Goal: Information Seeking & Learning: Check status

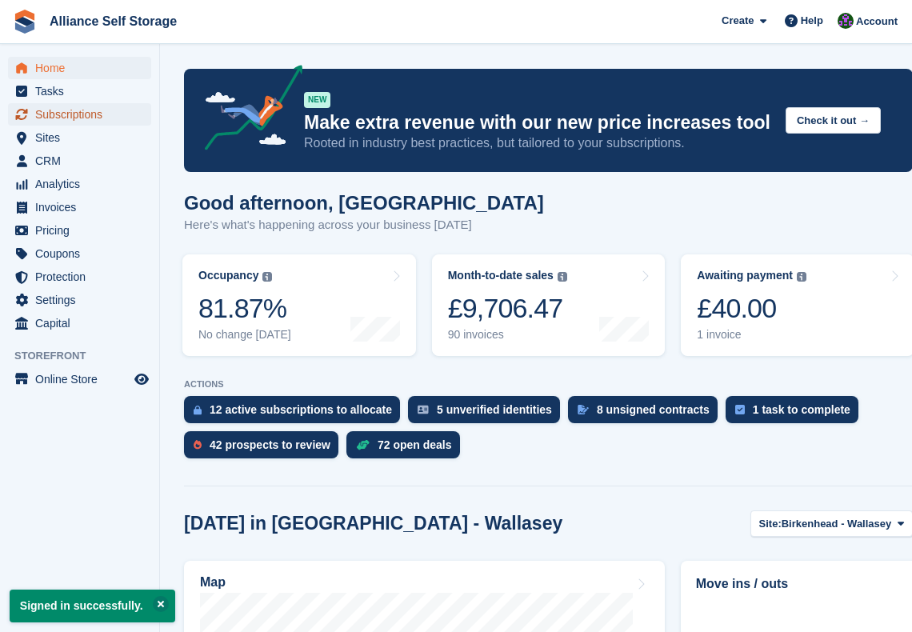
click at [94, 117] on span "Subscriptions" at bounding box center [83, 114] width 96 height 22
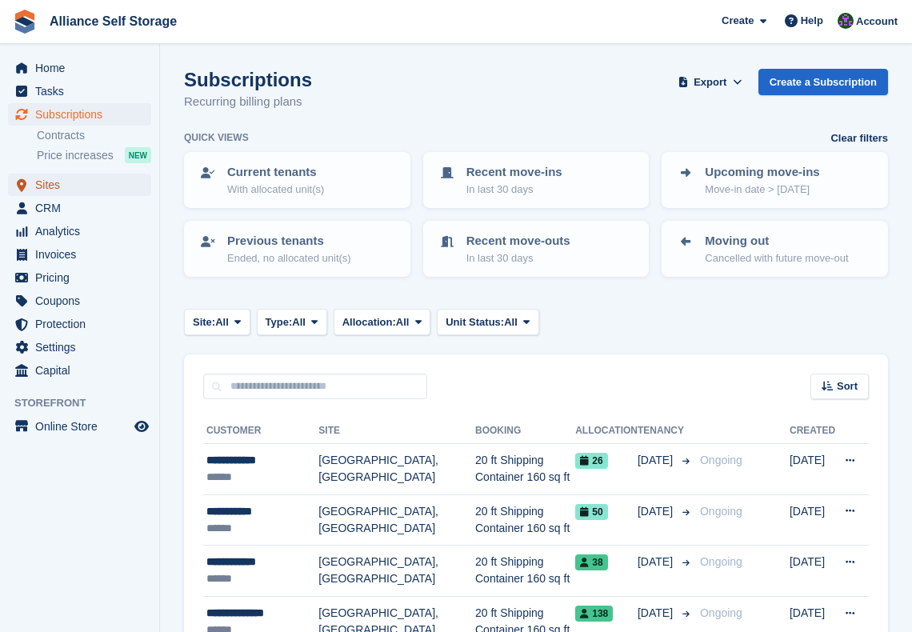
click at [48, 192] on span "Sites" at bounding box center [83, 185] width 96 height 22
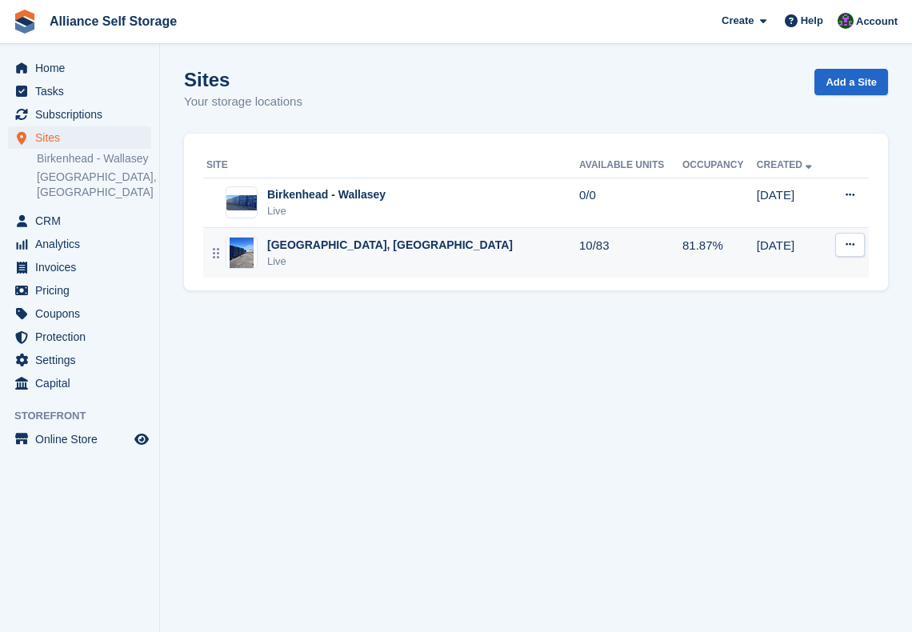
click at [521, 252] on div "[GEOGRAPHIC_DATA], Wirral Live" at bounding box center [392, 253] width 373 height 33
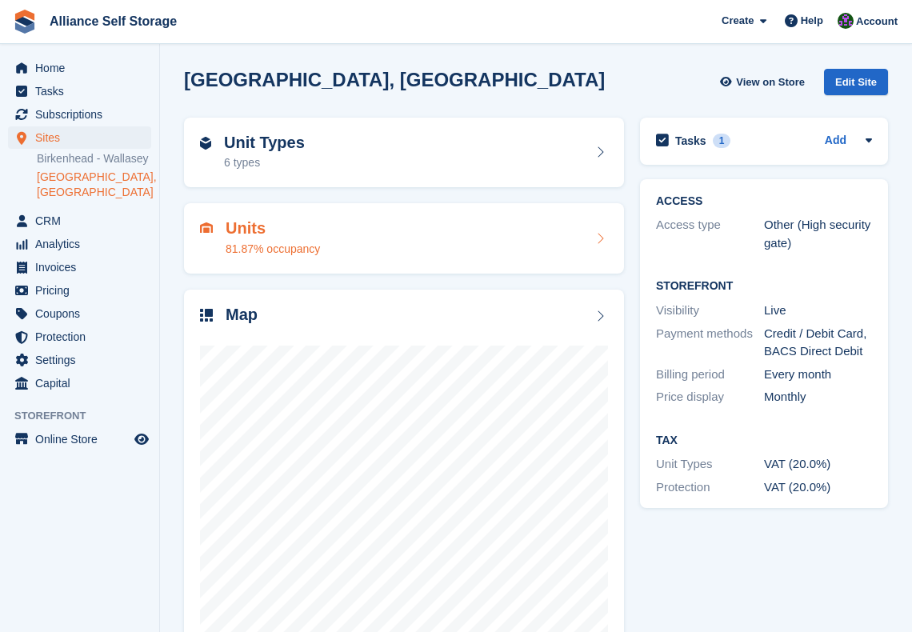
click at [448, 222] on div "Units 81.87% occupancy" at bounding box center [404, 238] width 408 height 38
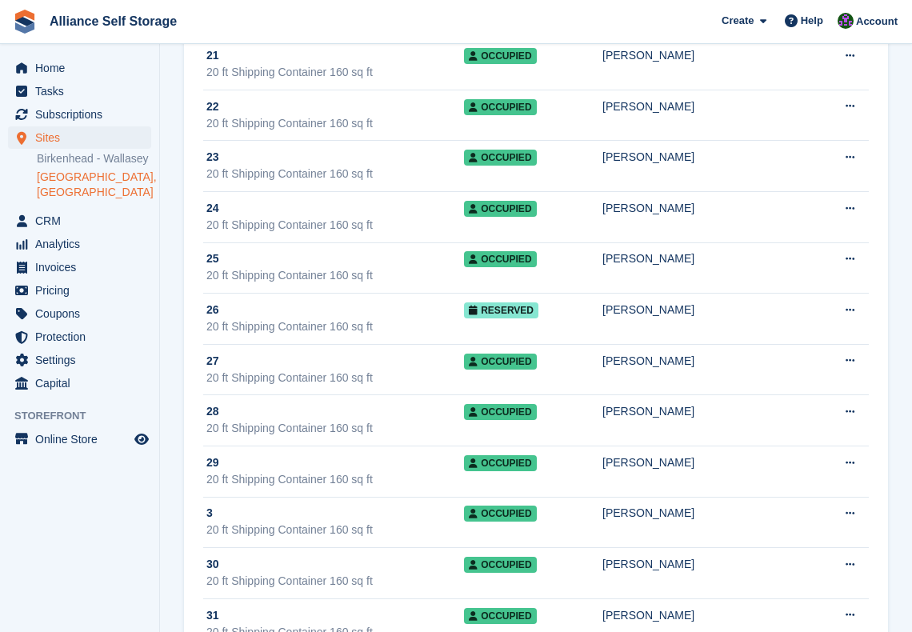
scroll to position [1845, 0]
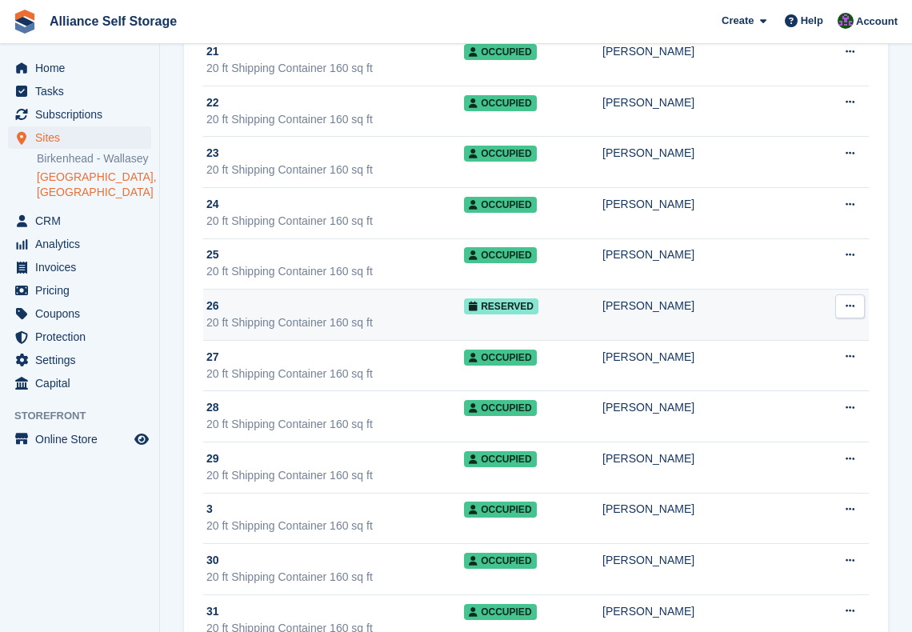
click at [437, 314] on div "20 ft Shipping Container 160 sq ft" at bounding box center [335, 322] width 258 height 17
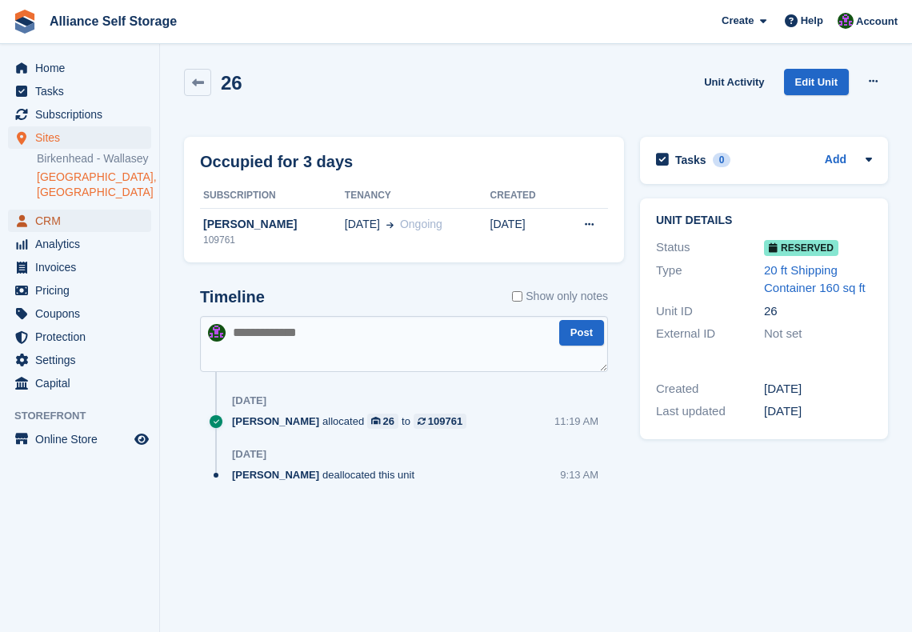
click at [122, 224] on span "CRM" at bounding box center [83, 221] width 96 height 22
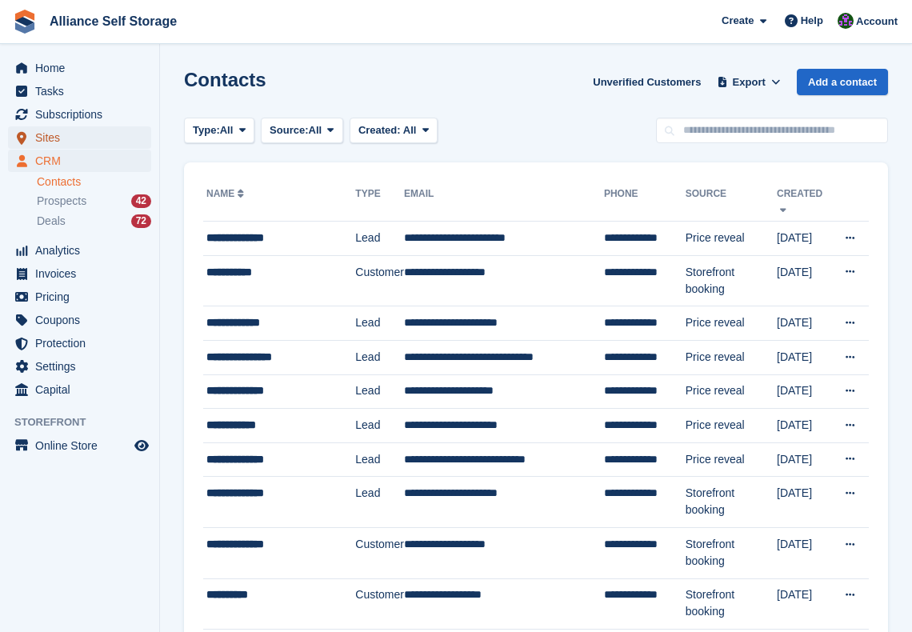
click at [99, 135] on span "Sites" at bounding box center [83, 137] width 96 height 22
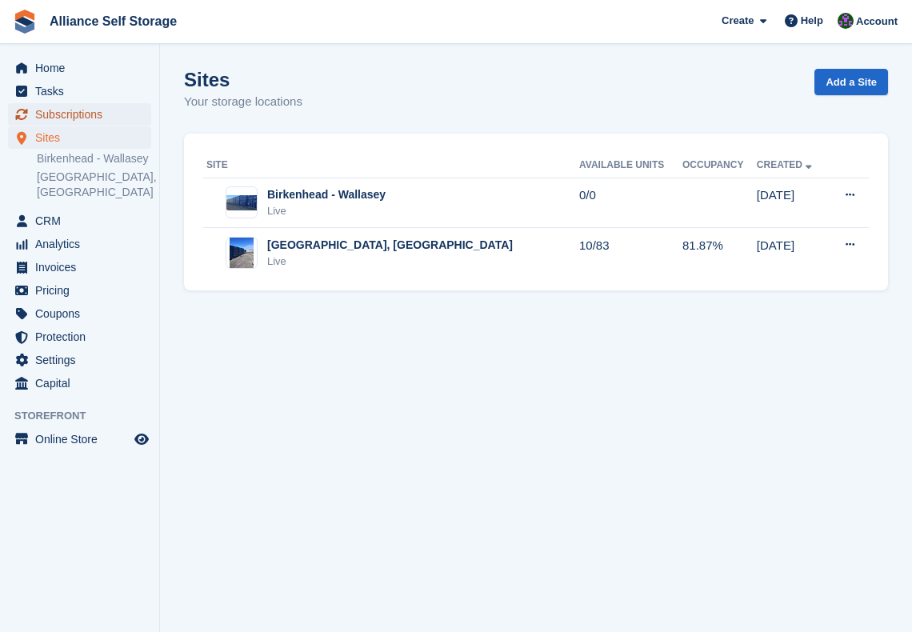
click at [102, 120] on span "Subscriptions" at bounding box center [83, 114] width 96 height 22
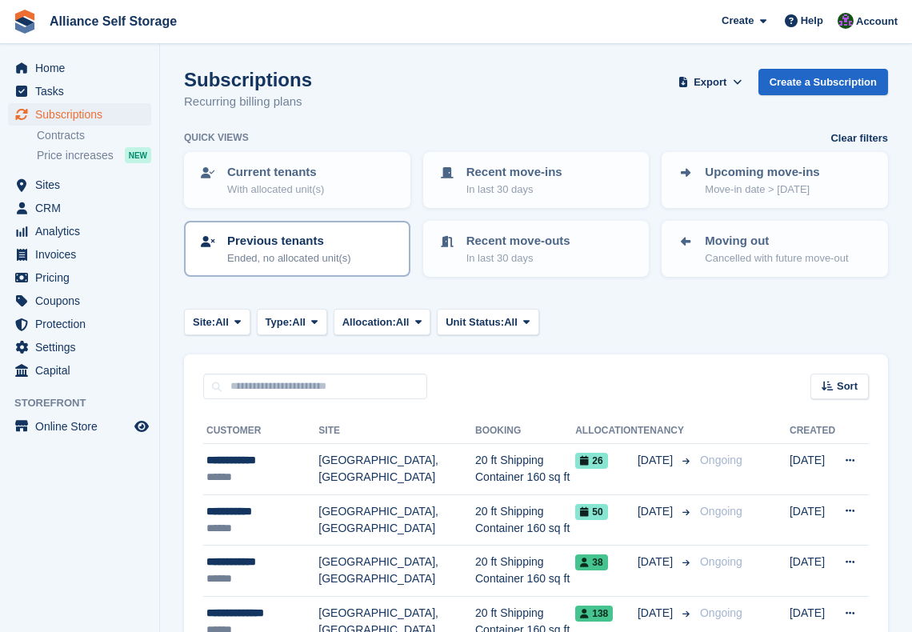
click at [297, 248] on p "Previous tenants" at bounding box center [289, 241] width 124 height 18
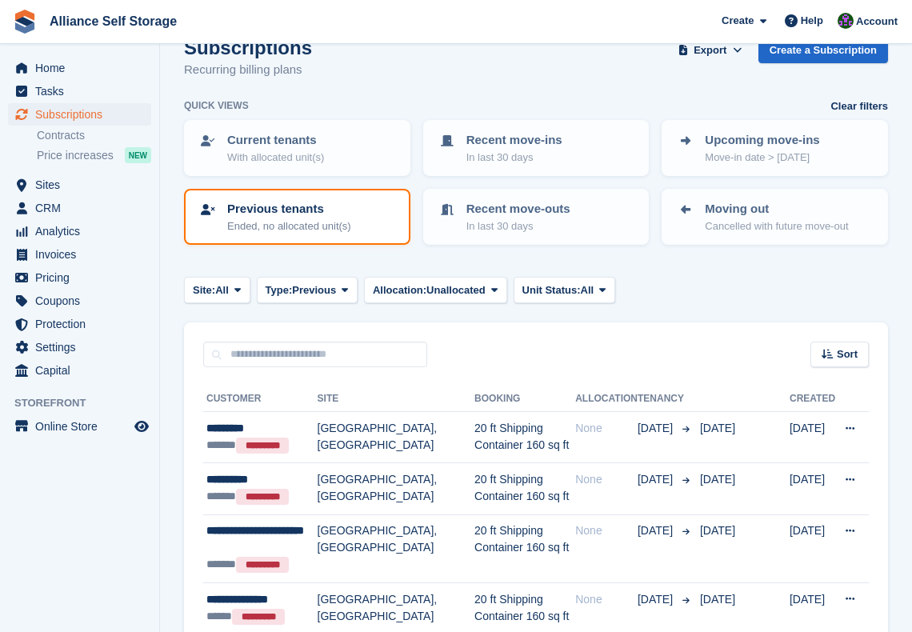
scroll to position [30, 0]
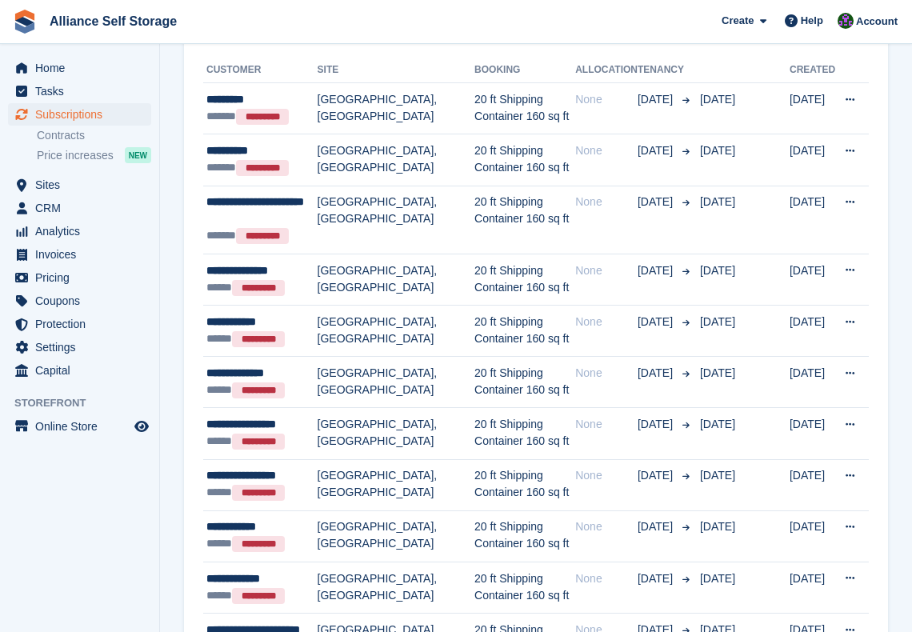
scroll to position [0, 0]
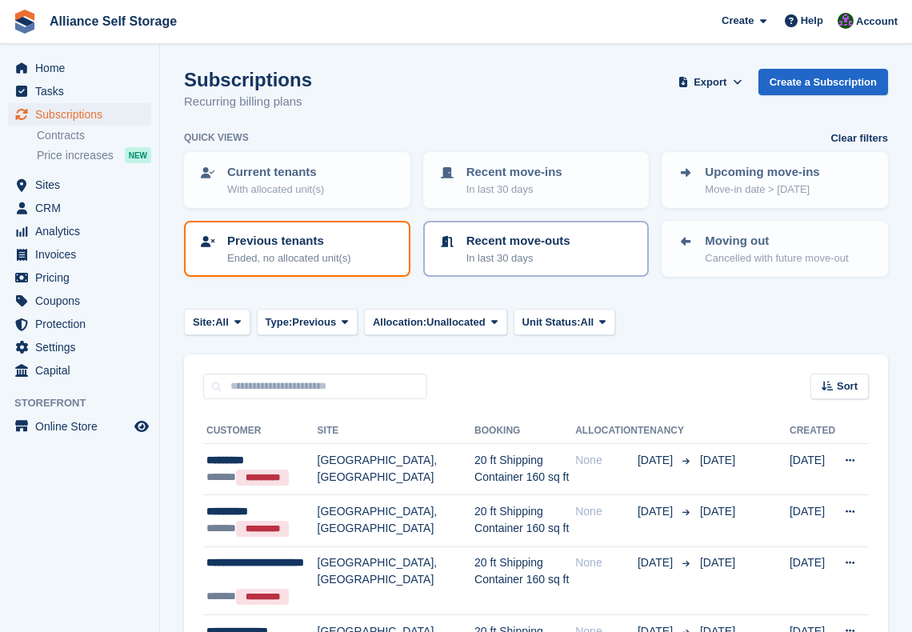
click at [554, 252] on p "In last 30 days" at bounding box center [518, 258] width 104 height 16
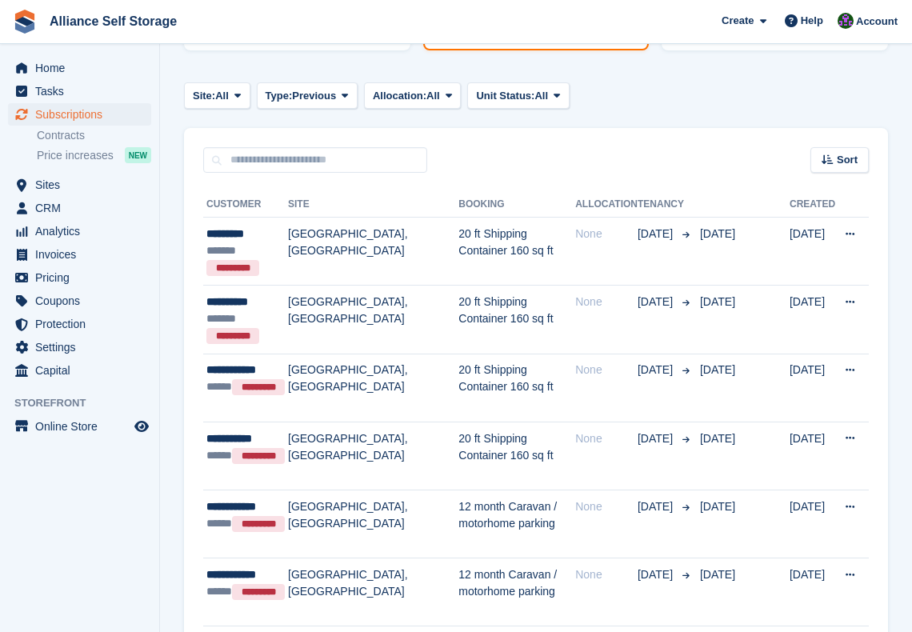
scroll to position [246, 0]
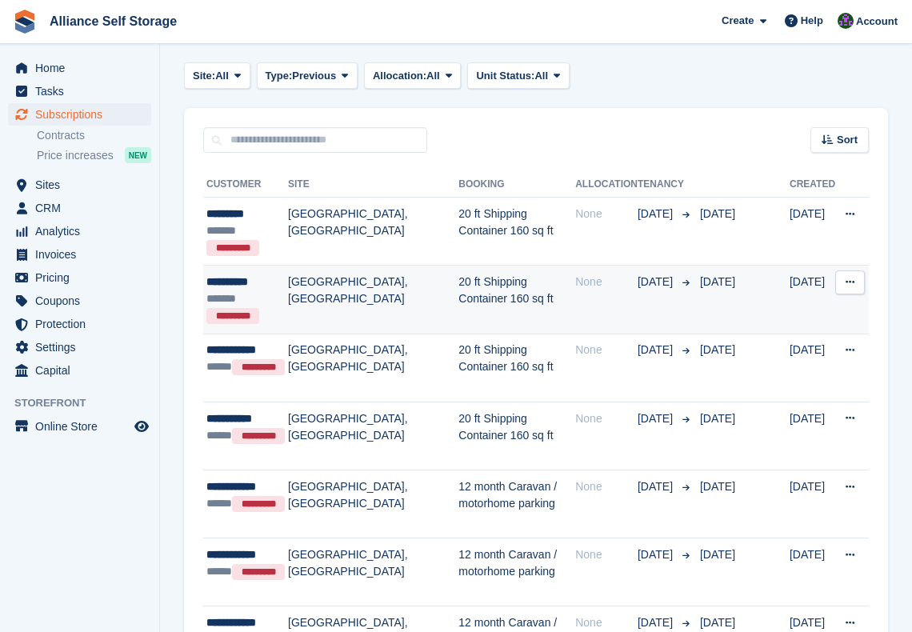
click at [387, 304] on td "[GEOGRAPHIC_DATA], [GEOGRAPHIC_DATA]" at bounding box center [373, 300] width 170 height 68
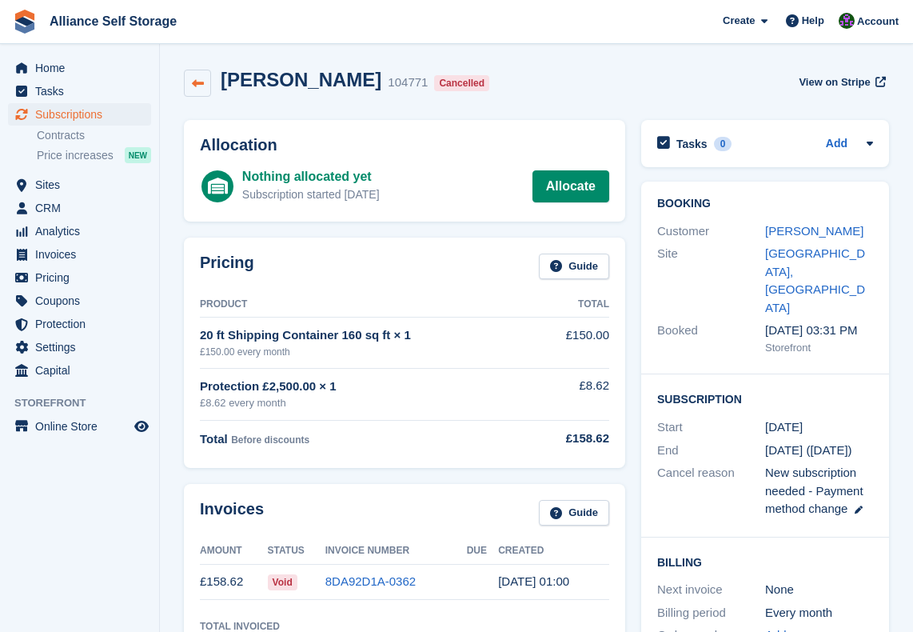
click at [199, 84] on icon at bounding box center [198, 84] width 12 height 12
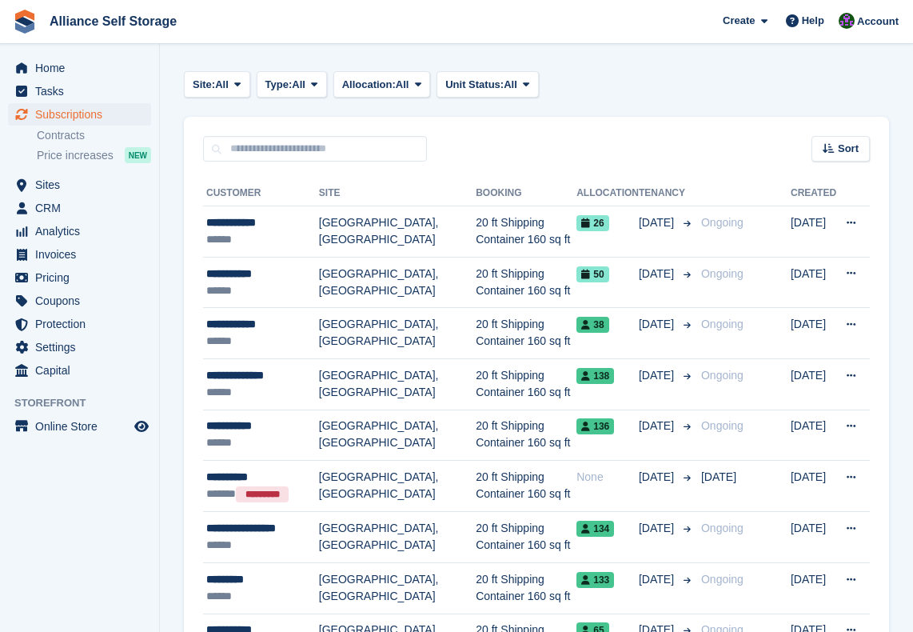
scroll to position [178, 0]
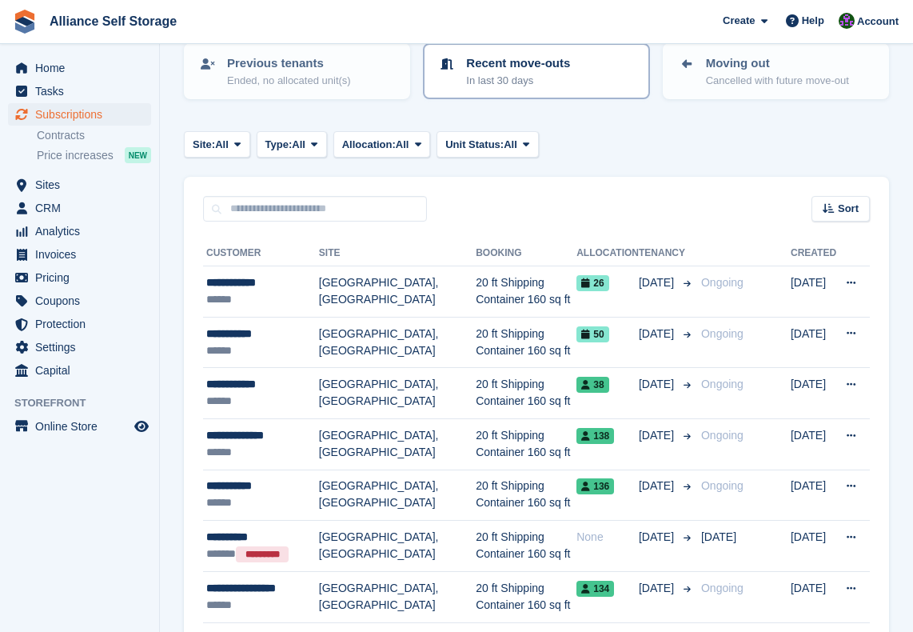
click at [555, 71] on p "Recent move-outs" at bounding box center [518, 63] width 104 height 18
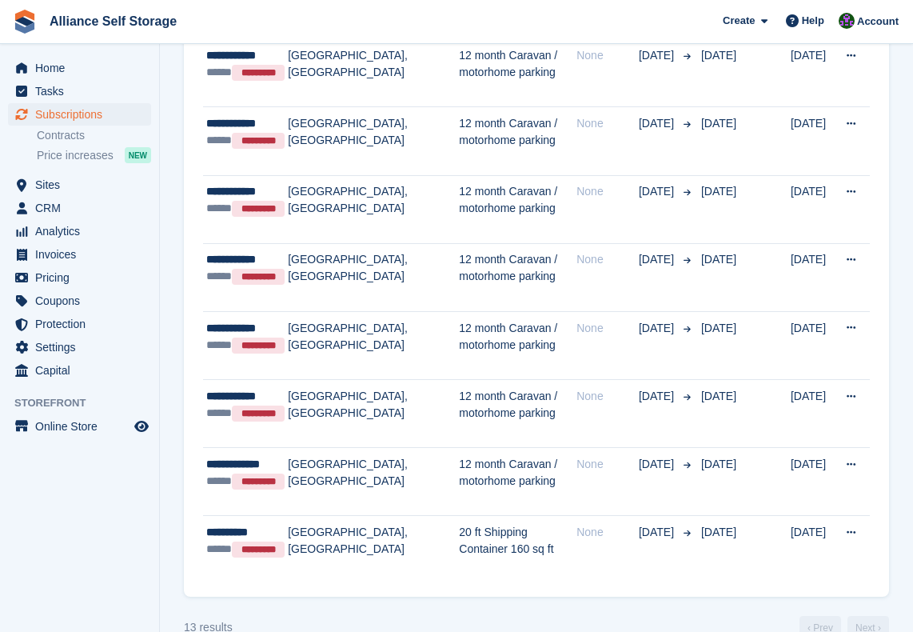
scroll to position [774, 0]
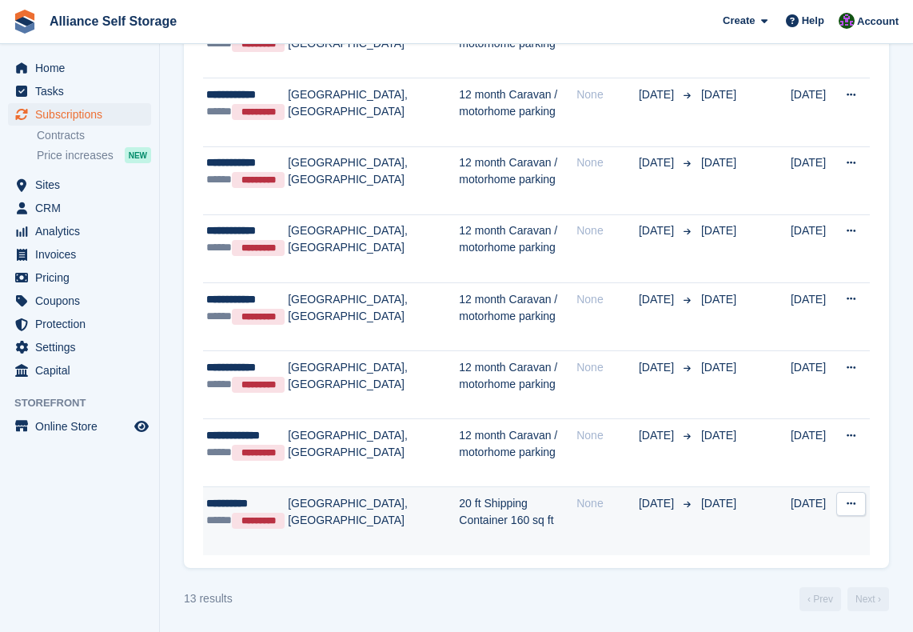
click at [498, 515] on td "20 ft Shipping Container 160 sq ft" at bounding box center [518, 521] width 118 height 68
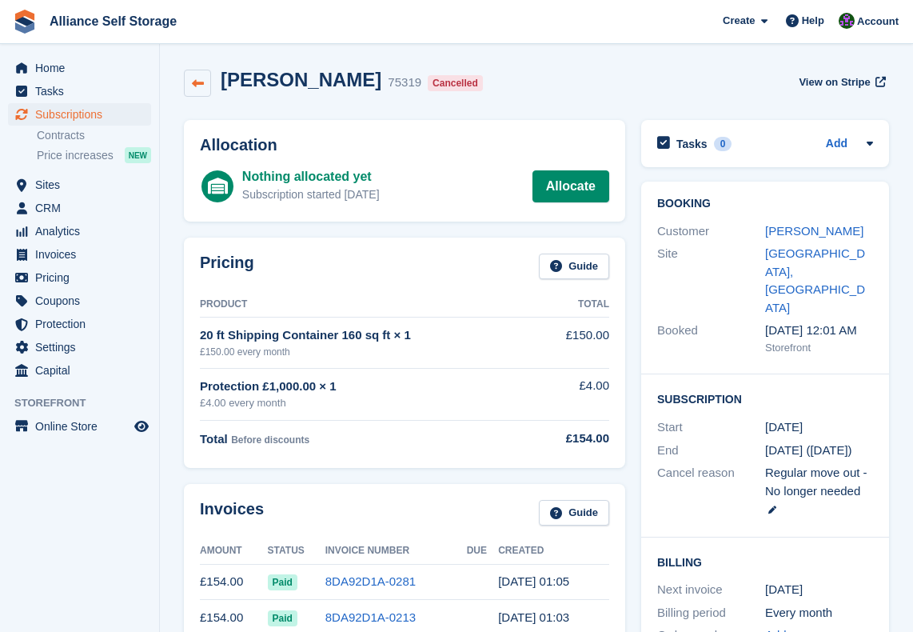
click at [202, 89] on icon at bounding box center [198, 84] width 12 height 12
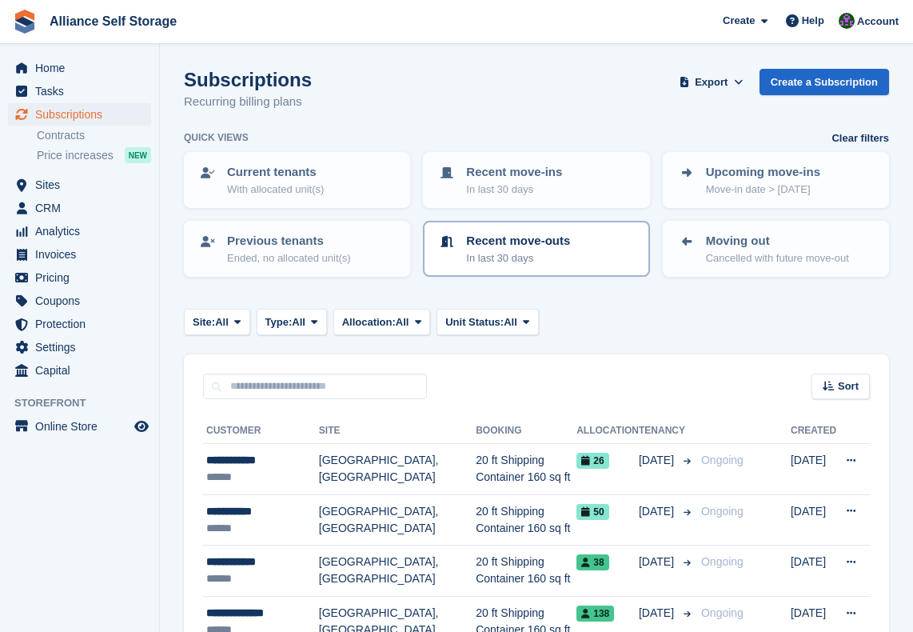
click at [523, 251] on p "In last 30 days" at bounding box center [518, 258] width 104 height 16
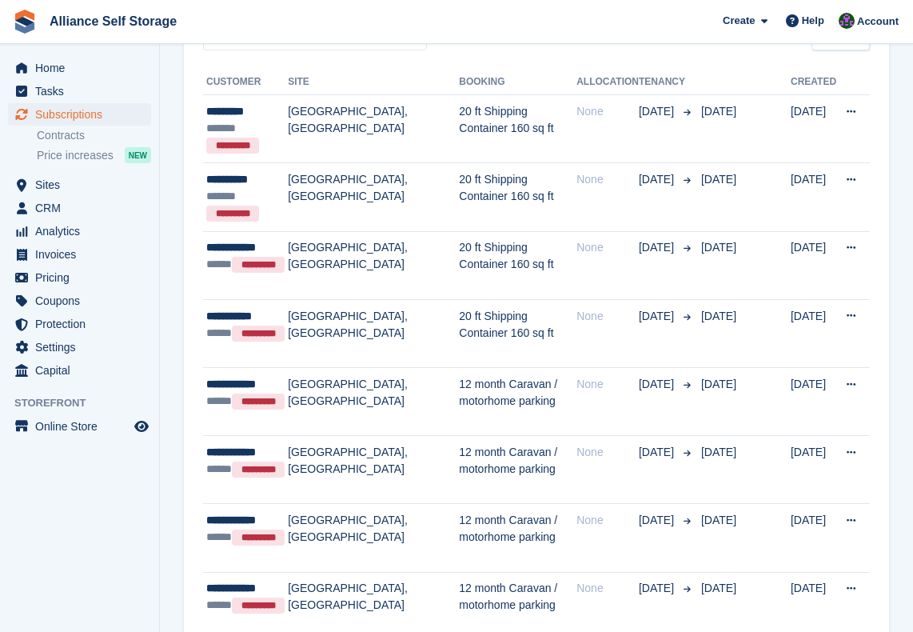
scroll to position [350, 0]
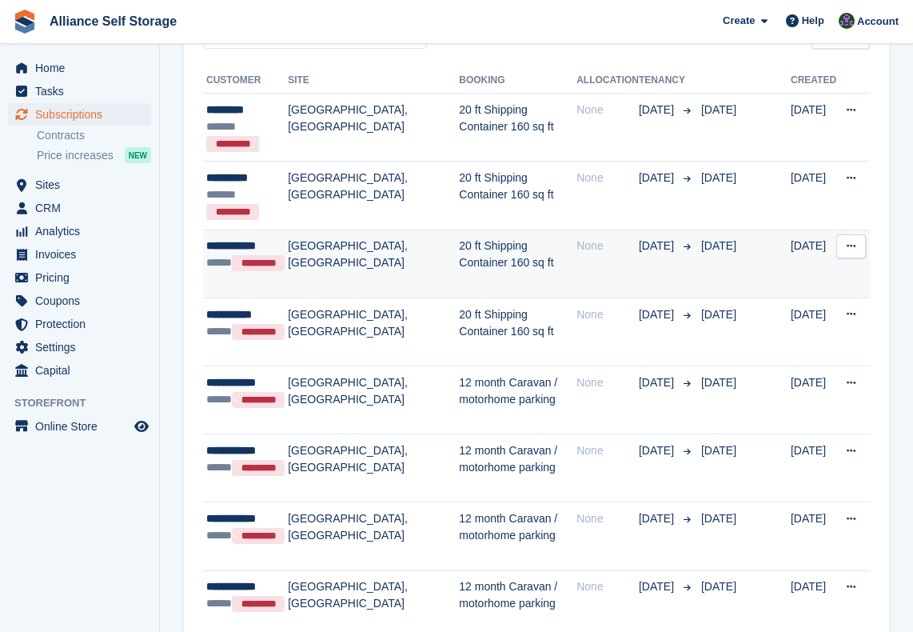
click at [513, 270] on td "20 ft Shipping Container 160 sq ft" at bounding box center [518, 264] width 118 height 68
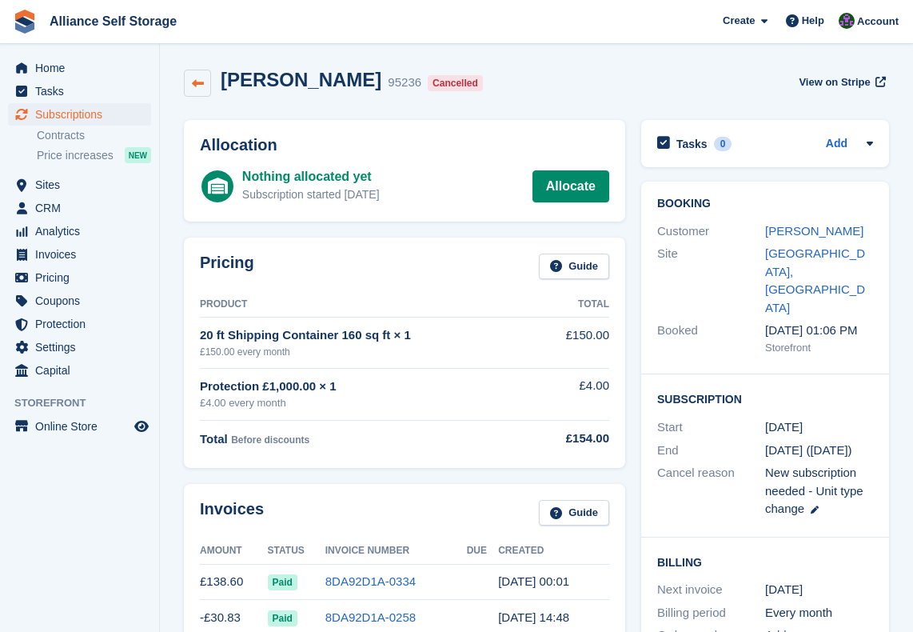
click at [194, 88] on icon at bounding box center [198, 84] width 12 height 12
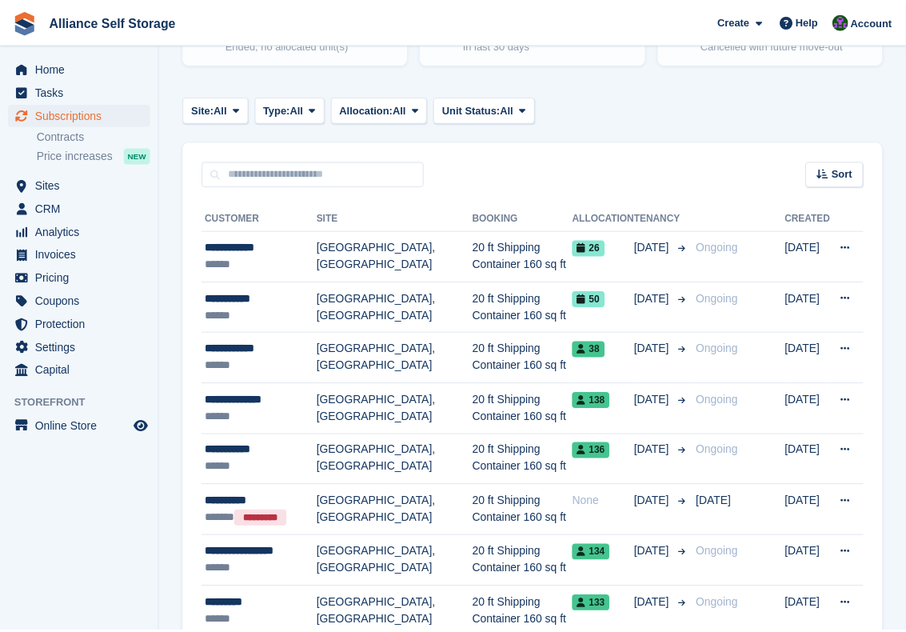
scroll to position [182, 0]
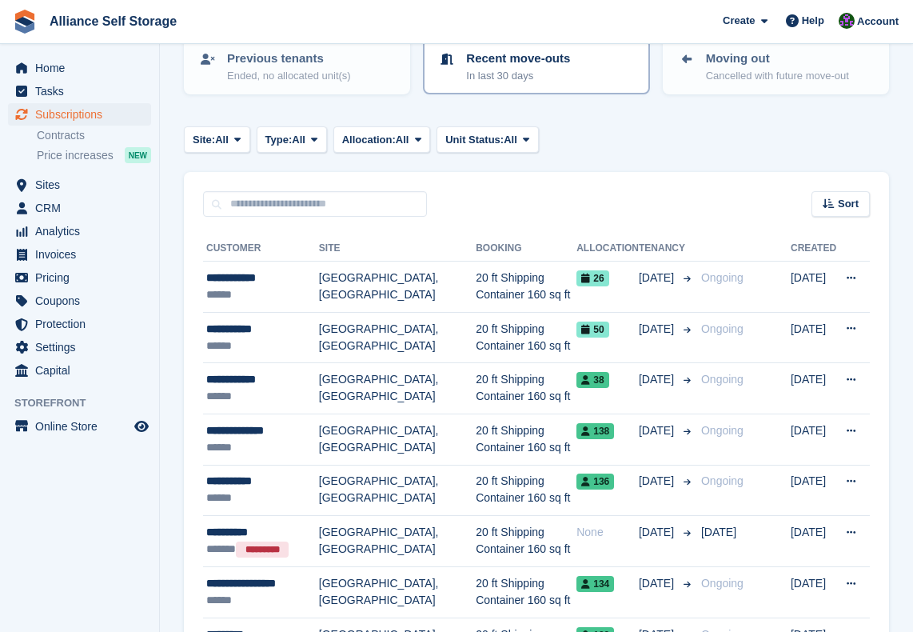
click at [508, 76] on p "In last 30 days" at bounding box center [518, 76] width 104 height 16
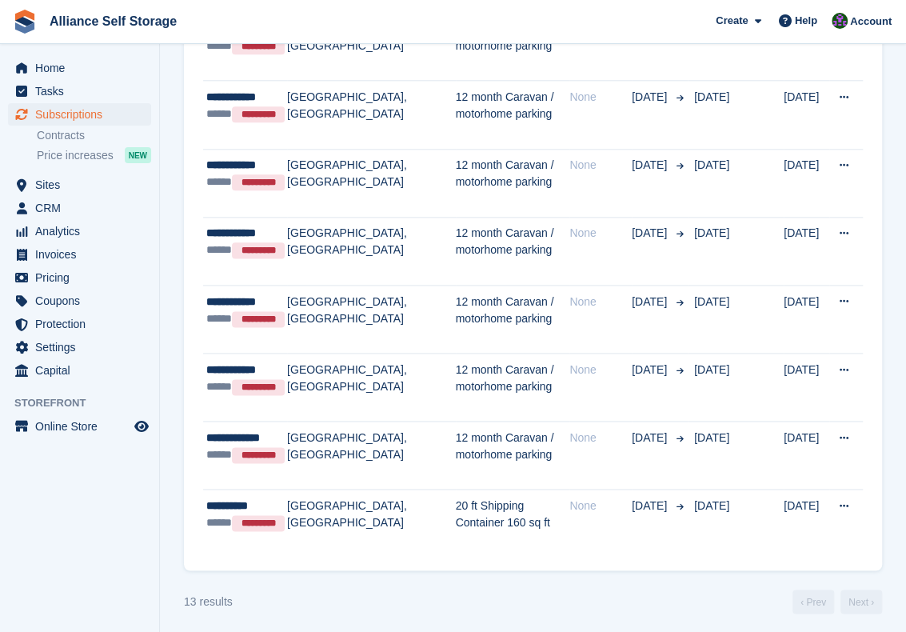
scroll to position [774, 0]
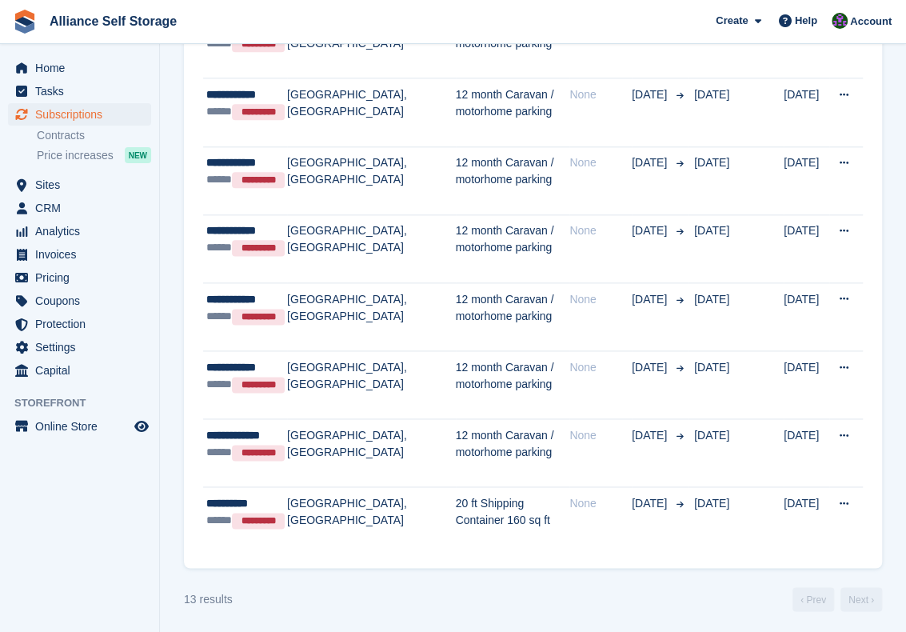
click at [377, 594] on div "13 results ‹ Prev Next ›" at bounding box center [533, 599] width 698 height 24
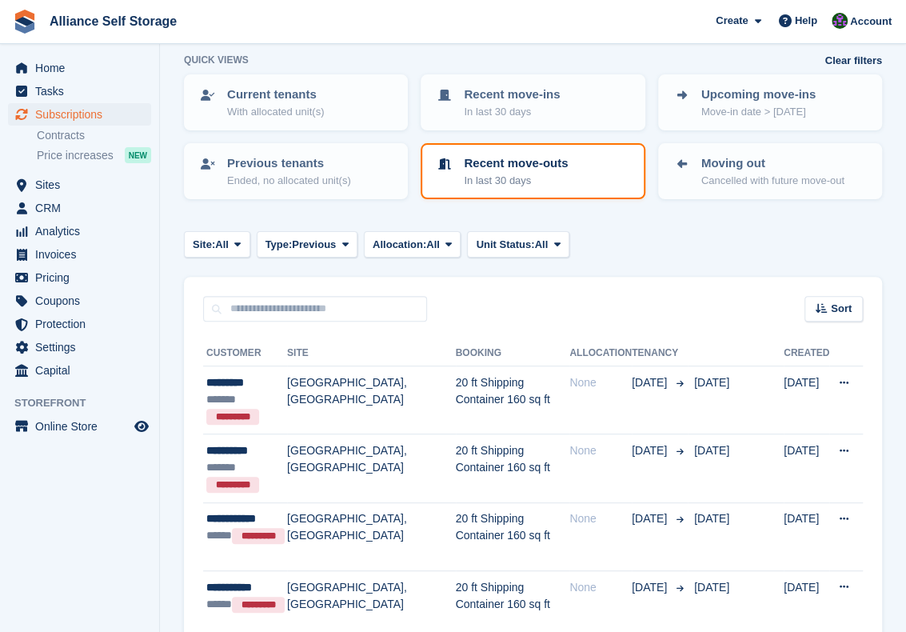
scroll to position [86, 0]
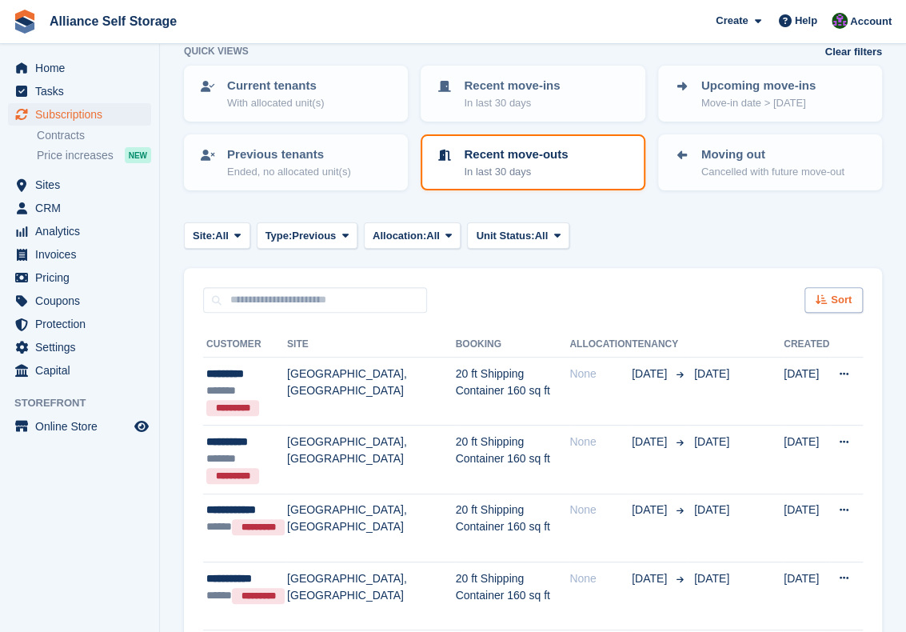
click at [823, 293] on div "Sort" at bounding box center [834, 300] width 58 height 26
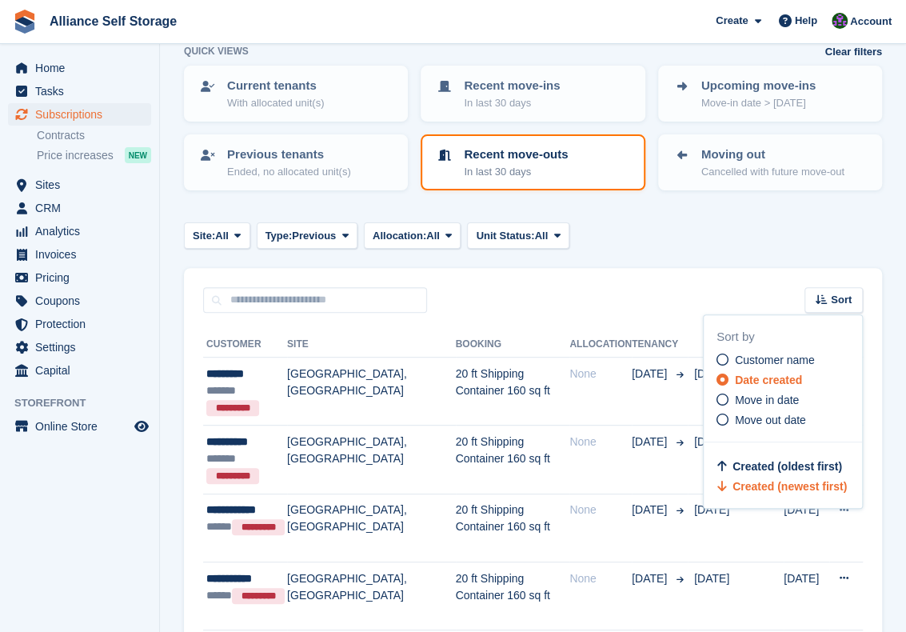
click at [829, 236] on div "Site: All All Birkenhead - [GEOGRAPHIC_DATA], [GEOGRAPHIC_DATA] Type: Previous …" at bounding box center [533, 235] width 698 height 26
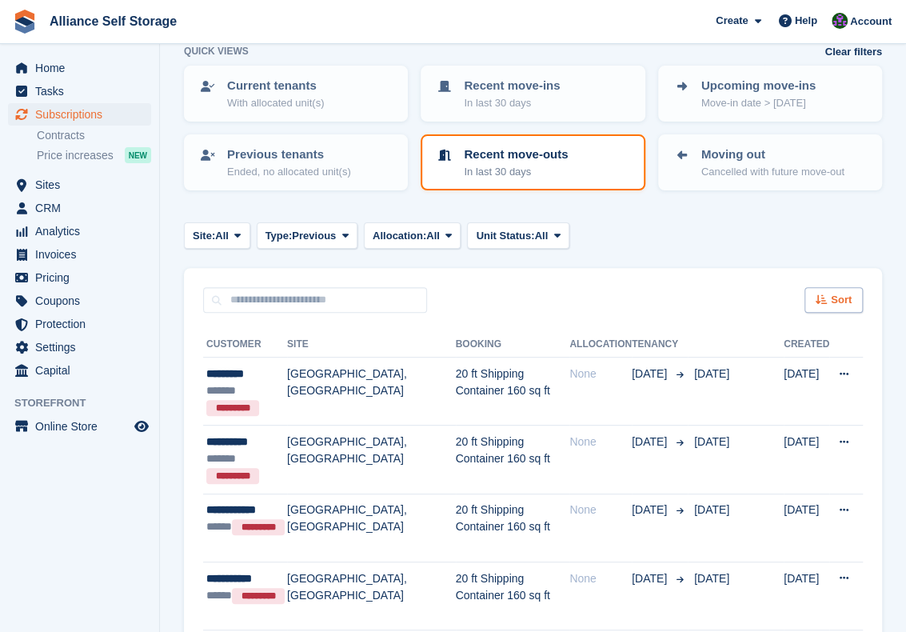
click at [854, 299] on div "Sort" at bounding box center [834, 300] width 58 height 26
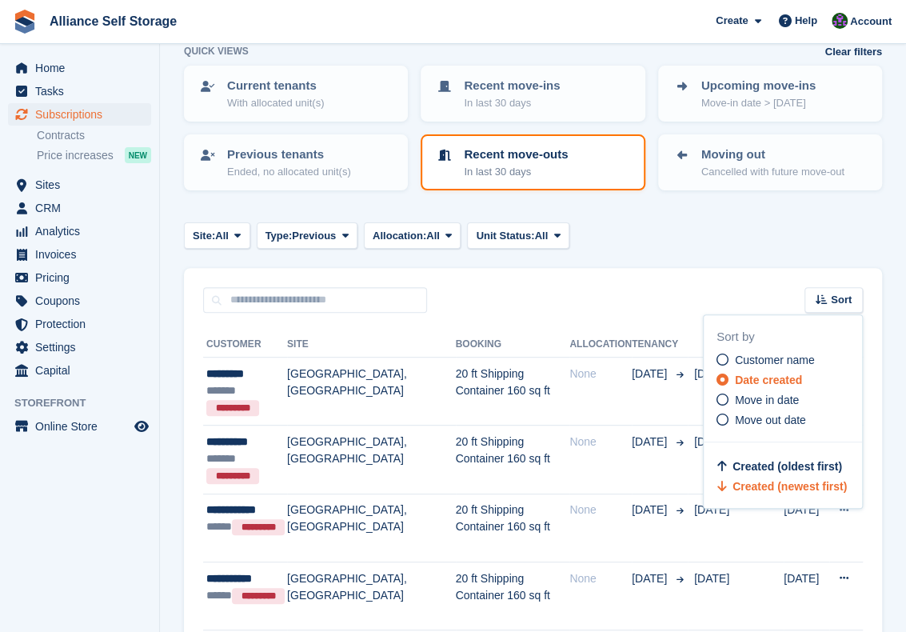
click at [840, 250] on turbo-frame "Subscriptions Recurring billing plans Export Export Subscriptions Export a CSV …" at bounding box center [533, 640] width 698 height 1316
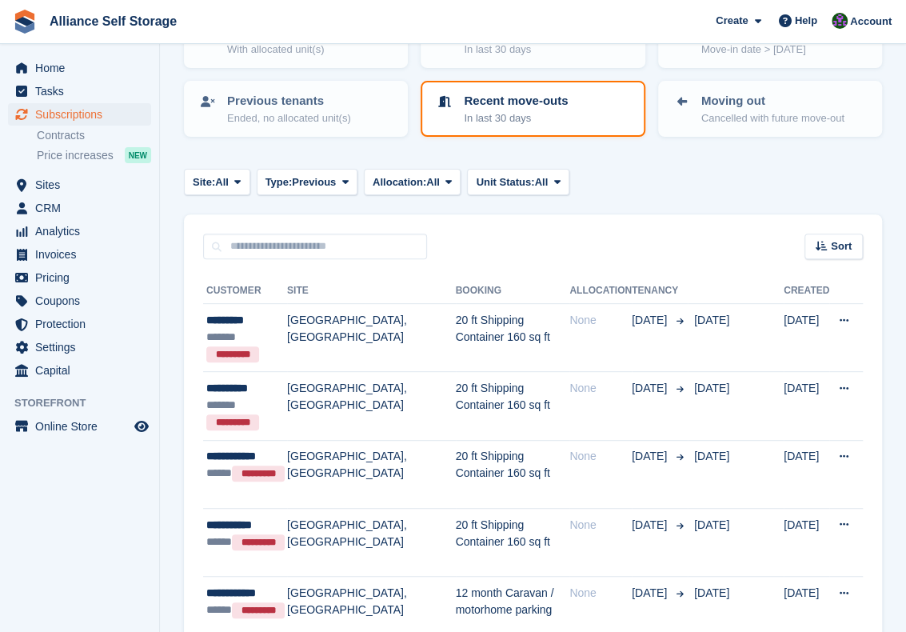
scroll to position [170, 0]
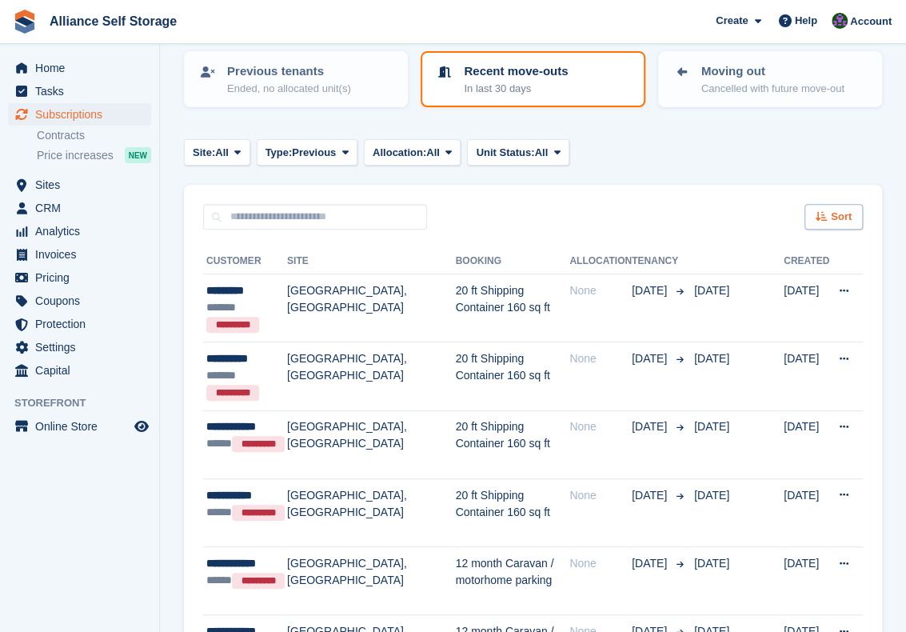
click at [837, 222] on span "Sort" at bounding box center [841, 217] width 21 height 16
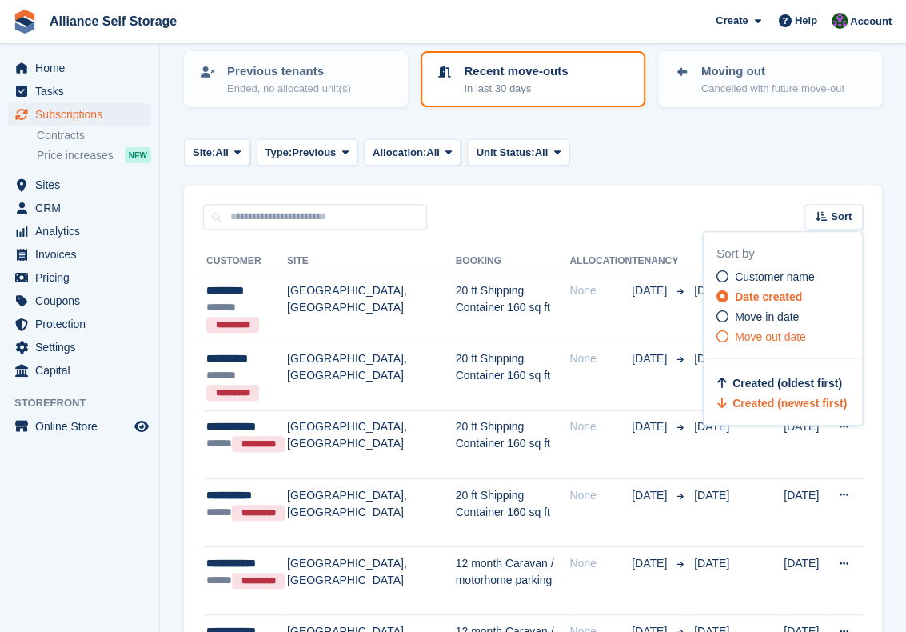
click at [721, 338] on icon at bounding box center [723, 336] width 12 height 12
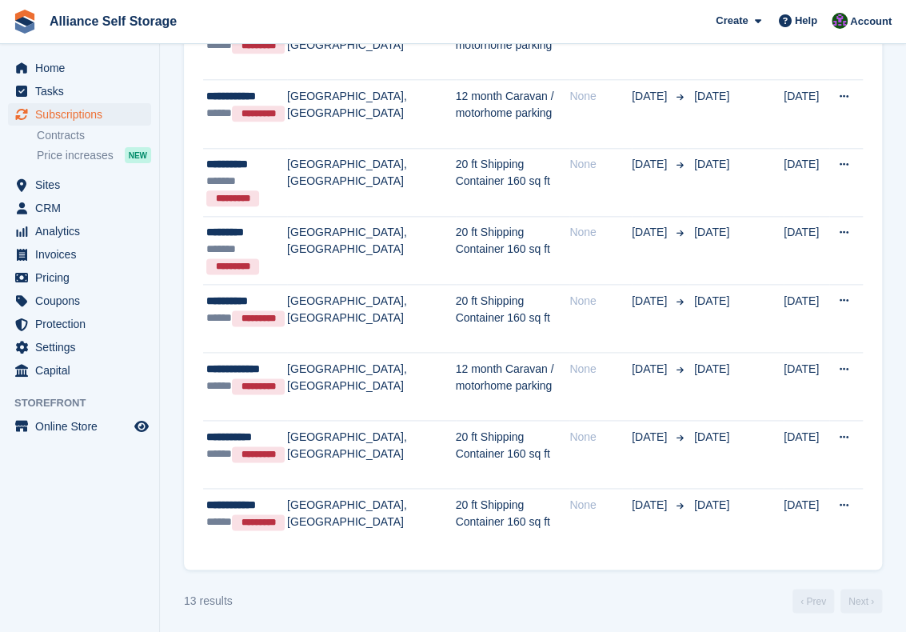
scroll to position [773, 0]
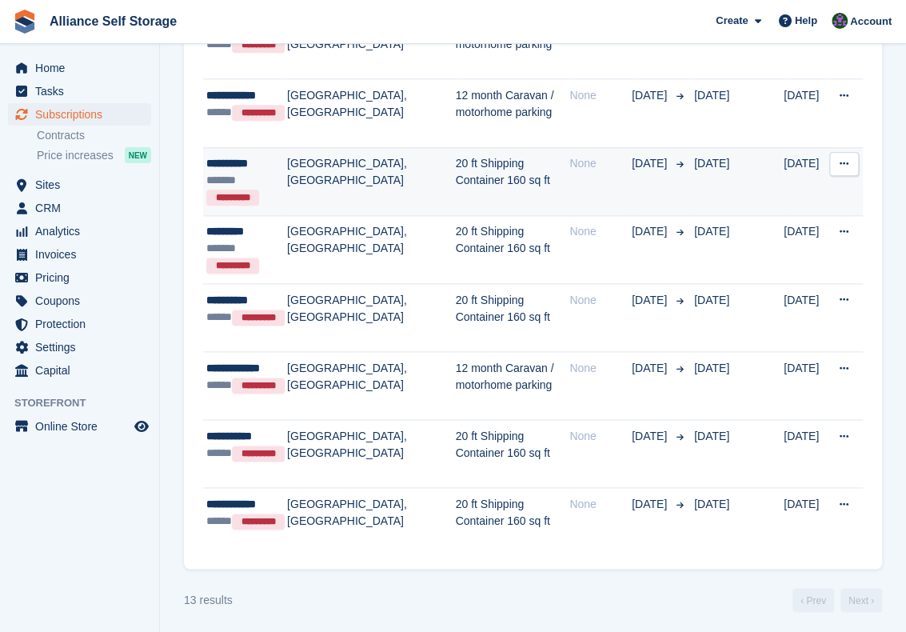
click at [582, 186] on td "None" at bounding box center [600, 181] width 62 height 68
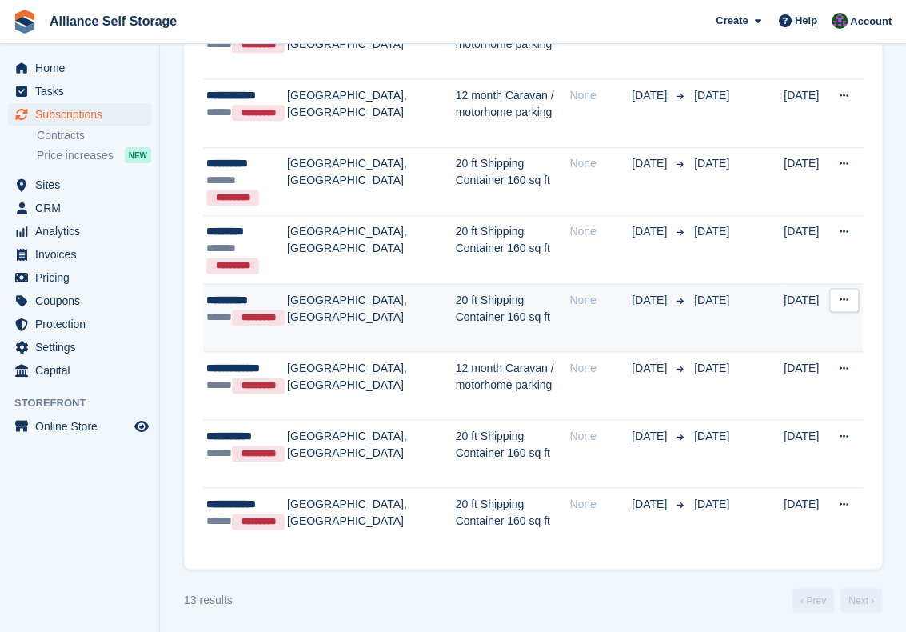
scroll to position [773, 0]
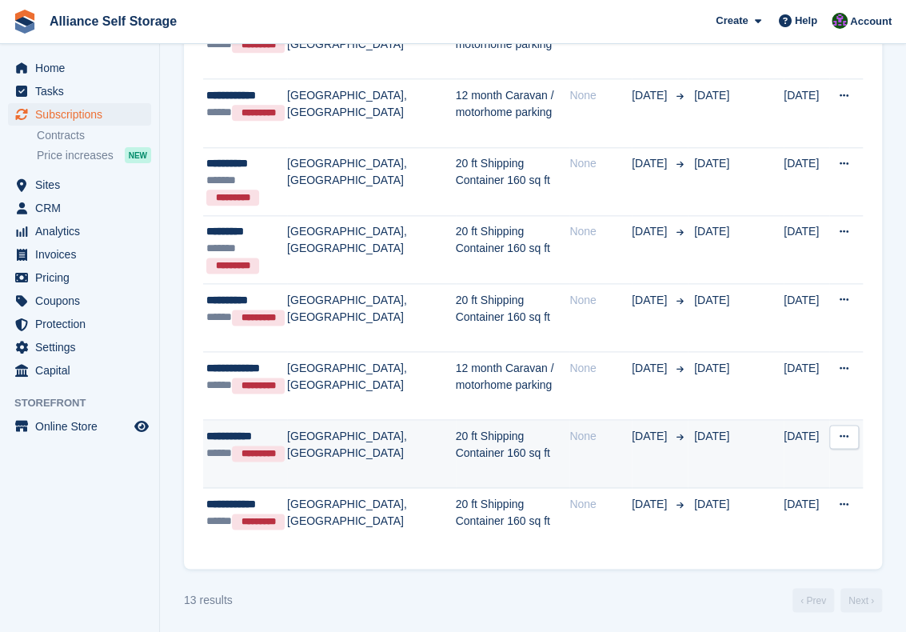
click at [570, 457] on td "20 ft Shipping Container 160 sq ft" at bounding box center [513, 454] width 114 height 68
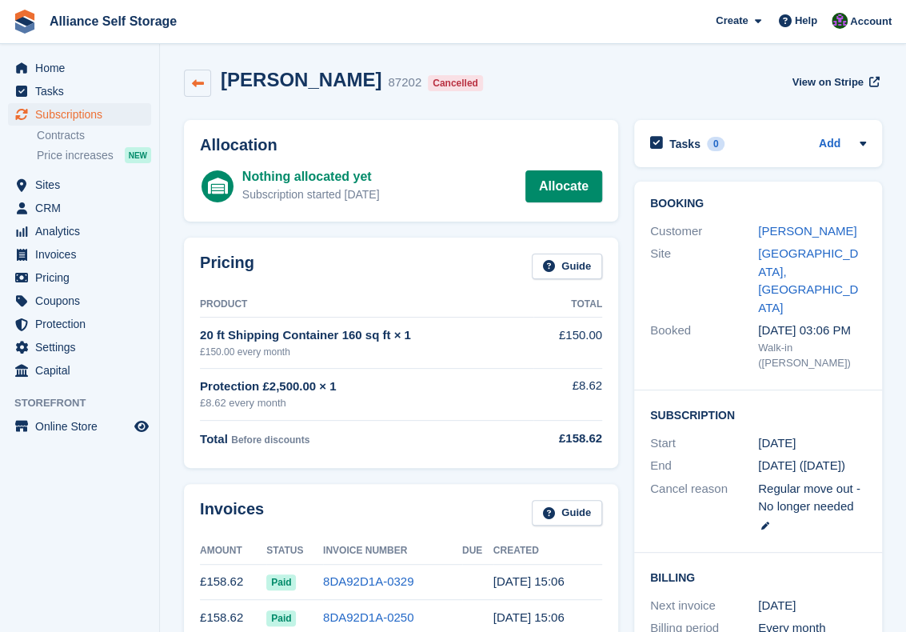
click at [198, 86] on icon at bounding box center [198, 84] width 12 height 12
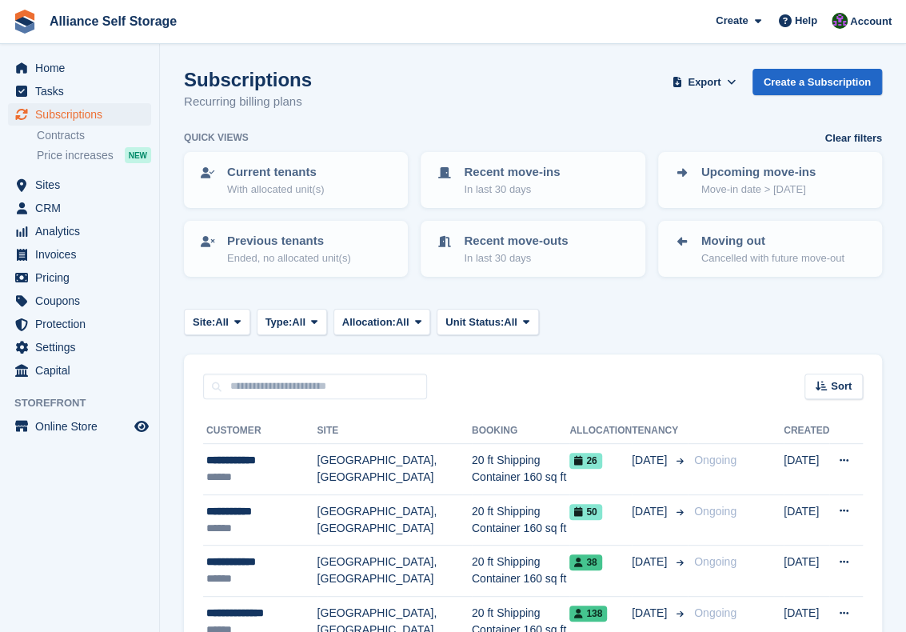
click at [408, 124] on div "Subscriptions Recurring billing plans Export Export Subscriptions Export a CSV …" at bounding box center [533, 100] width 698 height 62
click at [585, 310] on div "Site: All All Birkenhead - Wallasey Tarren Way South, Moreton, Wirral Type: All…" at bounding box center [533, 322] width 698 height 26
click at [72, 433] on span "Online Store" at bounding box center [83, 426] width 96 height 22
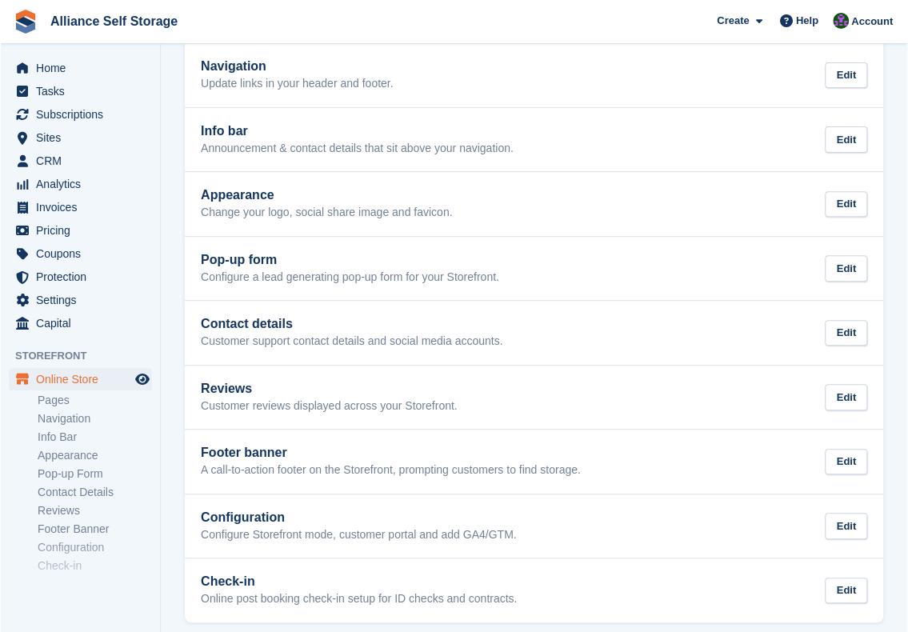
scroll to position [168, 0]
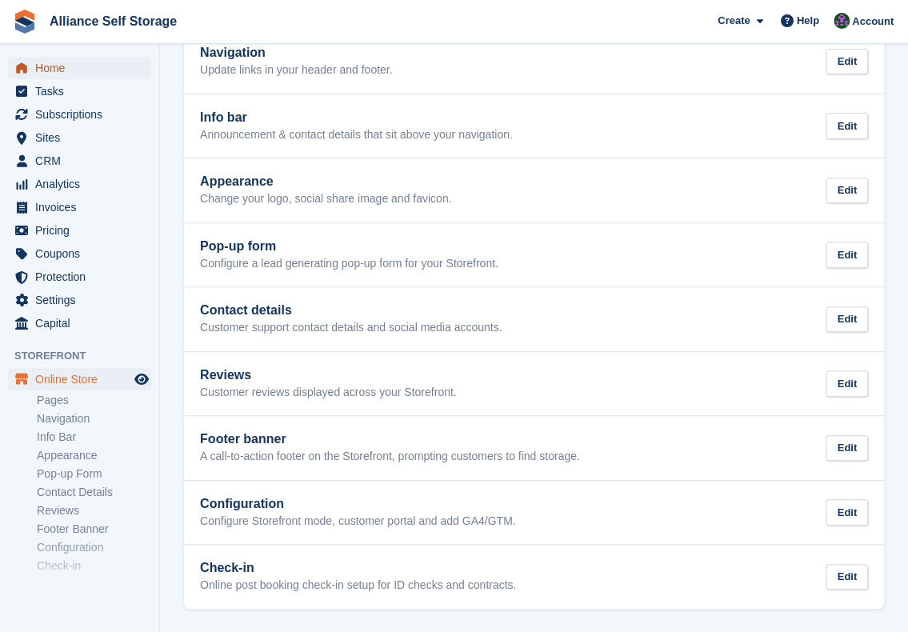
click at [74, 73] on span "Home" at bounding box center [83, 68] width 96 height 22
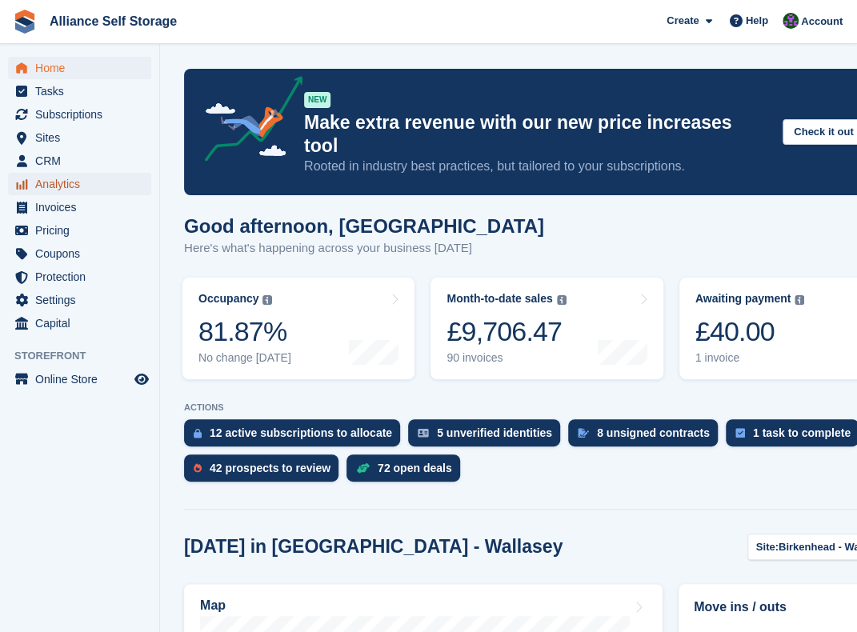
click at [112, 189] on span "Analytics" at bounding box center [83, 184] width 96 height 22
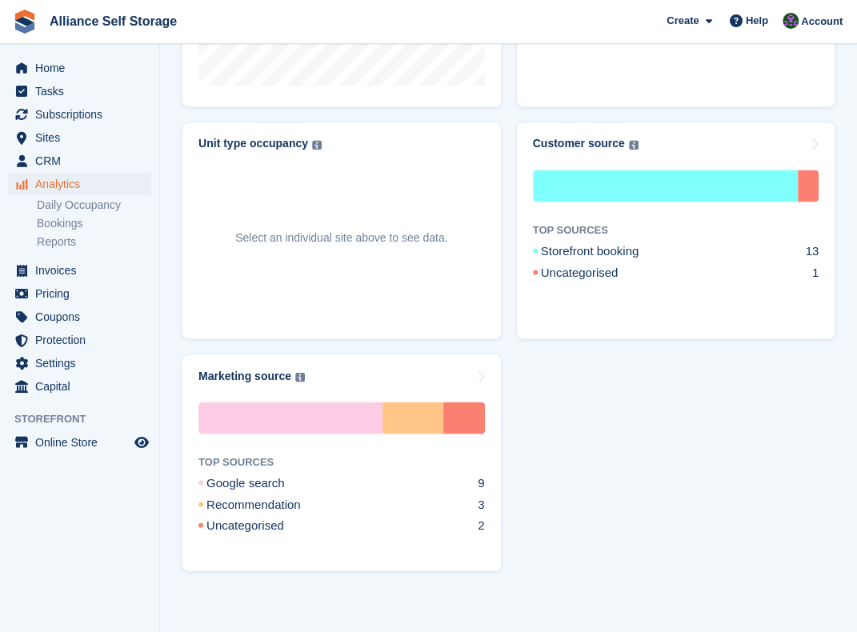
scroll to position [1091, 0]
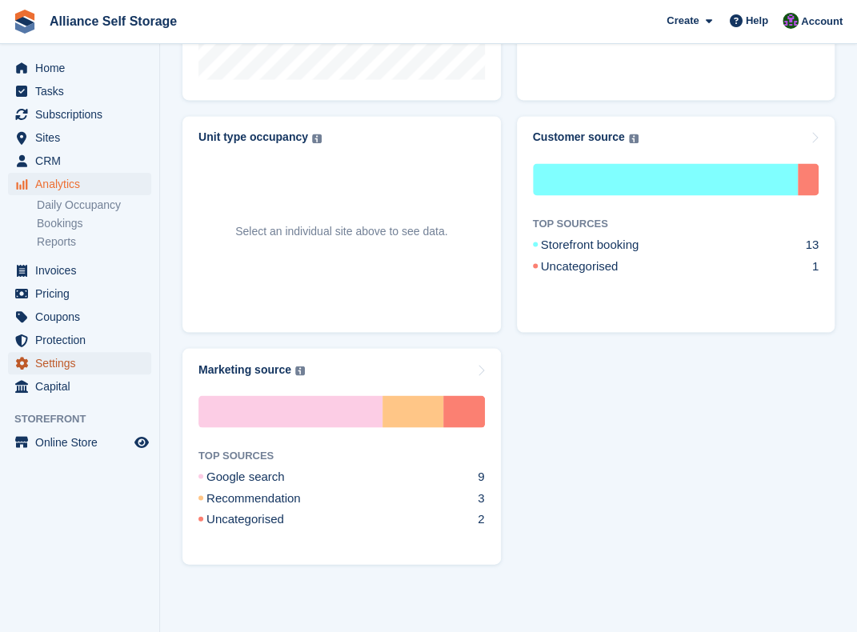
click at [65, 369] on span "Settings" at bounding box center [83, 363] width 96 height 22
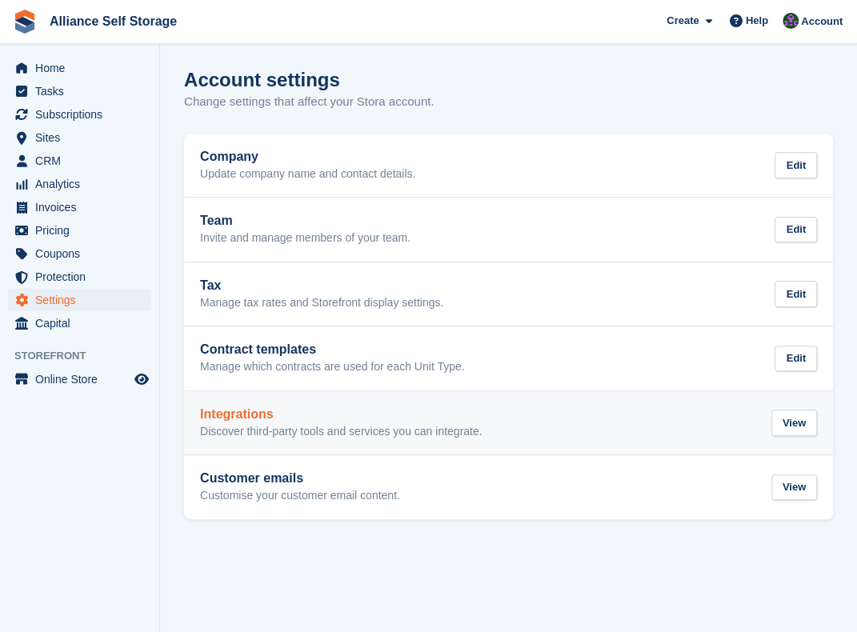
click at [369, 441] on link "Integrations Discover third-party tools and services you can integrate. View" at bounding box center [508, 423] width 649 height 64
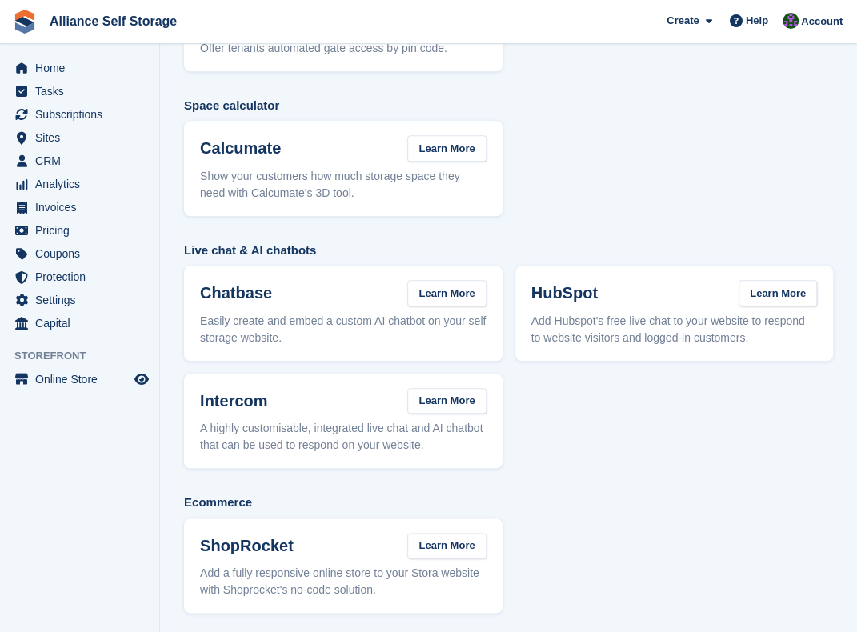
scroll to position [499, 0]
click at [761, 30] on div "Help" at bounding box center [748, 21] width 53 height 26
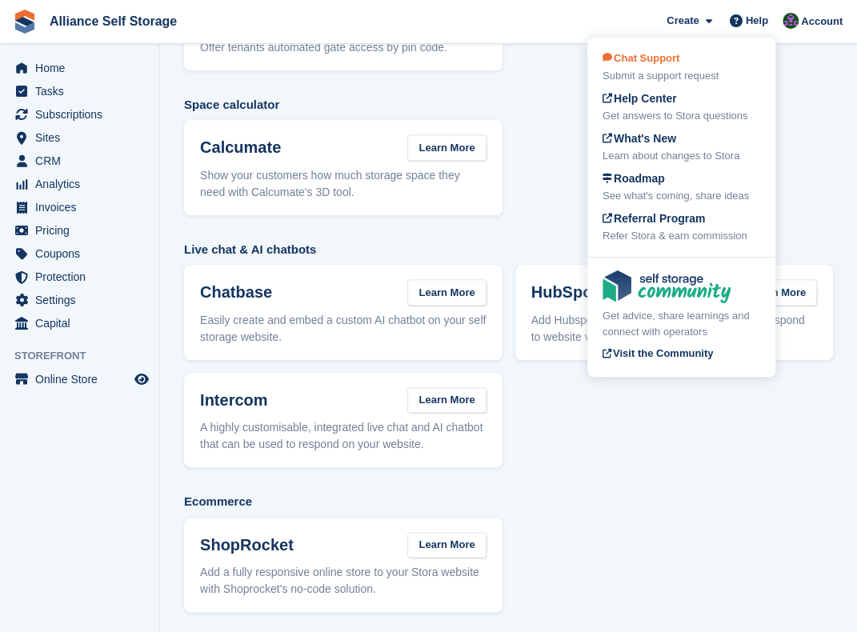
click at [693, 58] on div "Chat Support Submit a support request" at bounding box center [681, 67] width 158 height 34
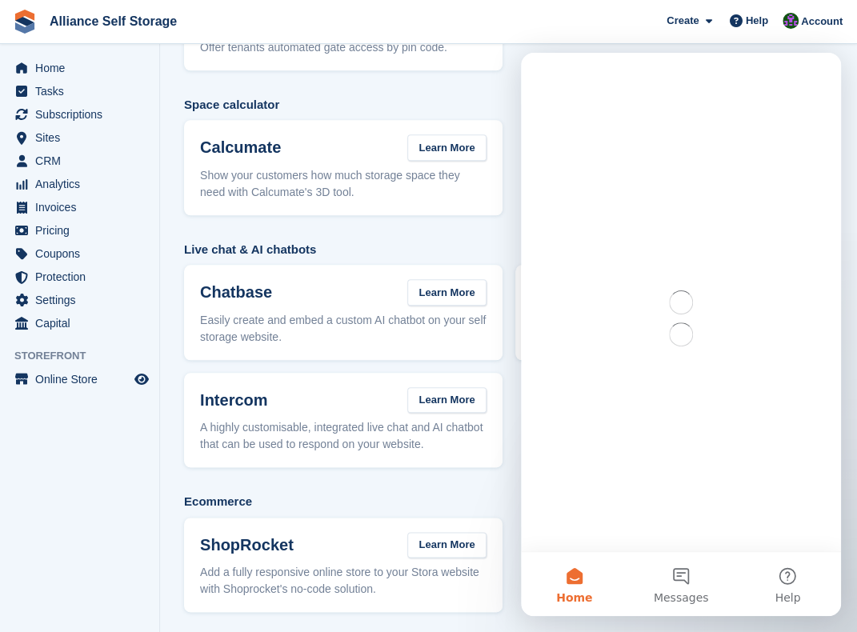
scroll to position [0, 0]
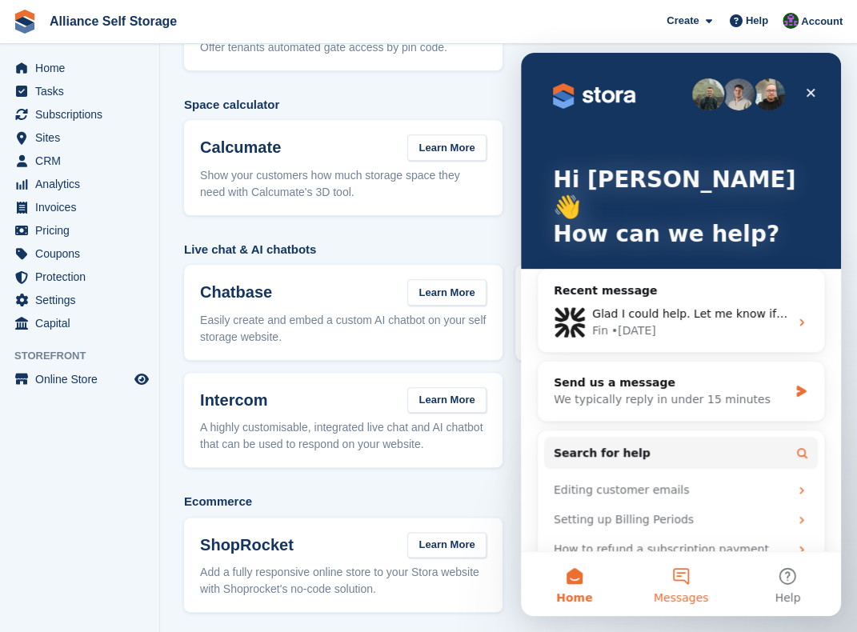
click at [696, 579] on button "Messages" at bounding box center [680, 584] width 106 height 64
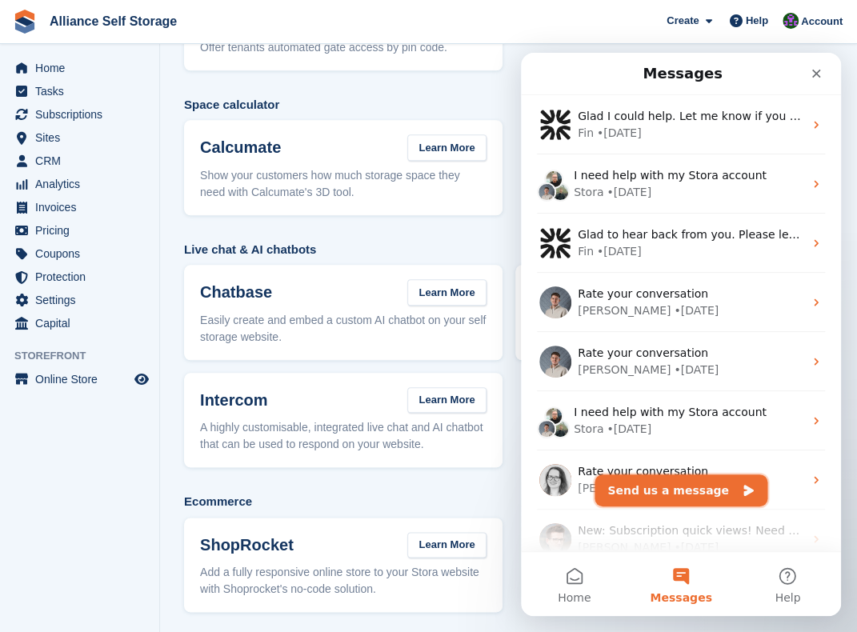
click at [677, 493] on button "Send us a message" at bounding box center [680, 490] width 173 height 32
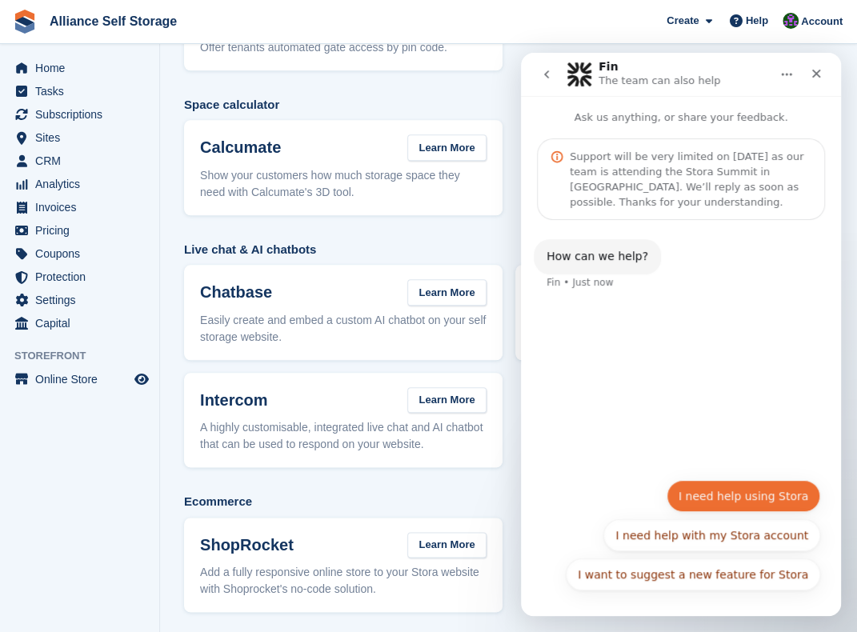
click at [751, 496] on button "I need help using Stora" at bounding box center [743, 496] width 154 height 32
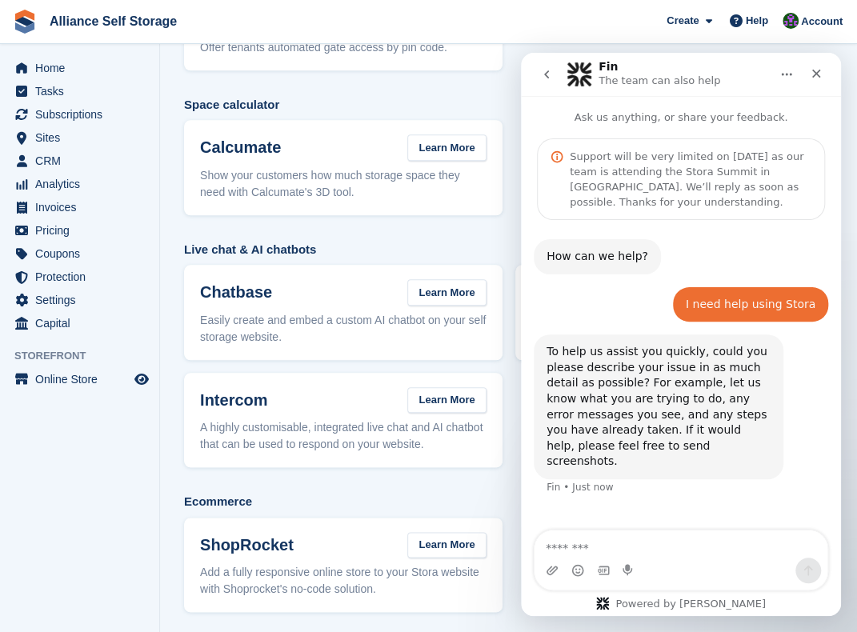
click at [669, 549] on textarea "Message…" at bounding box center [680, 543] width 293 height 27
click at [598, 550] on textarea "**********" at bounding box center [681, 543] width 294 height 27
click at [683, 551] on textarea "**********" at bounding box center [681, 543] width 294 height 27
click at [759, 549] on textarea "**********" at bounding box center [681, 543] width 294 height 27
type textarea "**********"
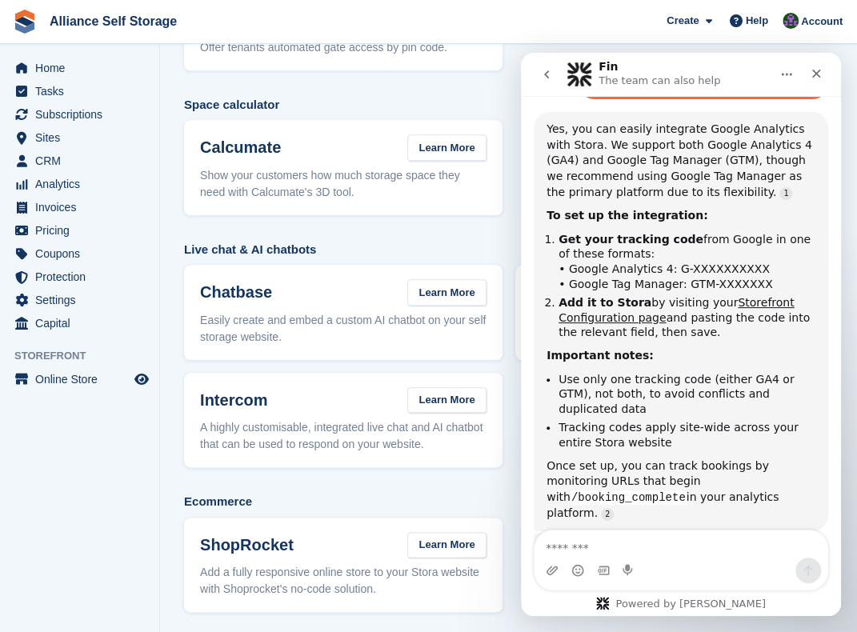
scroll to position [451, 0]
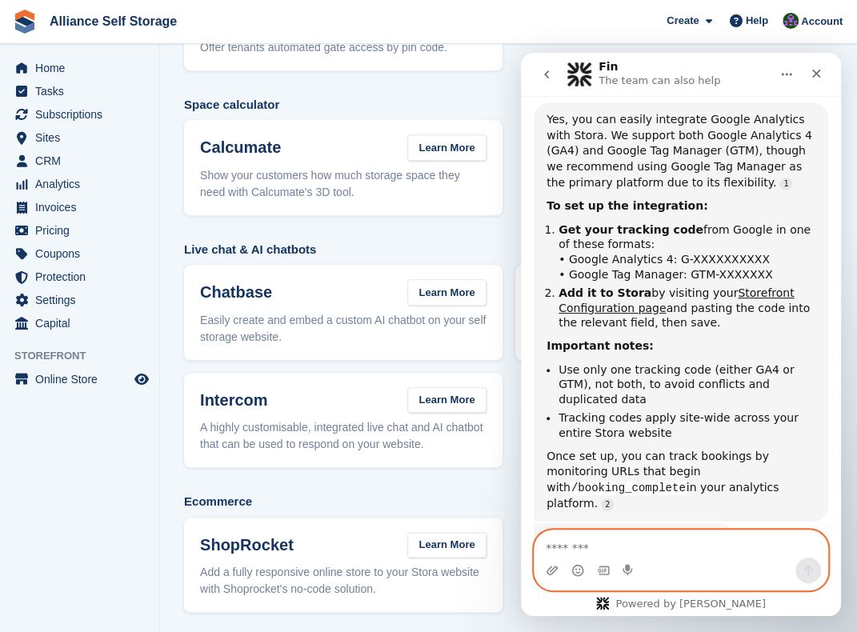
click at [704, 548] on textarea "Message…" at bounding box center [681, 543] width 294 height 27
type textarea "**********"
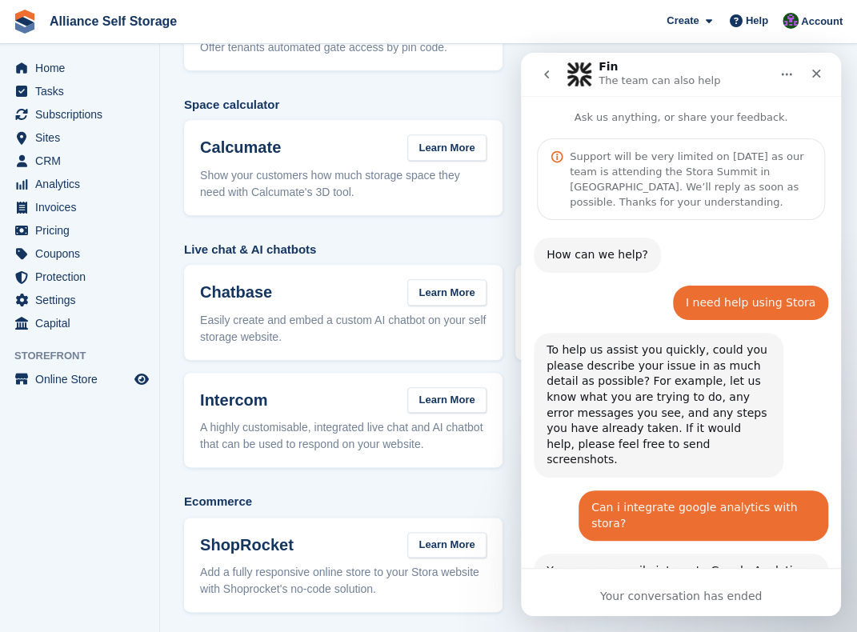
scroll to position [541, 0]
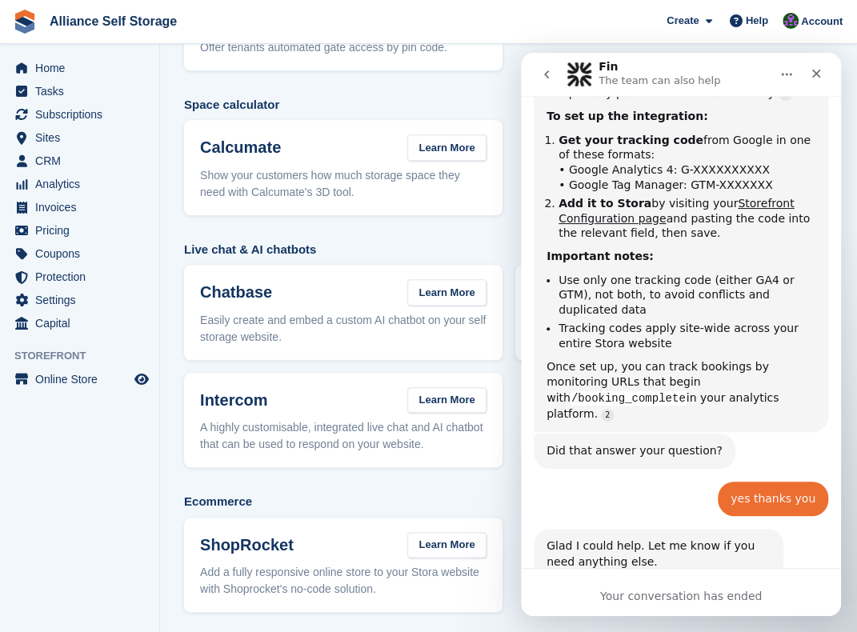
drag, startPoint x: 834, startPoint y: 473, endPoint x: 1148, endPoint y: 57, distance: 521.3
click at [536, 70] on button "go back" at bounding box center [546, 74] width 30 height 30
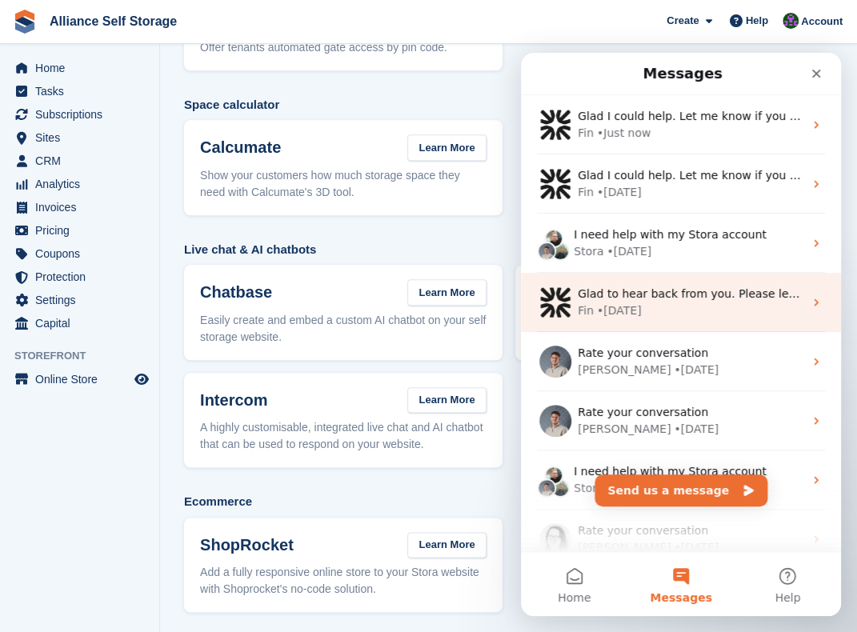
scroll to position [384, 0]
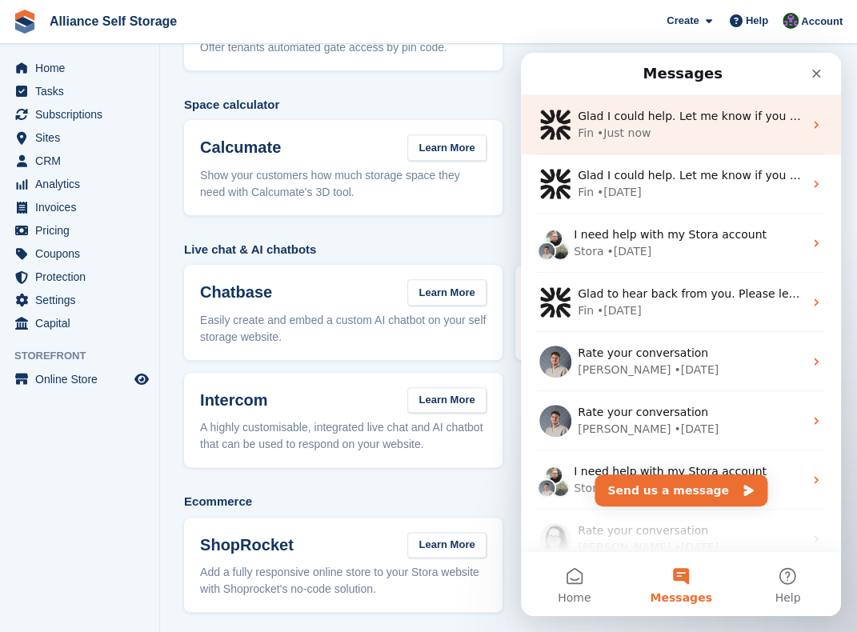
drag, startPoint x: 713, startPoint y: 138, endPoint x: 773, endPoint y: 142, distance: 60.9
click at [773, 142] on div "Glad I could help. Let me know if you need anything else. Fin • Just now" at bounding box center [681, 124] width 320 height 59
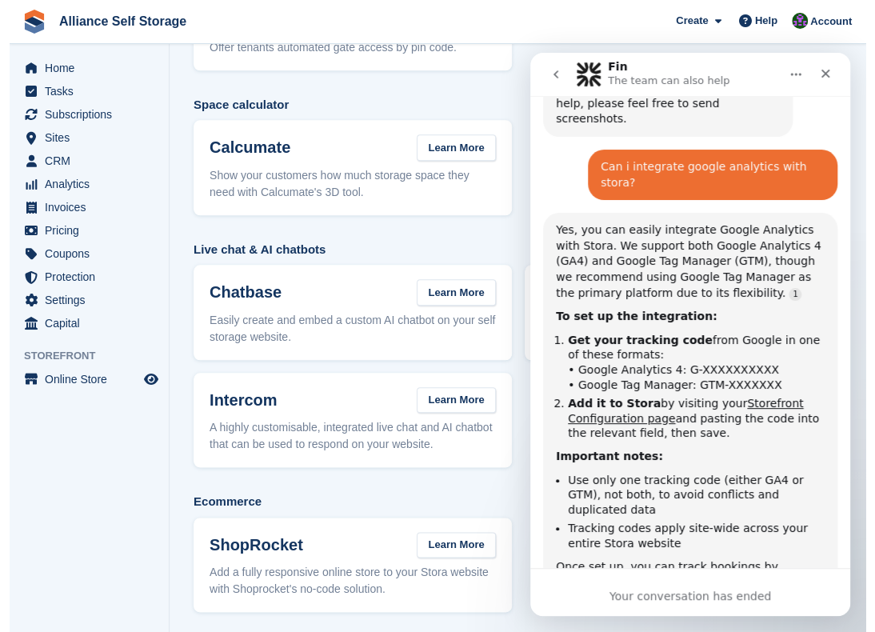
scroll to position [343, 0]
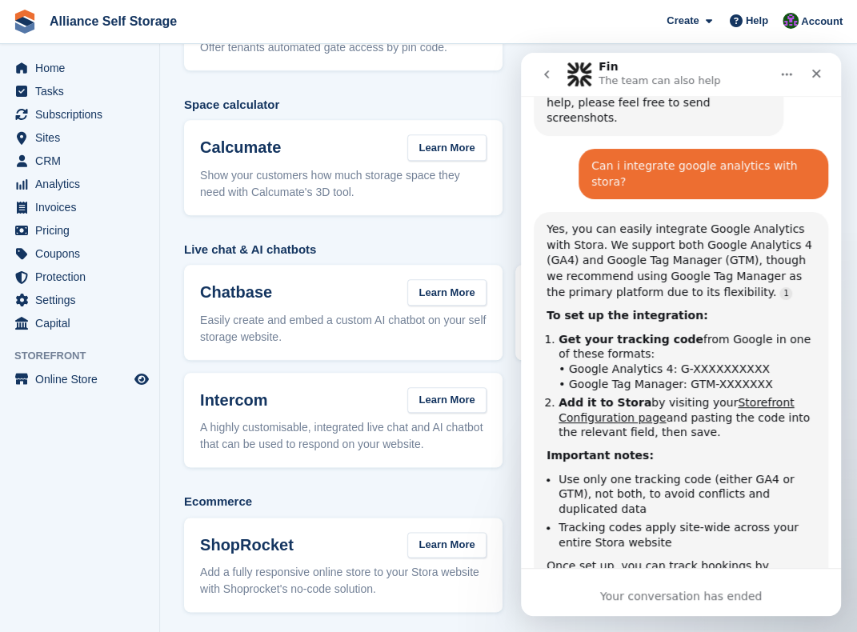
click at [834, 631] on section "Integrations Discover third-party tools and services you can integrate. Smart e…" at bounding box center [508, 68] width 697 height 1135
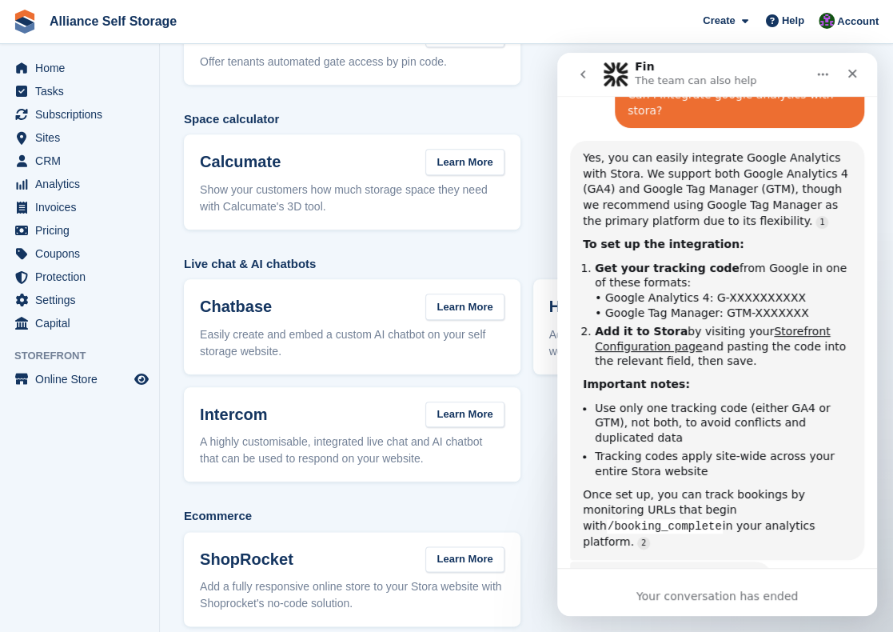
scroll to position [415, 0]
click at [170, 308] on section "Integrations Discover third-party tools and services you can integrate. Smart e…" at bounding box center [526, 82] width 733 height 1135
click at [82, 375] on span "Online Store" at bounding box center [83, 379] width 96 height 22
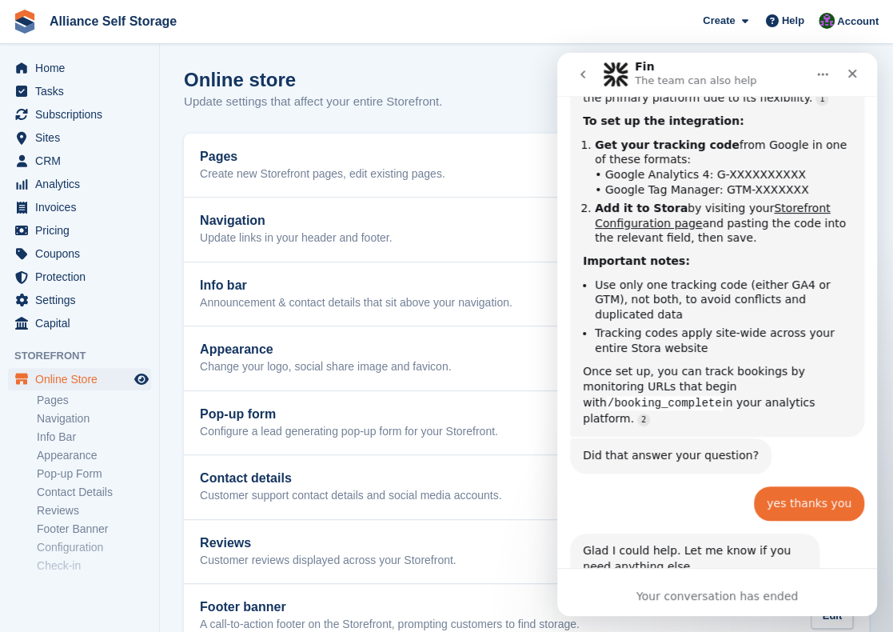
scroll to position [541, 0]
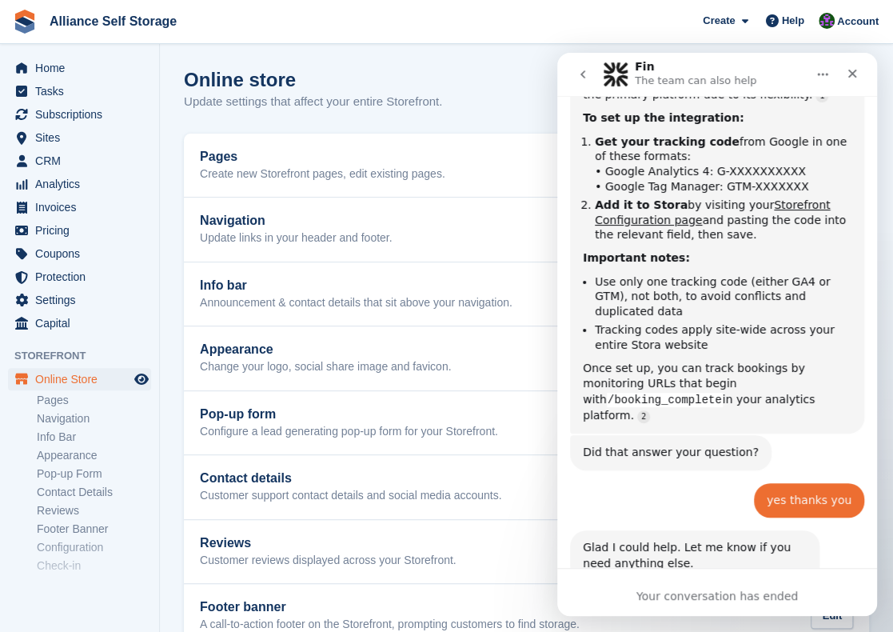
click at [520, 113] on div "Online store Update settings that affect your entire Storefront. View Storefront" at bounding box center [526, 100] width 685 height 62
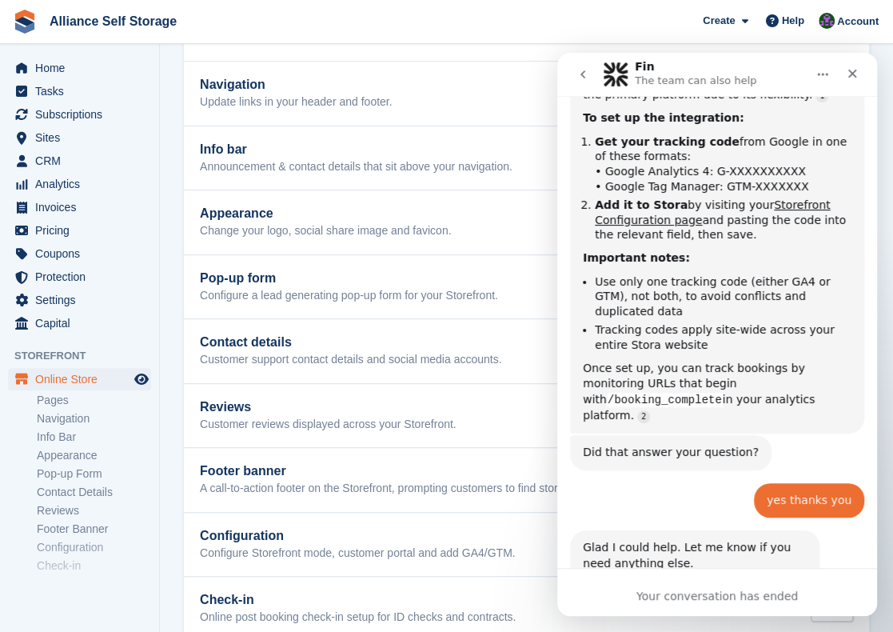
scroll to position [168, 0]
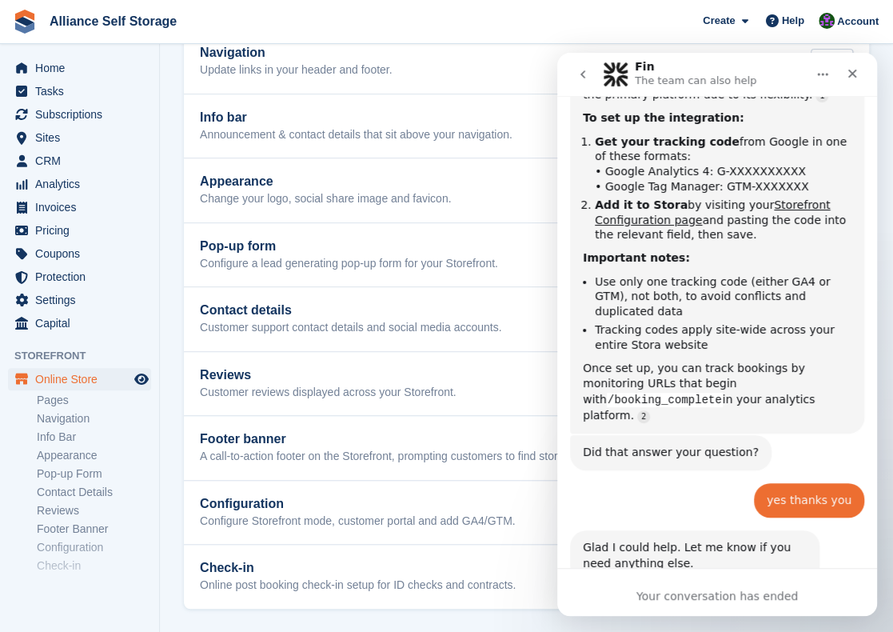
drag, startPoint x: 899, startPoint y: 166, endPoint x: 51, endPoint y: 332, distance: 863.7
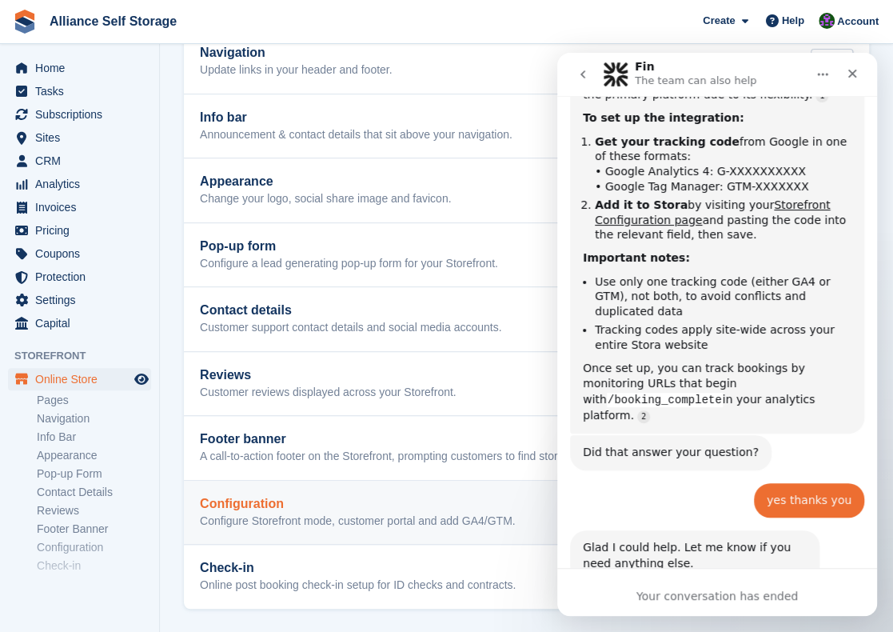
click at [354, 522] on p "Configure Storefront mode, customer portal and add GA4/GTM." at bounding box center [358, 521] width 316 height 14
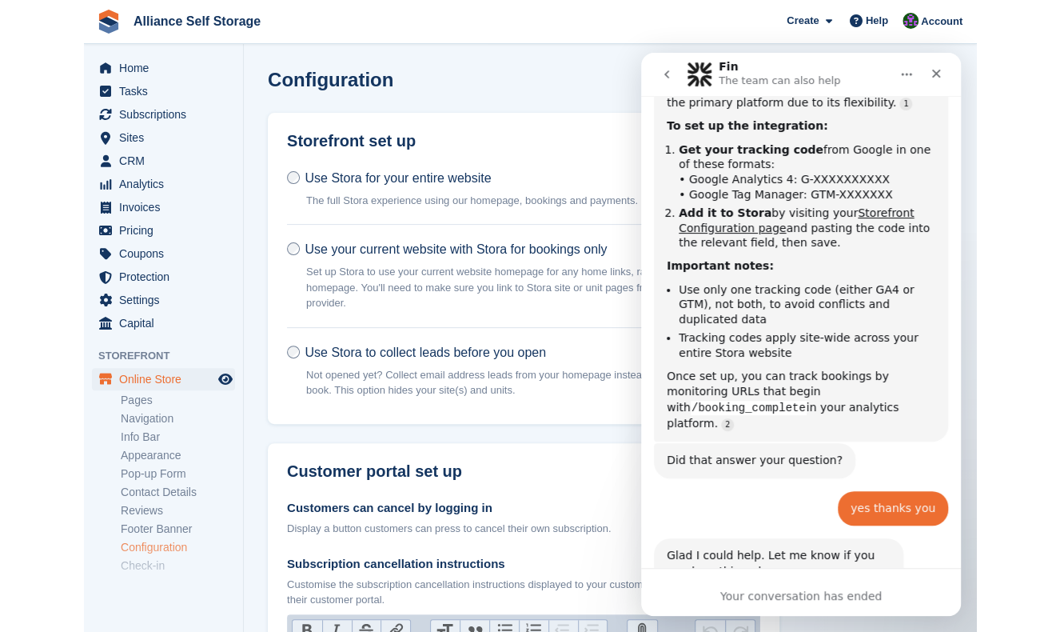
scroll to position [541, 0]
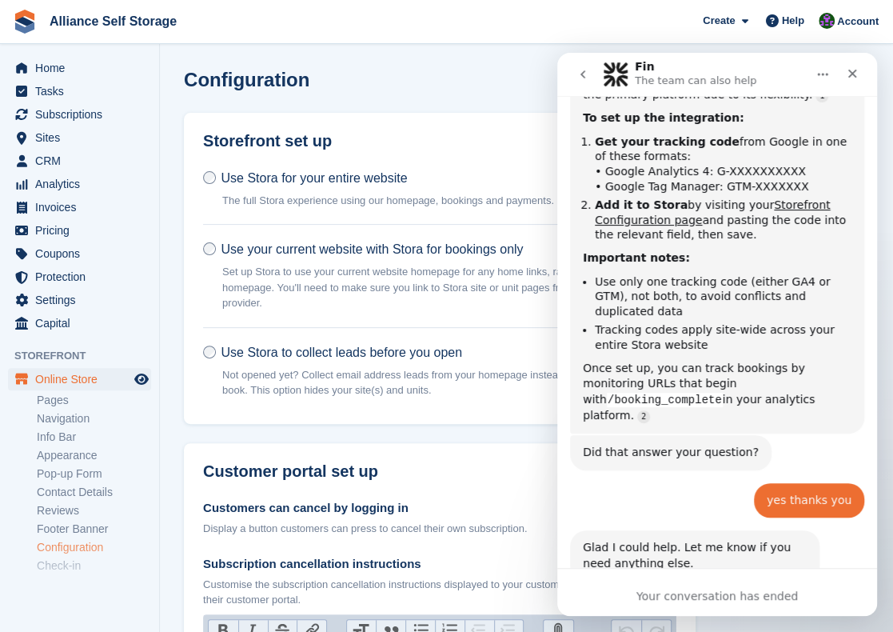
click at [454, 86] on div "Configuration" at bounding box center [526, 89] width 685 height 41
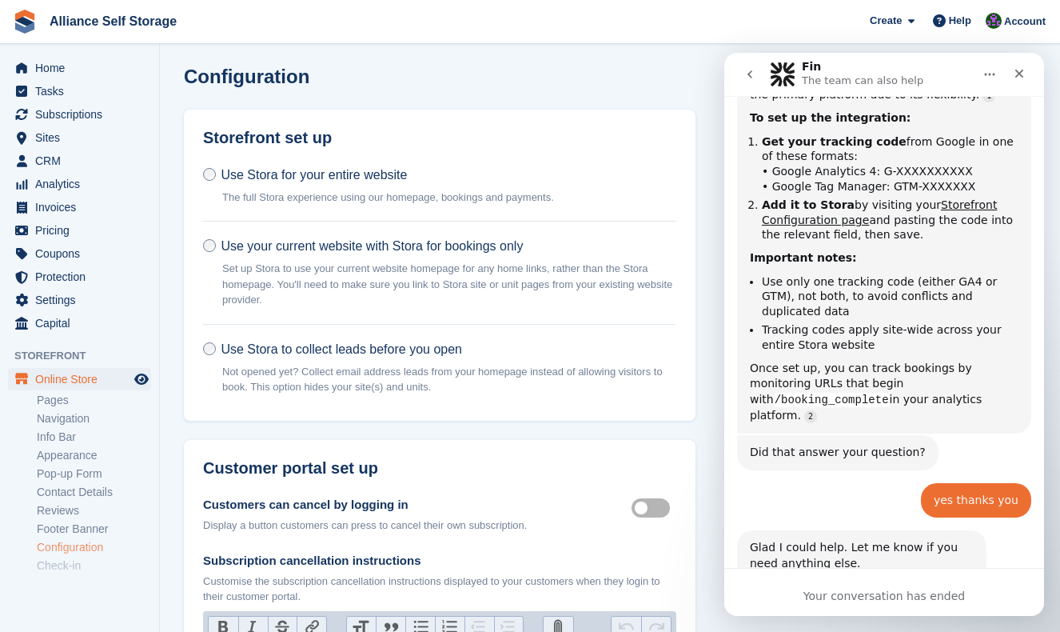
scroll to position [0, 0]
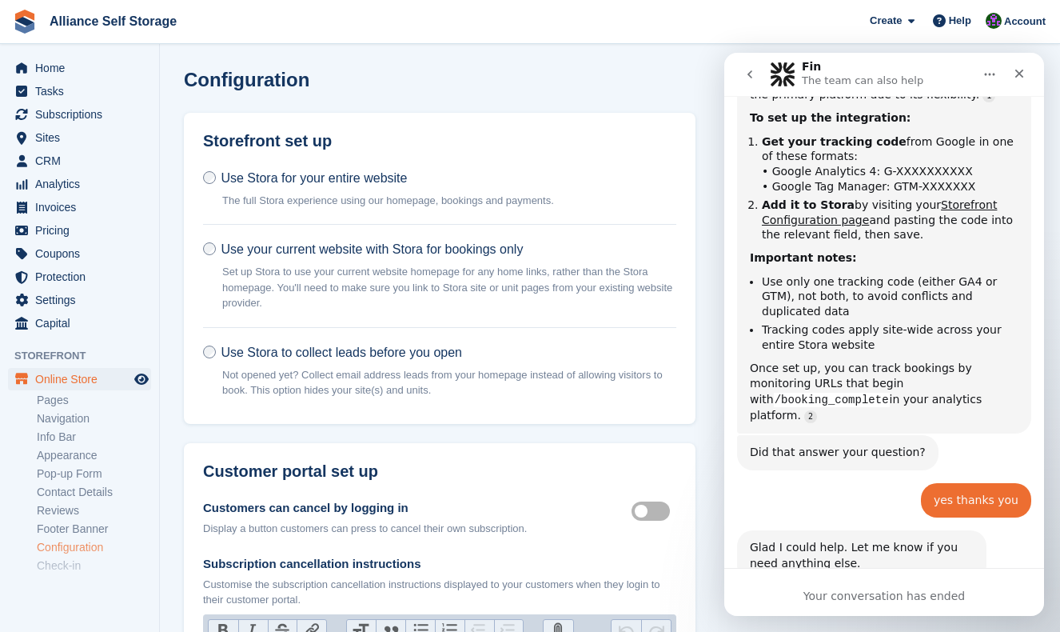
click at [856, 55] on nav "Fin The team can also help" at bounding box center [885, 74] width 320 height 43
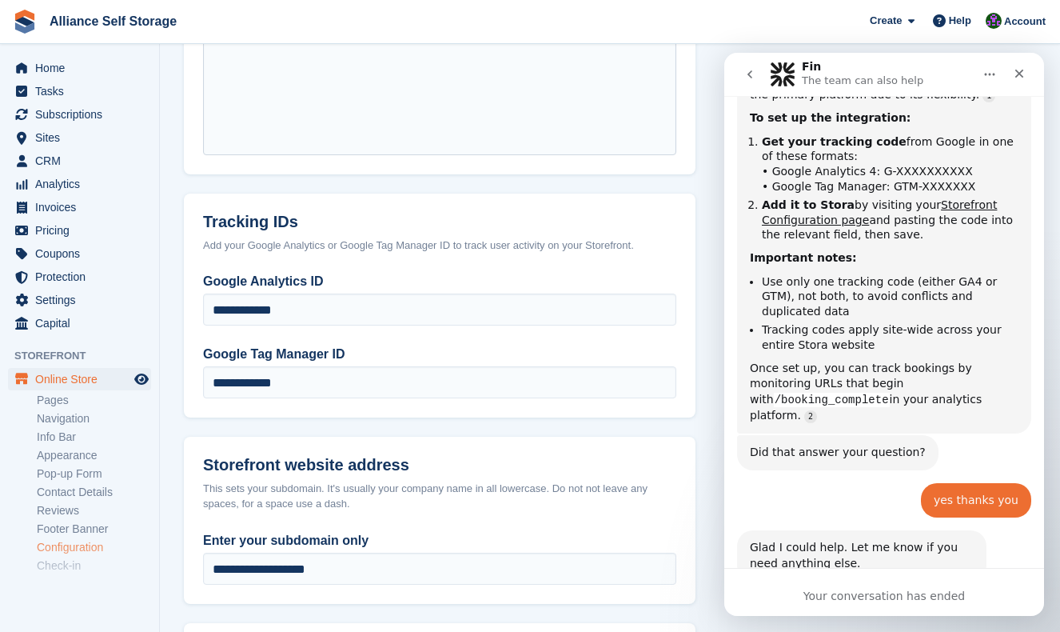
scroll to position [699, 0]
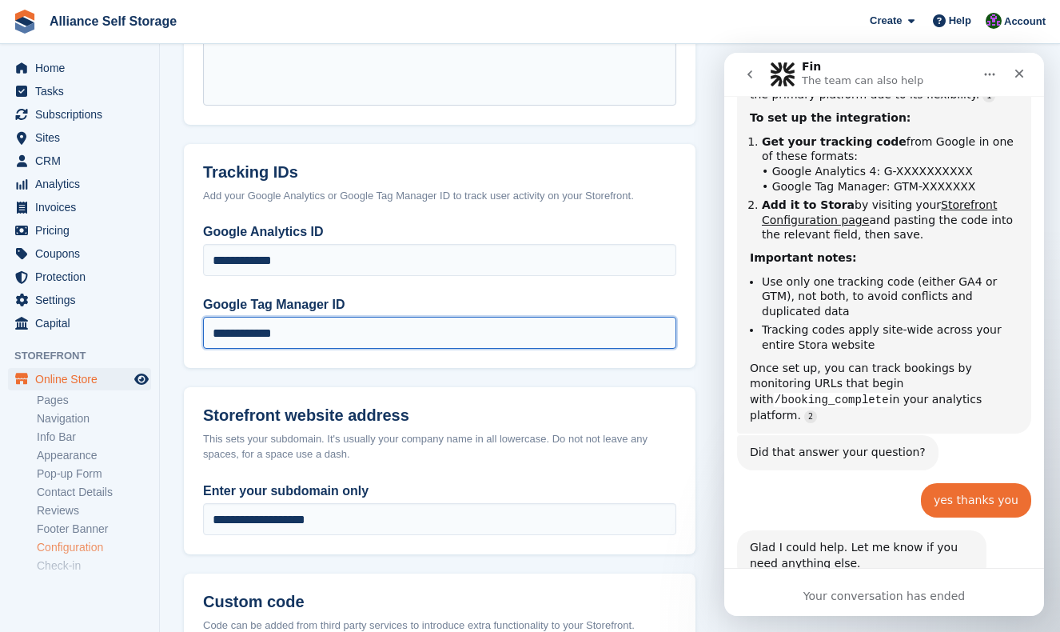
drag, startPoint x: 337, startPoint y: 333, endPoint x: 85, endPoint y: 353, distance: 253.4
click at [92, 354] on div "Home Tasks Subscriptions Subscriptions Subscriptions Contracts Price increases …" at bounding box center [530, 181] width 1060 height 1761
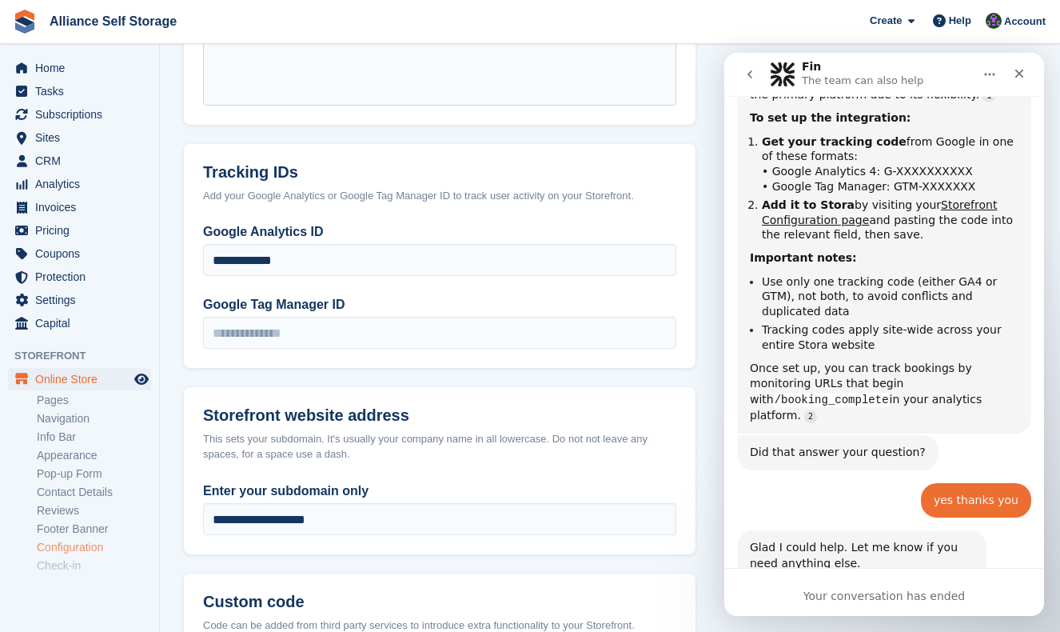
click at [441, 367] on form "Storefront set up Use Stora for your entire website The full Stora experience u…" at bounding box center [440, 216] width 512 height 1605
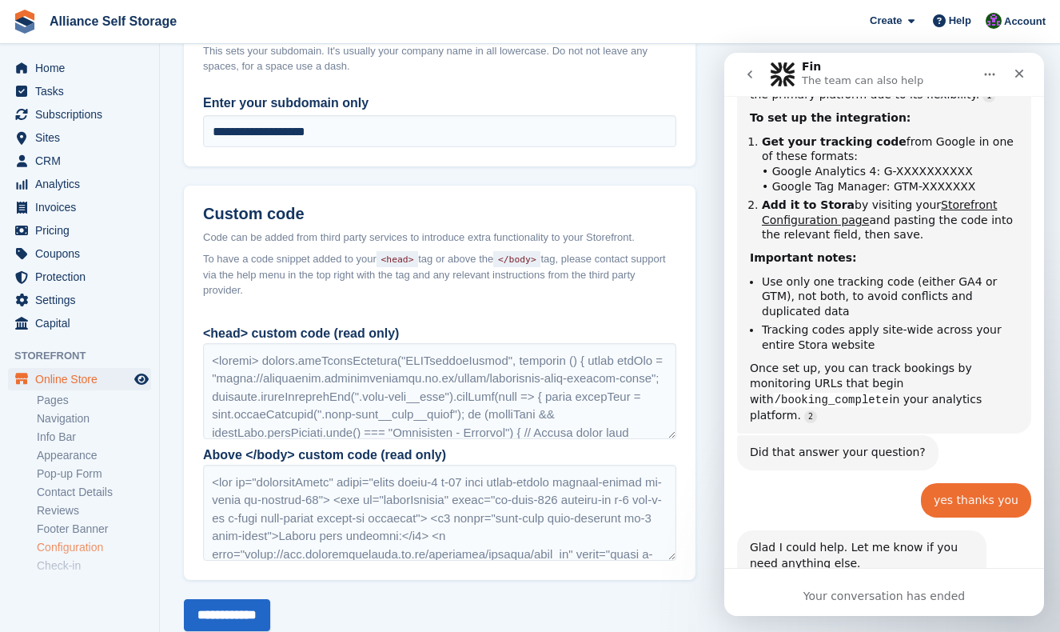
scroll to position [1126, 0]
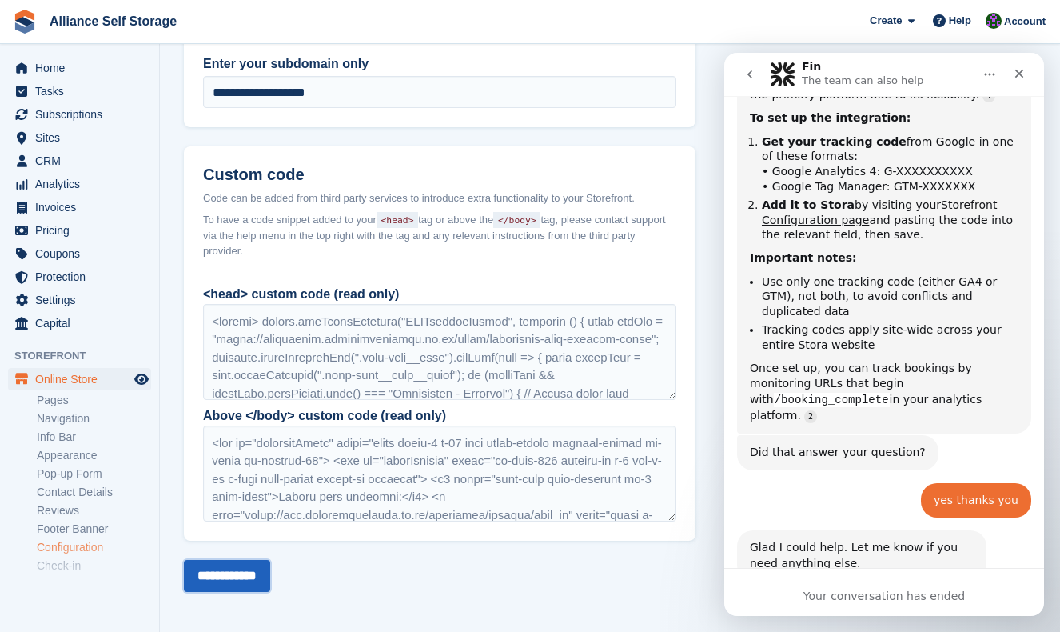
click at [268, 578] on input "**********" at bounding box center [227, 576] width 86 height 32
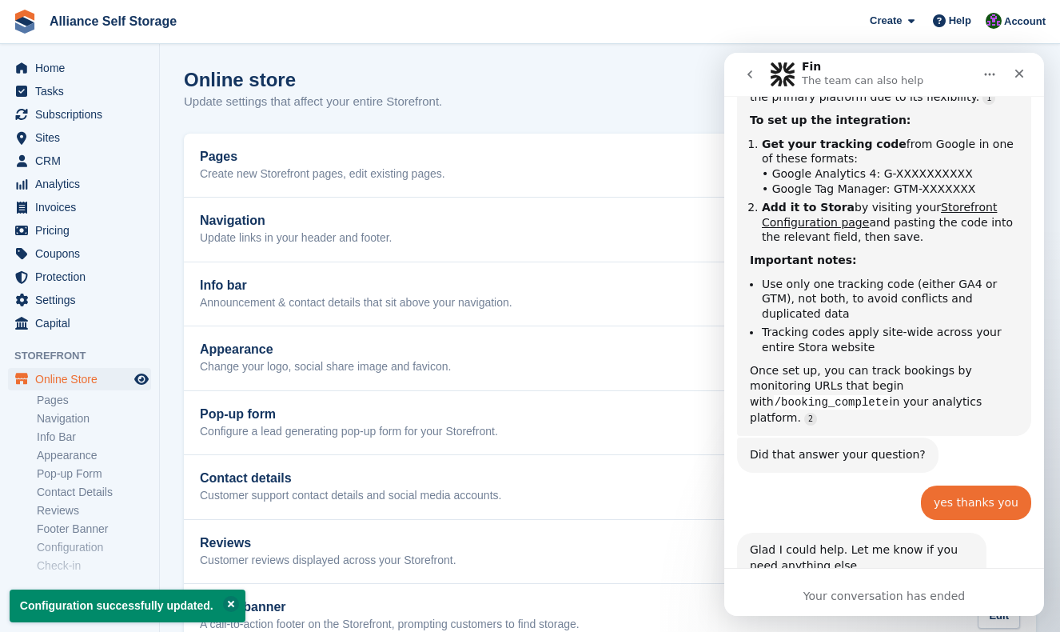
scroll to position [541, 0]
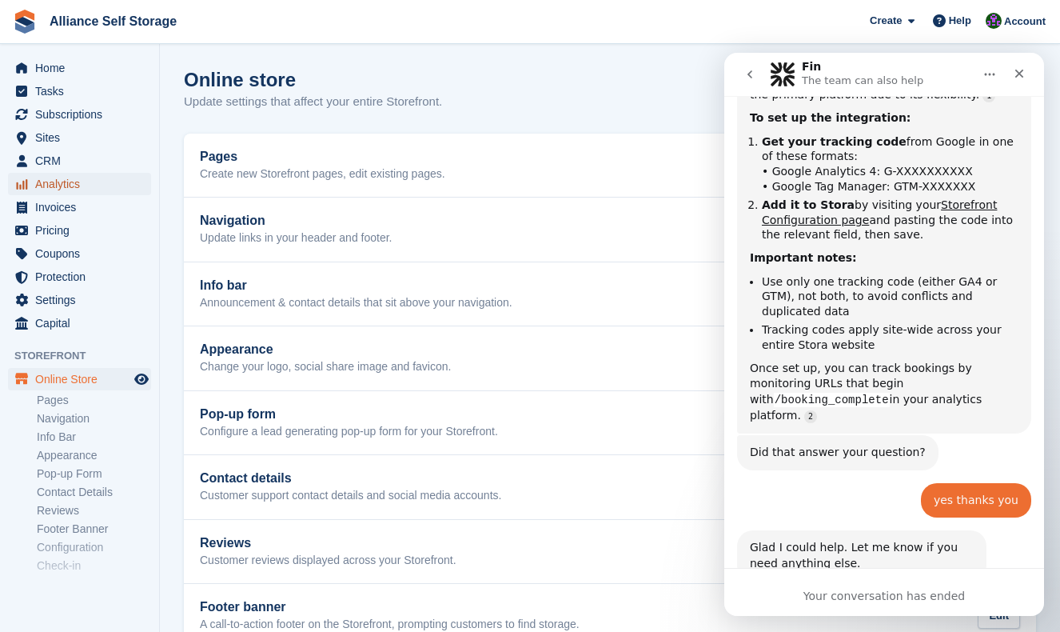
click at [86, 181] on span "Analytics" at bounding box center [83, 184] width 96 height 22
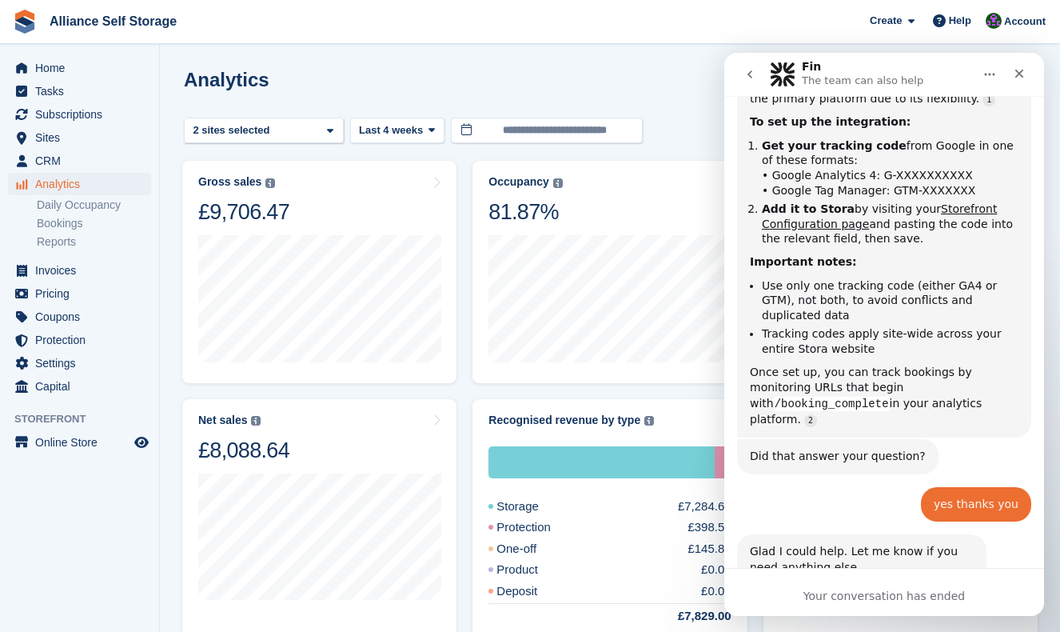
scroll to position [541, 0]
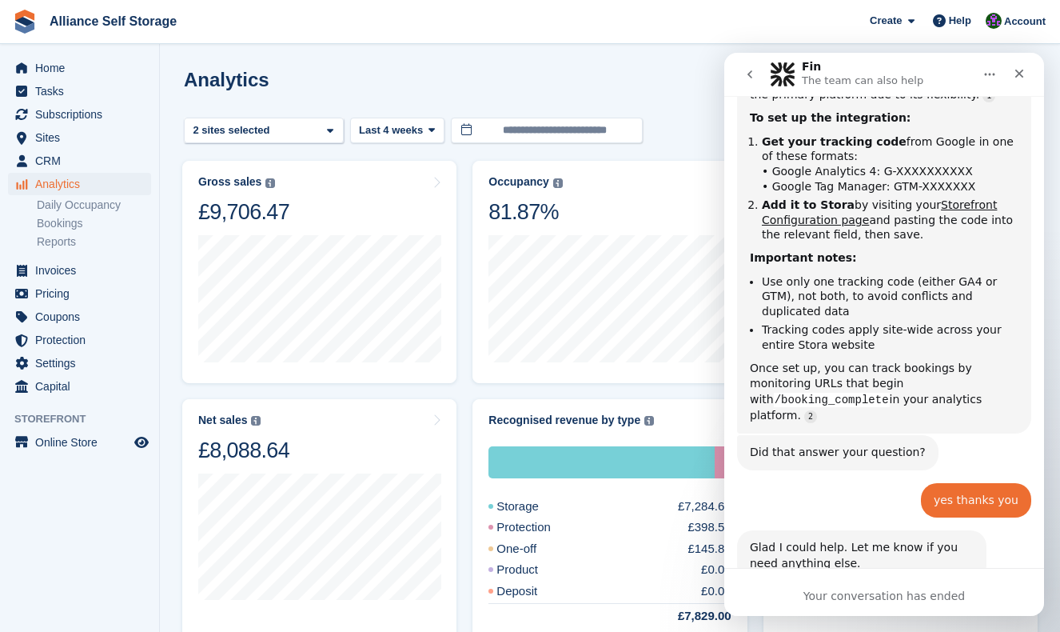
click at [1028, 76] on div "Close" at bounding box center [1019, 73] width 29 height 29
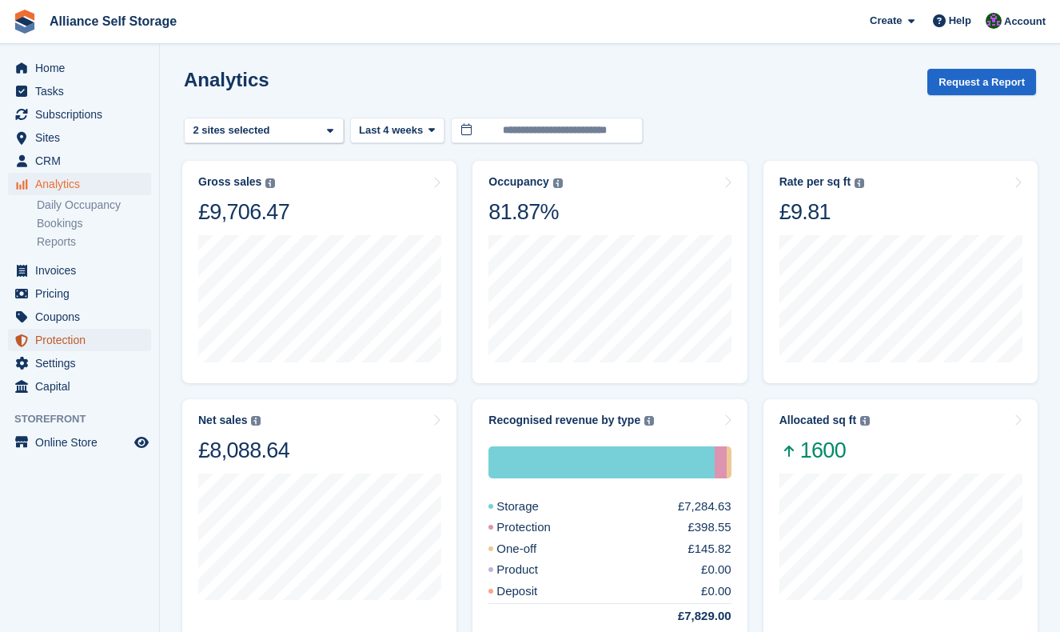
click at [85, 346] on span "Protection" at bounding box center [83, 340] width 96 height 22
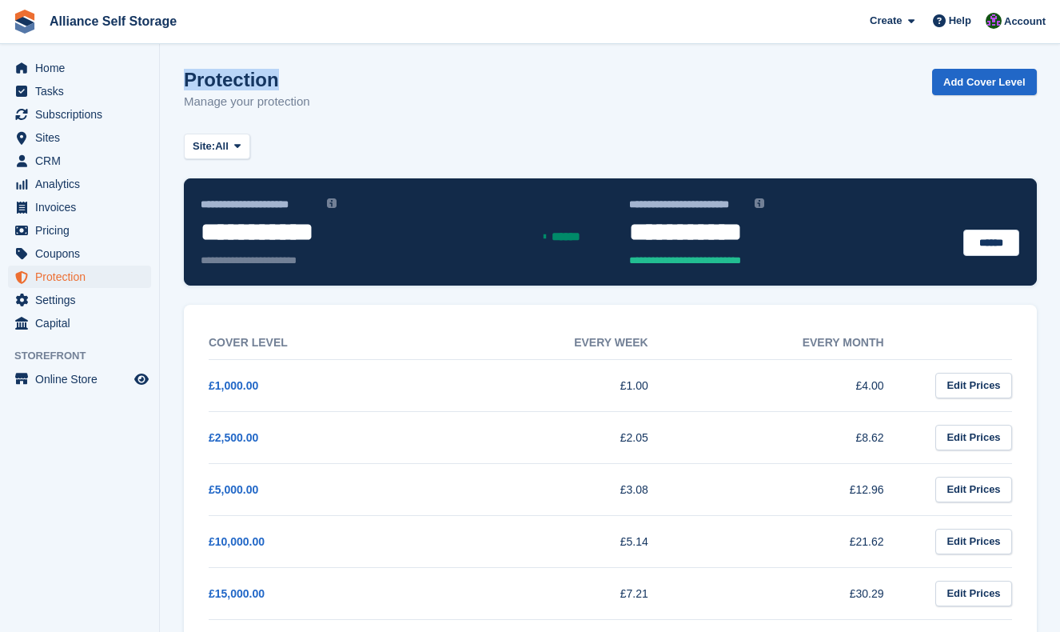
drag, startPoint x: 185, startPoint y: 85, endPoint x: 275, endPoint y: 86, distance: 90.4
click at [275, 86] on h1 "Protection" at bounding box center [247, 80] width 126 height 22
drag, startPoint x: 214, startPoint y: 234, endPoint x: 360, endPoint y: 234, distance: 145.6
click at [360, 234] on span "**********" at bounding box center [294, 232] width 186 height 29
drag, startPoint x: 631, startPoint y: 237, endPoint x: 800, endPoint y: 237, distance: 168.7
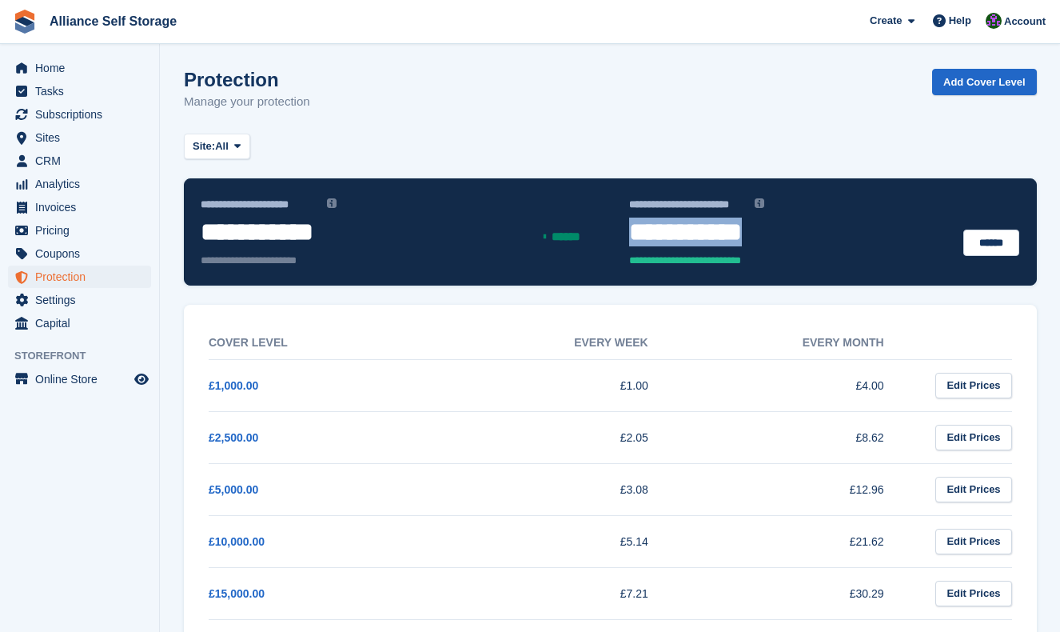
click at [800, 237] on span "**********" at bounding box center [722, 232] width 186 height 29
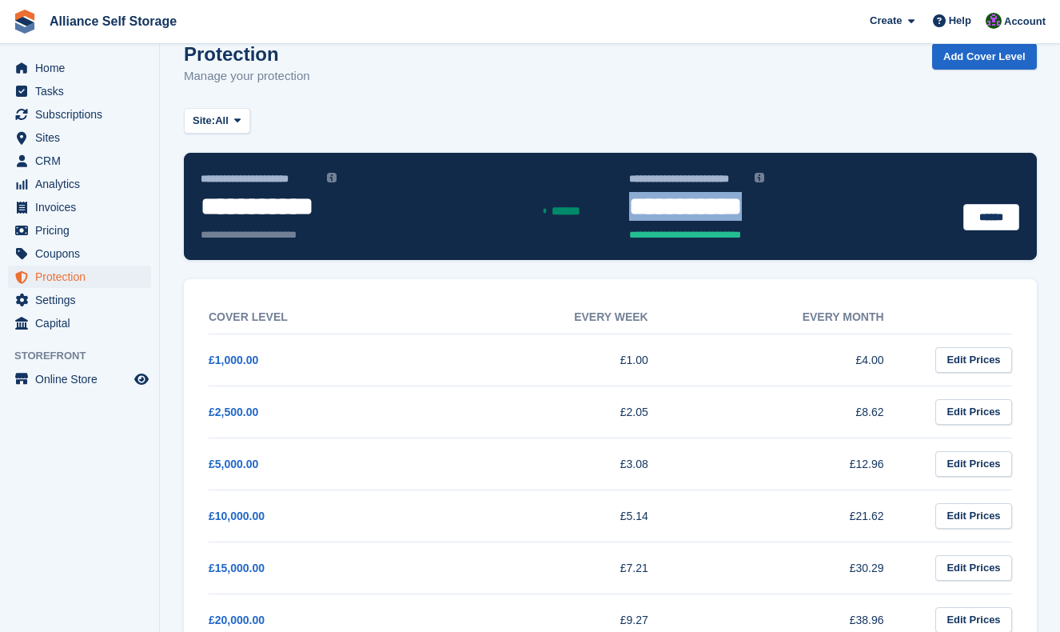
scroll to position [19, 0]
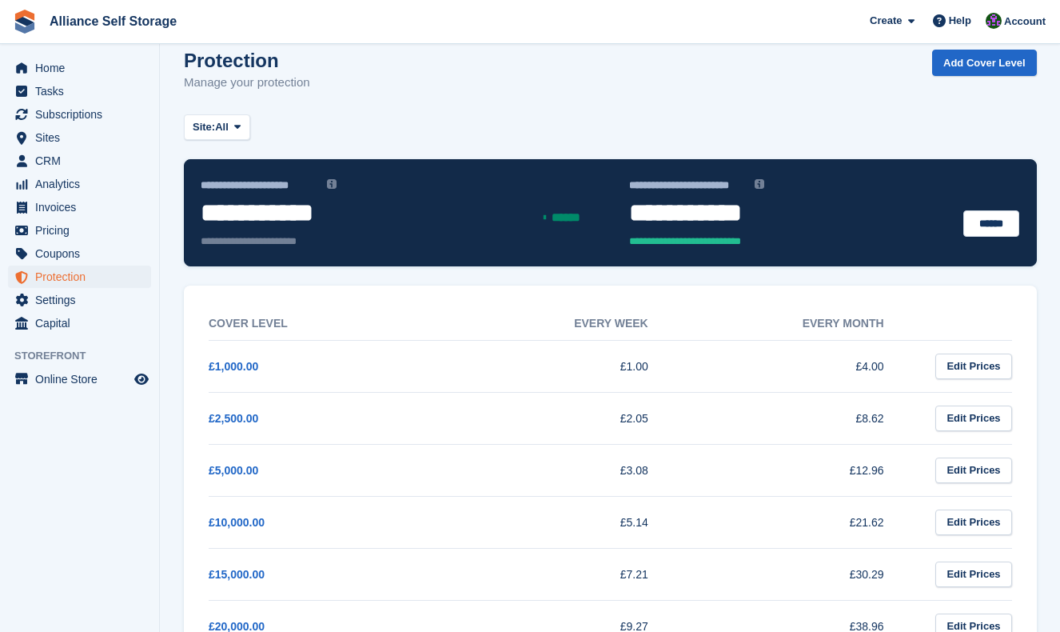
drag, startPoint x: 491, startPoint y: 110, endPoint x: 321, endPoint y: 156, distance: 176.5
click at [489, 110] on div "Protection Manage your protection Add Cover Level" at bounding box center [610, 81] width 853 height 62
drag, startPoint x: 202, startPoint y: 214, endPoint x: 344, endPoint y: 207, distance: 142.5
click at [344, 207] on span "**********" at bounding box center [294, 212] width 186 height 29
click at [484, 80] on div "Protection Manage your protection Add Cover Level" at bounding box center [610, 81] width 853 height 62
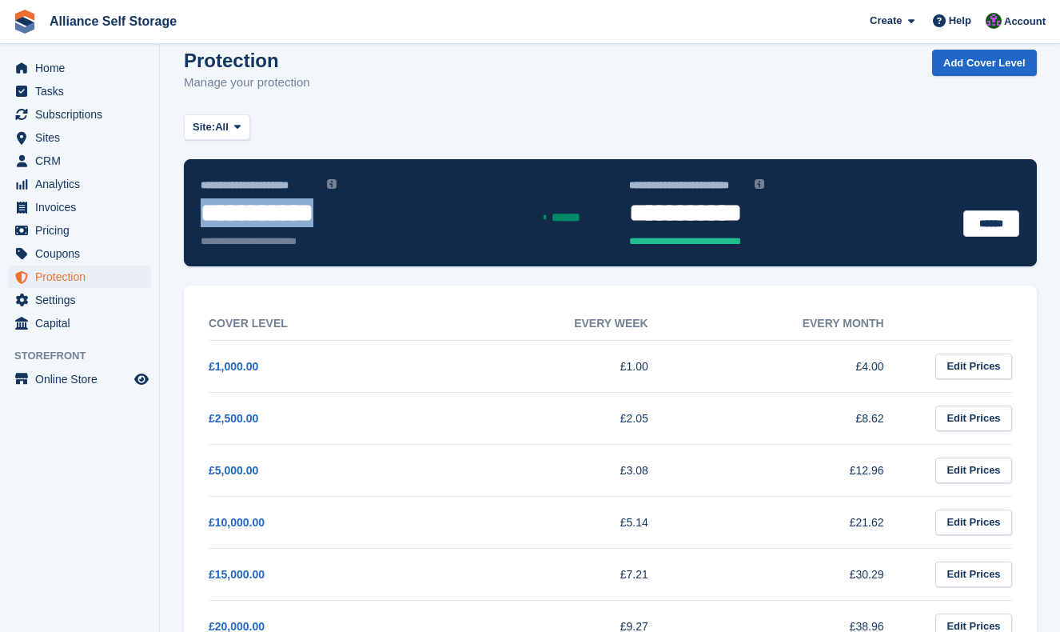
drag, startPoint x: 201, startPoint y: 214, endPoint x: 393, endPoint y: 222, distance: 192.9
click at [393, 222] on div "**********" at bounding box center [293, 224] width 205 height 70
click at [413, 114] on div "Site: All All Birkenhead - [GEOGRAPHIC_DATA], [GEOGRAPHIC_DATA]" at bounding box center [610, 127] width 853 height 26
drag, startPoint x: 205, startPoint y: 218, endPoint x: 345, endPoint y: 218, distance: 140.8
click at [345, 218] on span "**********" at bounding box center [294, 212] width 186 height 29
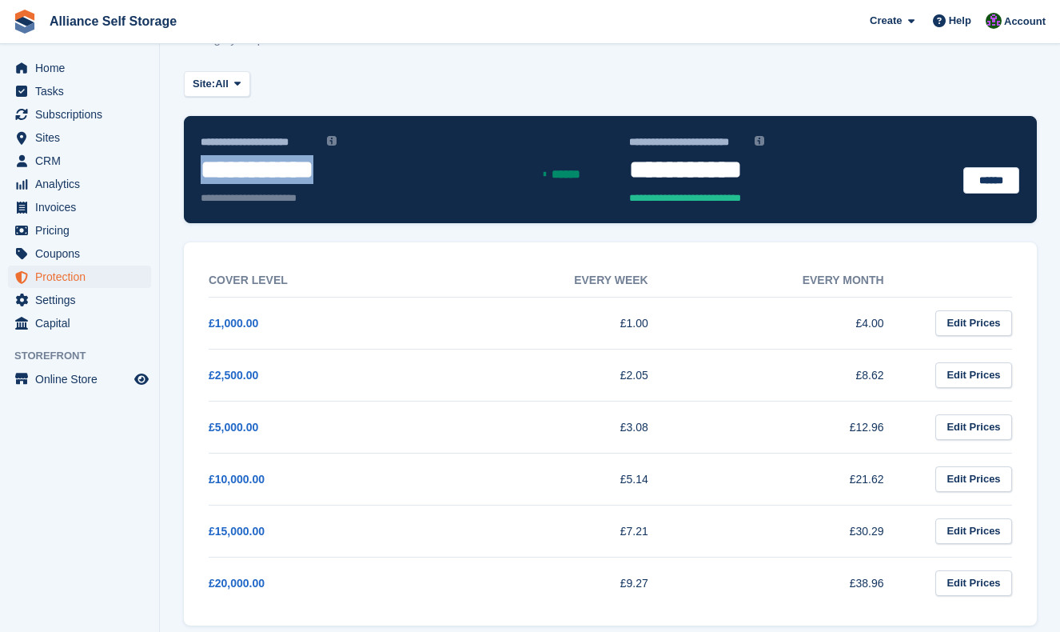
scroll to position [77, 0]
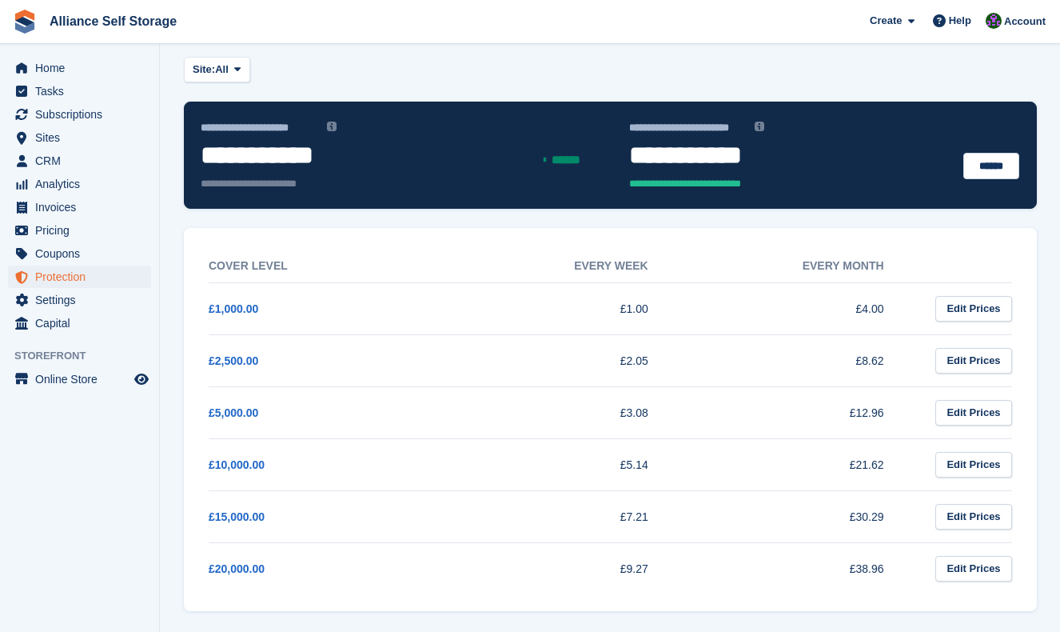
click at [326, 65] on div "Site: All All Birkenhead - Wallasey Tarren Way South, Moreton, Wirral" at bounding box center [610, 70] width 853 height 26
drag, startPoint x: 202, startPoint y: 158, endPoint x: 254, endPoint y: 166, distance: 51.7
click at [254, 166] on span "**********" at bounding box center [294, 155] width 186 height 29
drag, startPoint x: 259, startPoint y: 155, endPoint x: 344, endPoint y: 151, distance: 84.9
click at [344, 151] on span "**********" at bounding box center [294, 155] width 186 height 29
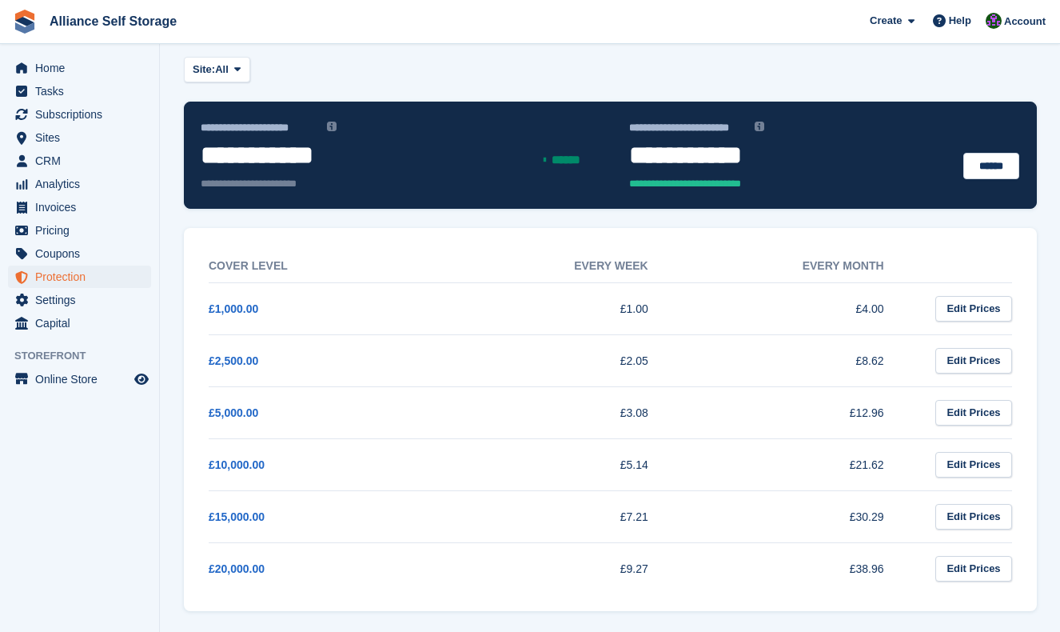
click at [362, 61] on div "Site: All All Birkenhead - Wallasey Tarren Way South, Moreton, Wirral" at bounding box center [610, 70] width 853 height 26
drag, startPoint x: 206, startPoint y: 156, endPoint x: 384, endPoint y: 150, distance: 178.5
click at [384, 150] on span "**********" at bounding box center [294, 155] width 186 height 29
click at [403, 57] on div "Site: All All Birkenhead - Wallasey Tarren Way South, Moreton, Wirral" at bounding box center [610, 70] width 853 height 26
drag, startPoint x: 202, startPoint y: 156, endPoint x: 406, endPoint y: 156, distance: 204.7
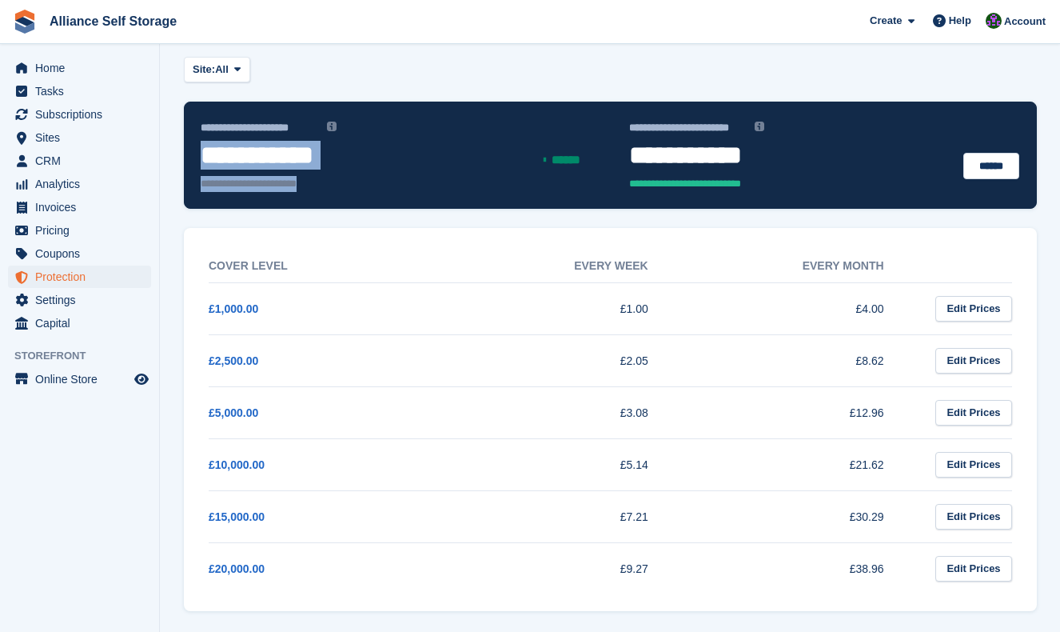
click at [406, 156] on div "**********" at bounding box center [395, 165] width 409 height 74
click at [382, 74] on div "Site: All All Birkenhead - Wallasey Tarren Way South, Moreton, Wirral" at bounding box center [610, 70] width 853 height 26
click at [98, 186] on span "Analytics" at bounding box center [83, 184] width 96 height 22
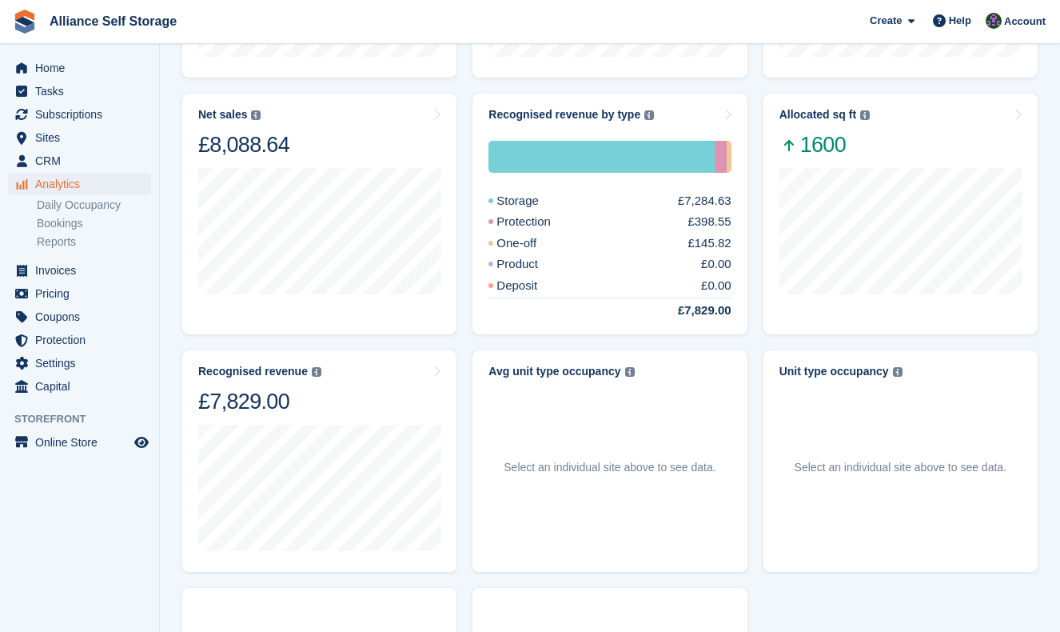
scroll to position [307, 0]
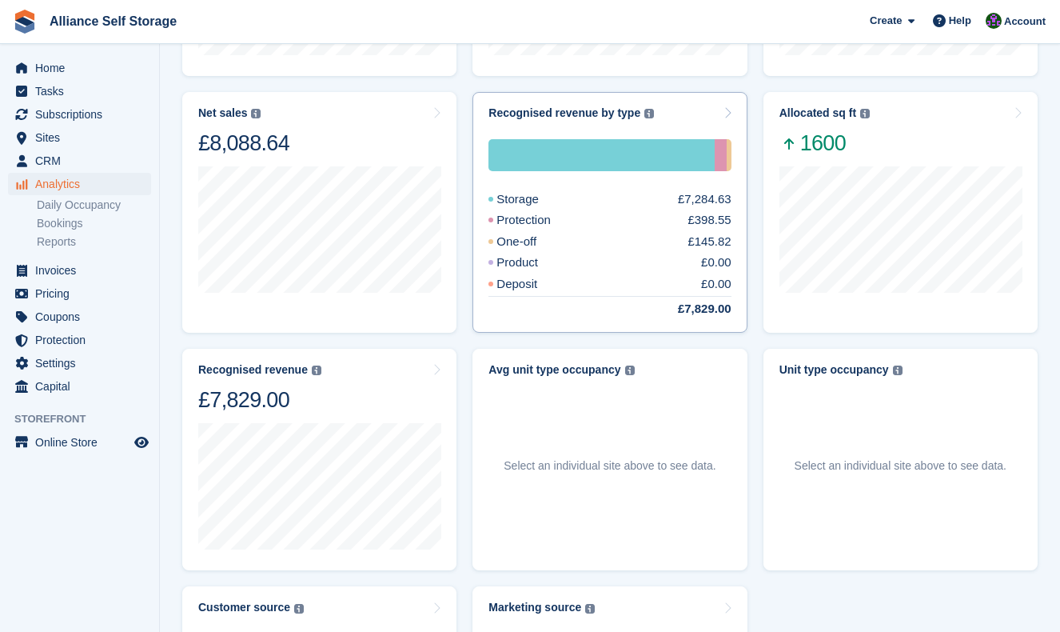
click at [661, 111] on div "Recognised revenue by type The sum of all finalised invoices, after discount an…" at bounding box center [610, 113] width 242 height 14
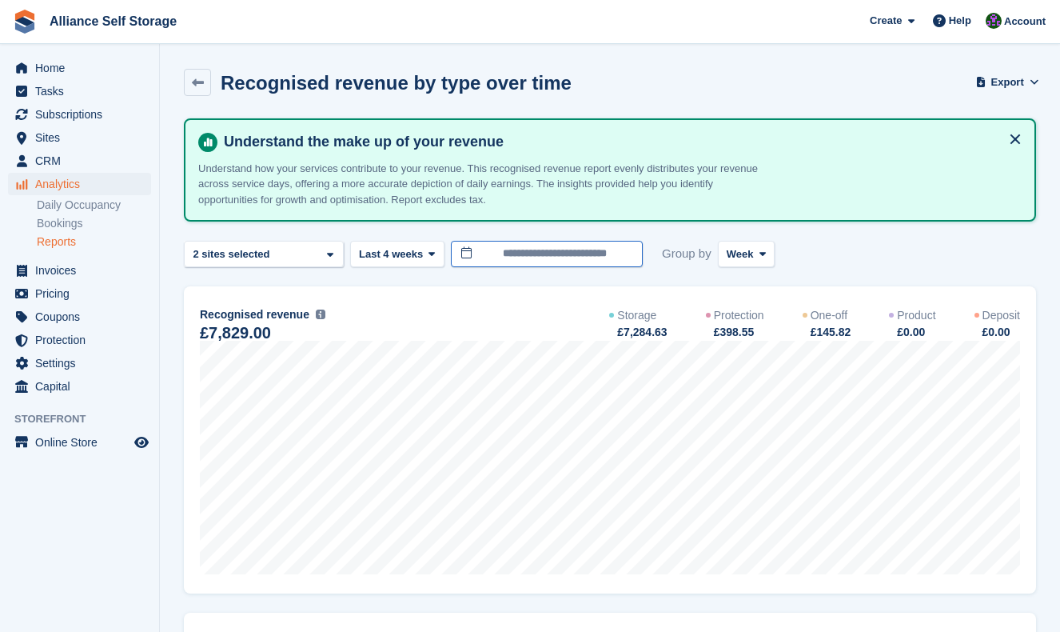
click at [527, 249] on input "**********" at bounding box center [547, 254] width 192 height 26
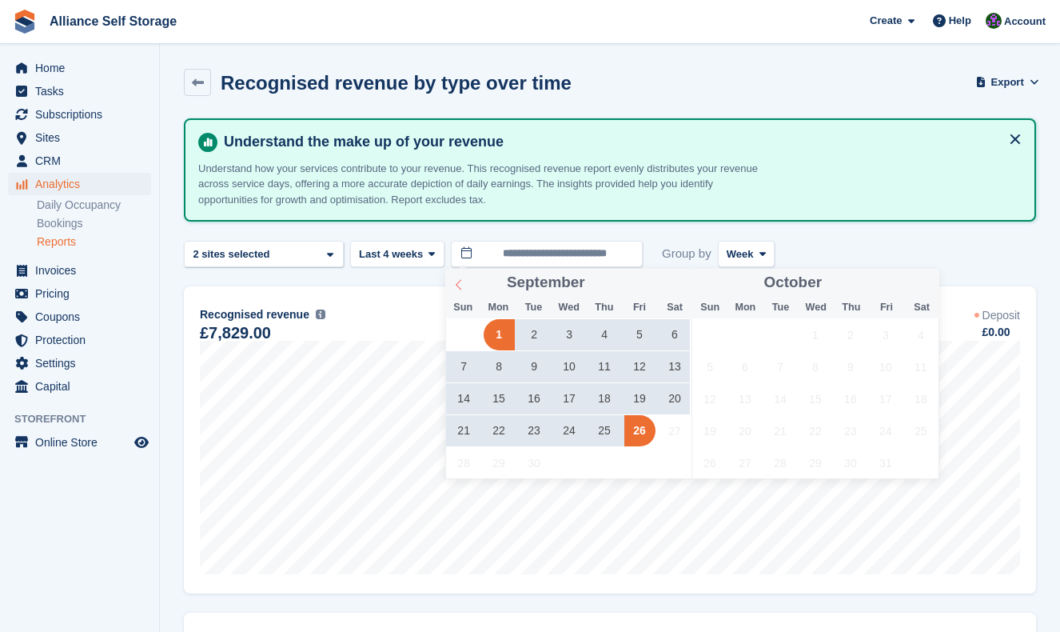
click at [456, 285] on icon at bounding box center [458, 284] width 11 height 11
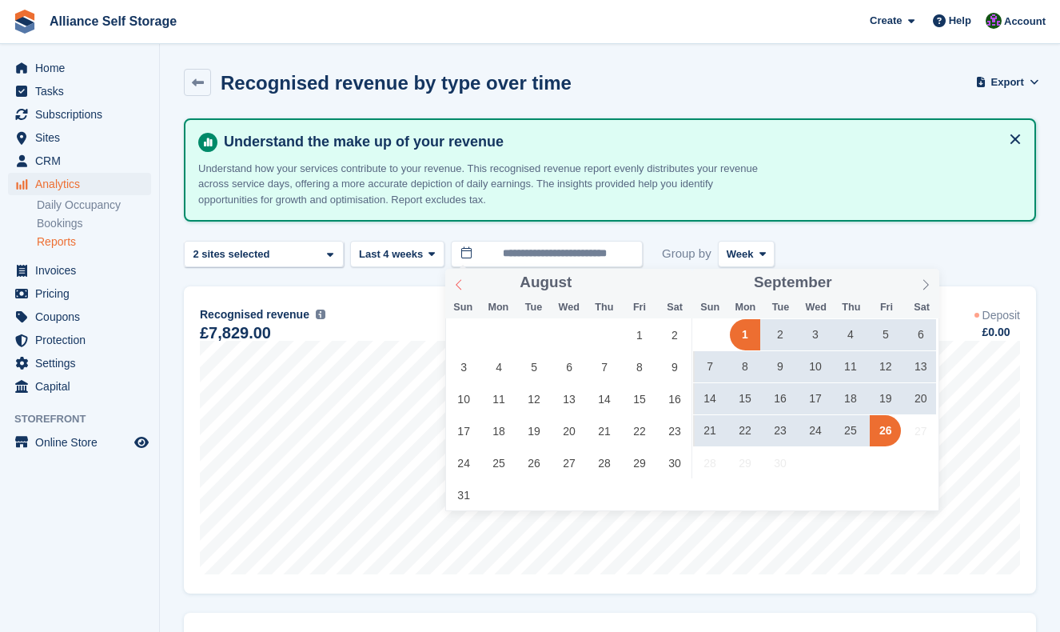
click at [456, 285] on icon at bounding box center [458, 284] width 11 height 11
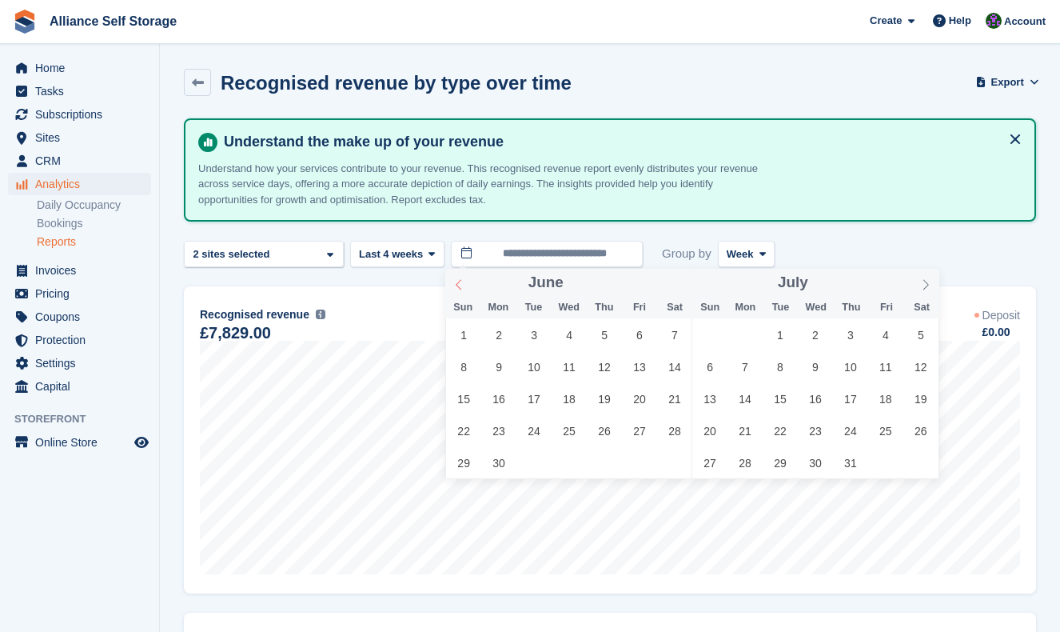
click at [456, 285] on icon at bounding box center [458, 284] width 11 height 11
click at [389, 245] on button "Last 4 weeks" at bounding box center [397, 254] width 94 height 26
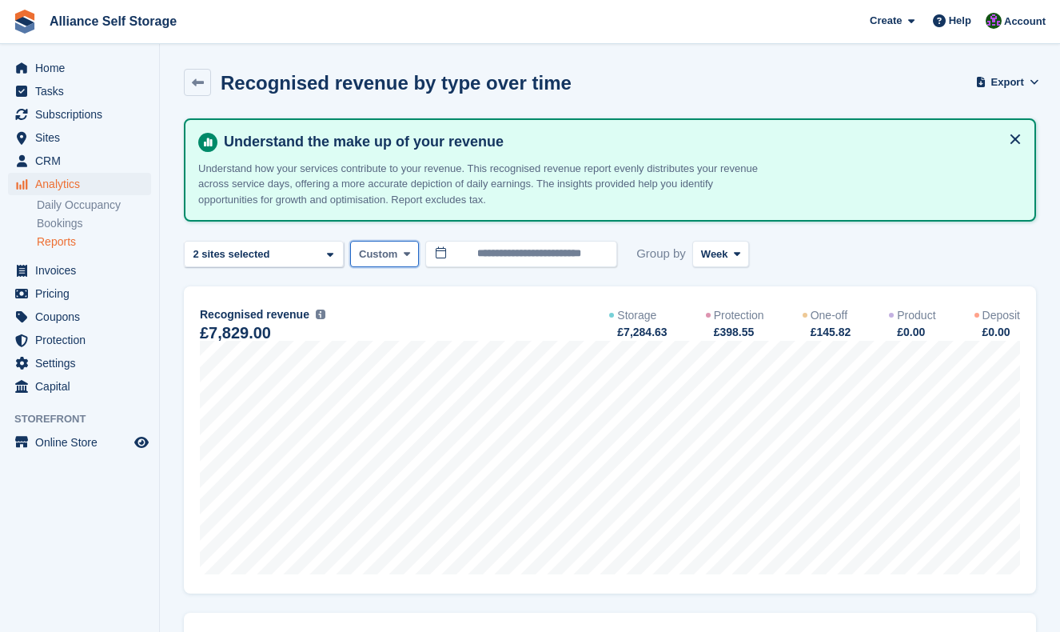
click at [405, 250] on icon at bounding box center [407, 254] width 6 height 10
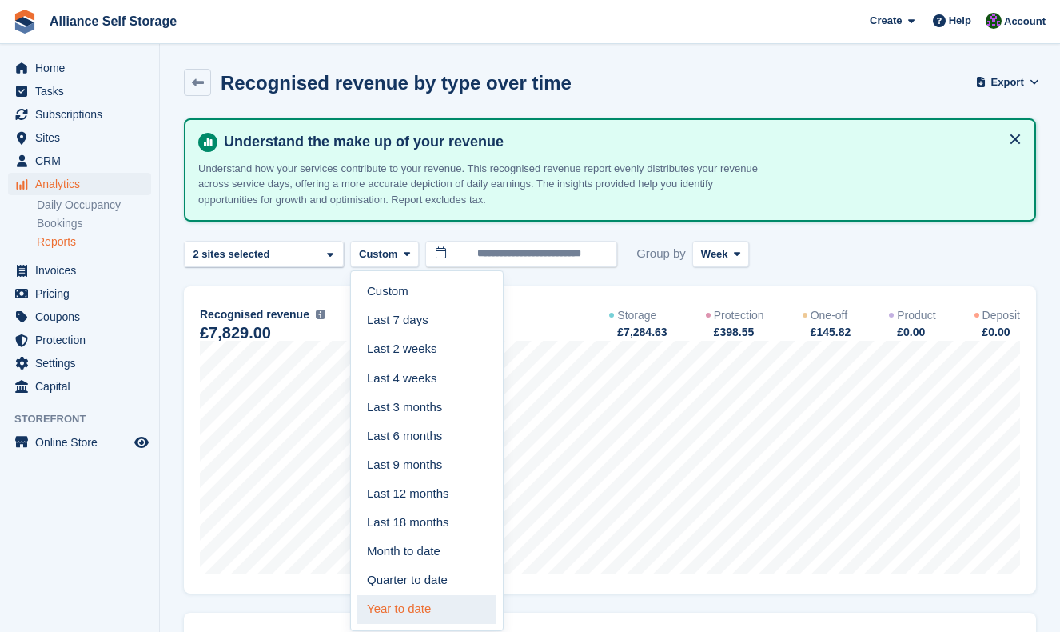
click at [462, 601] on link "Year to date" at bounding box center [426, 609] width 139 height 29
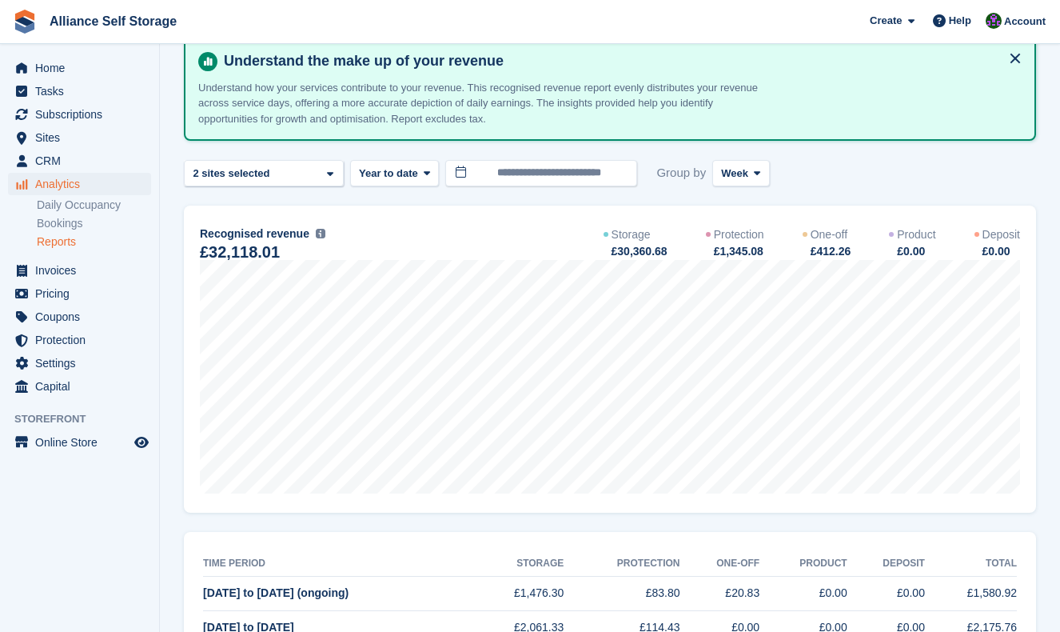
scroll to position [79, 0]
drag, startPoint x: 717, startPoint y: 252, endPoint x: 769, endPoint y: 252, distance: 52.8
click at [769, 252] on div "Storage £30,360.68 Protection £1,345.08 One-off £412.26 Product £0.00 Deposit £…" at bounding box center [812, 245] width 417 height 34
click at [765, 253] on div "£1,345.08" at bounding box center [739, 253] width 52 height 17
drag, startPoint x: 713, startPoint y: 256, endPoint x: 765, endPoint y: 257, distance: 51.2
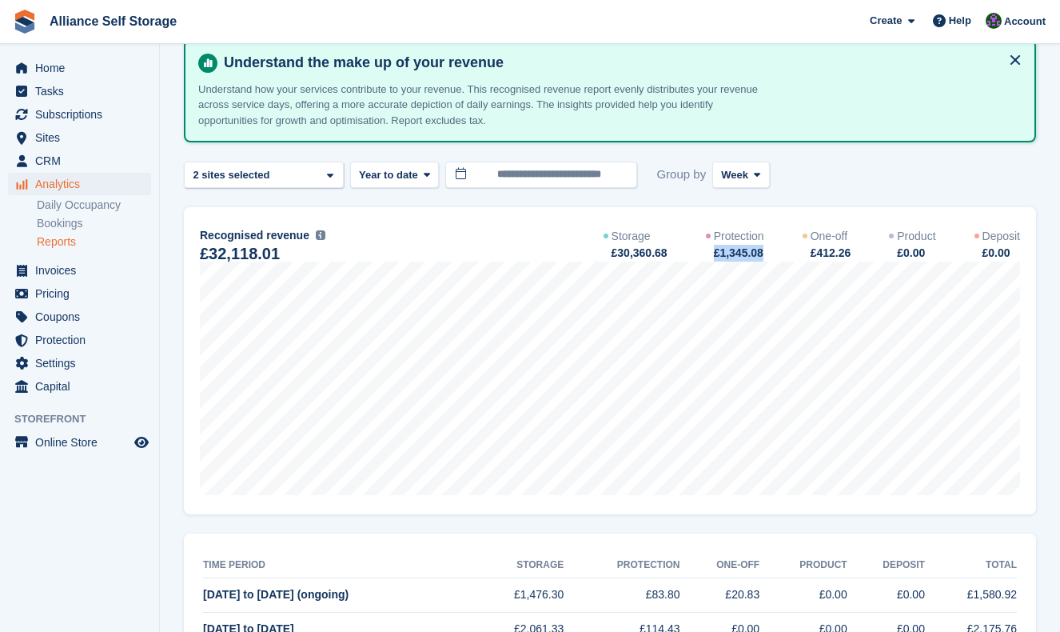
click at [765, 257] on div "£1,345.08" at bounding box center [739, 253] width 52 height 17
click at [812, 207] on div "[DATE] to [DATE] (ongoing) Storage £1,476.30 Protection £83.80 One-off £20.83 P…" at bounding box center [610, 361] width 853 height 308
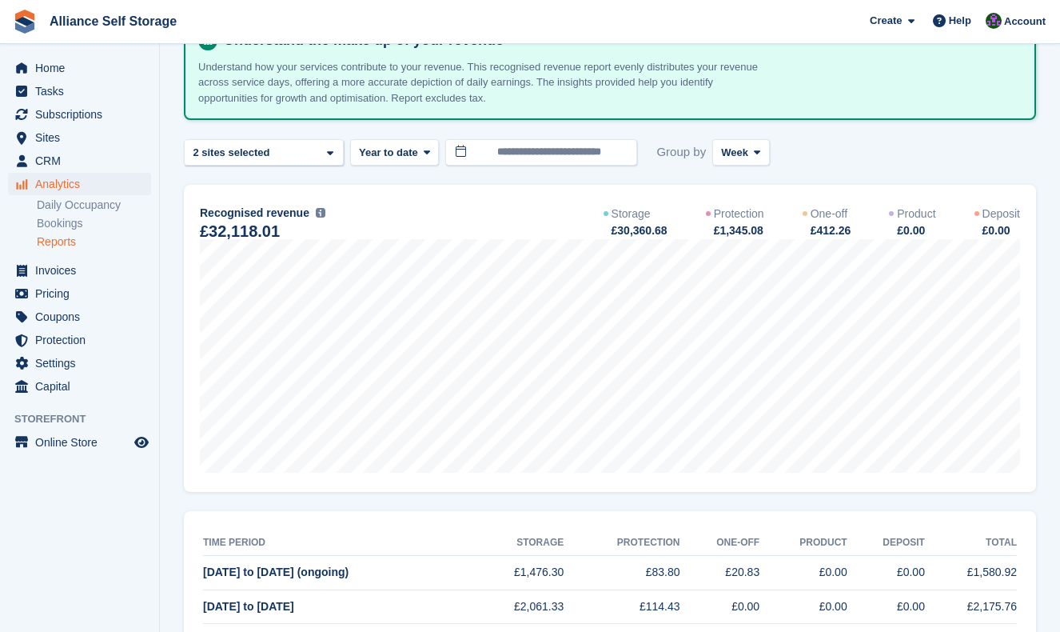
scroll to position [126, 0]
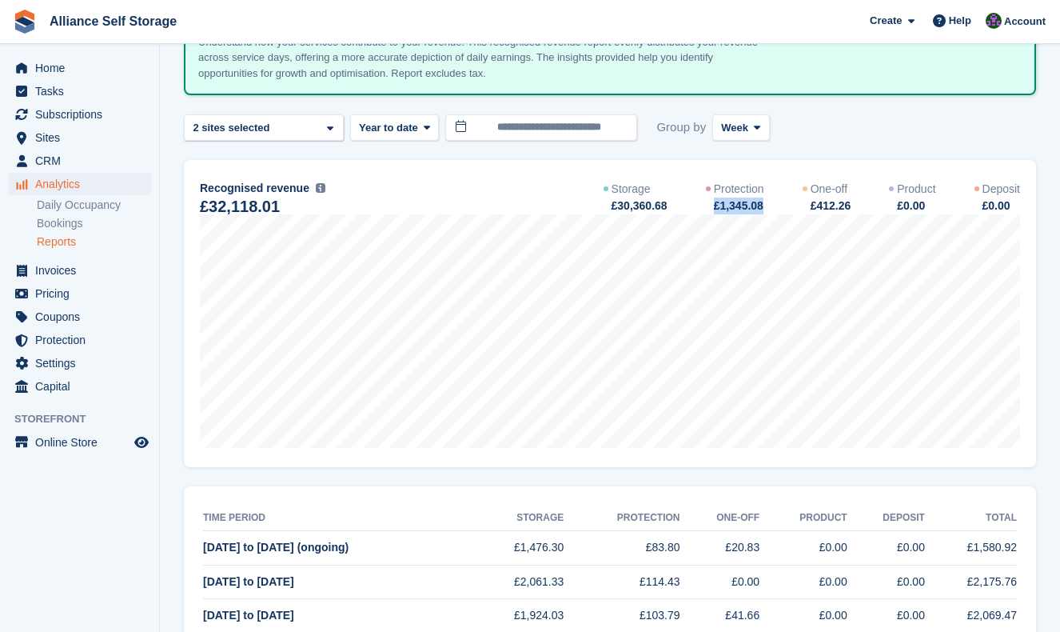
drag, startPoint x: 772, startPoint y: 199, endPoint x: 698, endPoint y: 212, distance: 74.7
click at [698, 212] on div "Storage £30,360.68 Protection £1,345.08 One-off £412.26 Product £0.00 Deposit £…" at bounding box center [812, 198] width 417 height 34
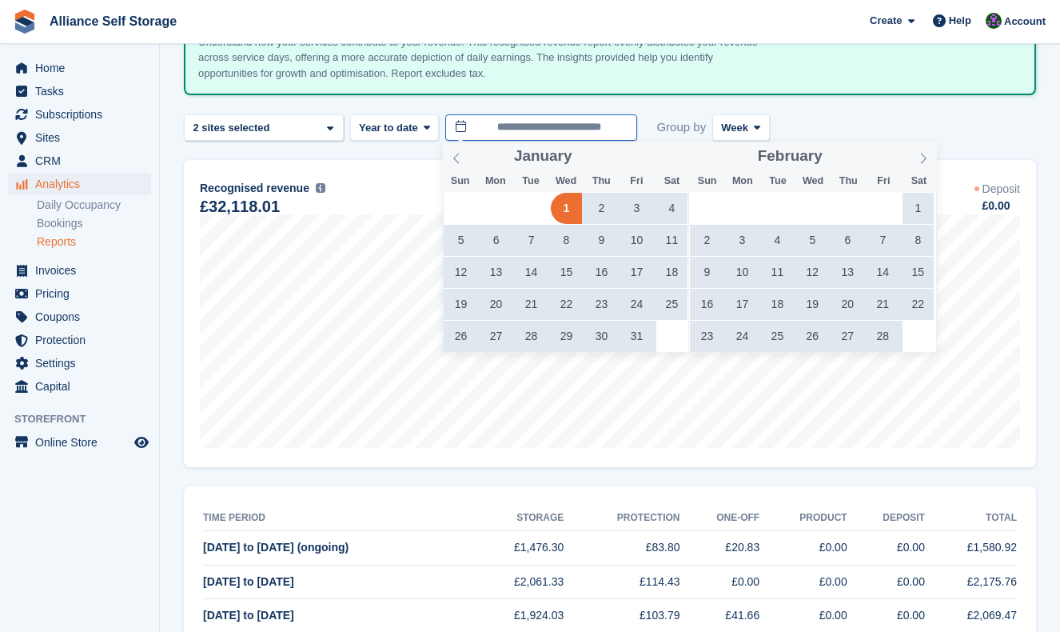
click at [496, 123] on input "**********" at bounding box center [541, 127] width 192 height 26
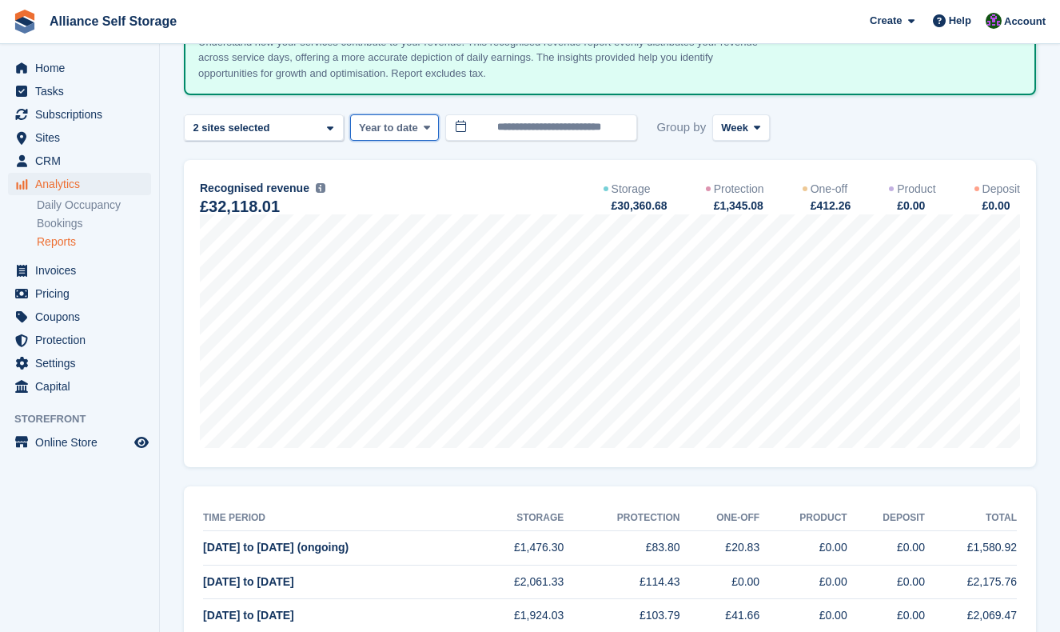
click at [393, 129] on span "Year to date" at bounding box center [388, 128] width 59 height 16
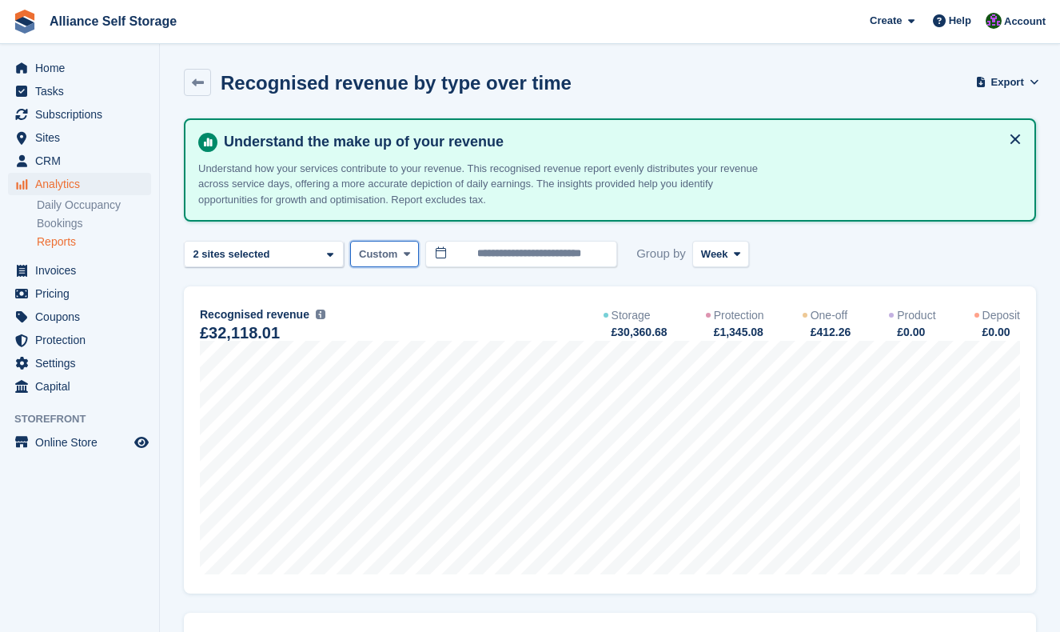
click at [390, 262] on button "Custom" at bounding box center [384, 254] width 69 height 26
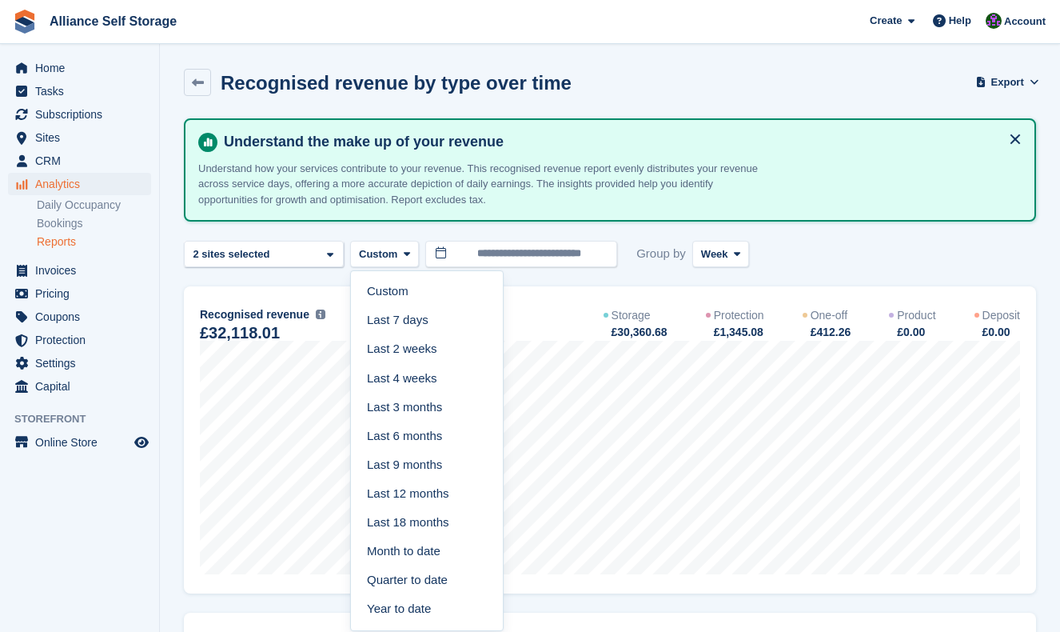
click at [429, 549] on link "Month to date" at bounding box center [426, 551] width 139 height 29
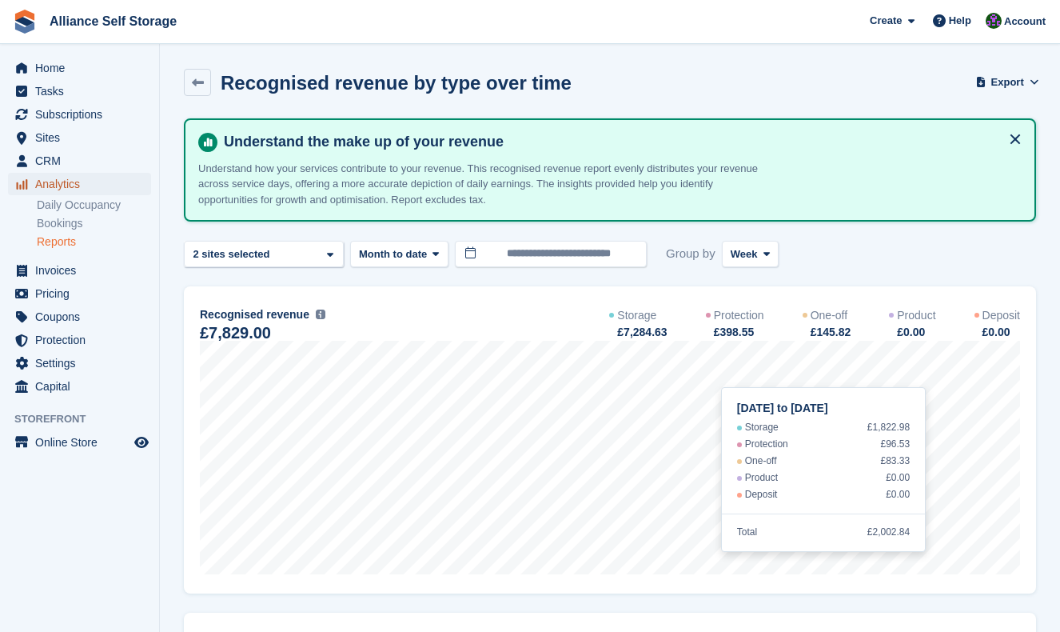
click at [106, 182] on span "Analytics" at bounding box center [83, 184] width 96 height 22
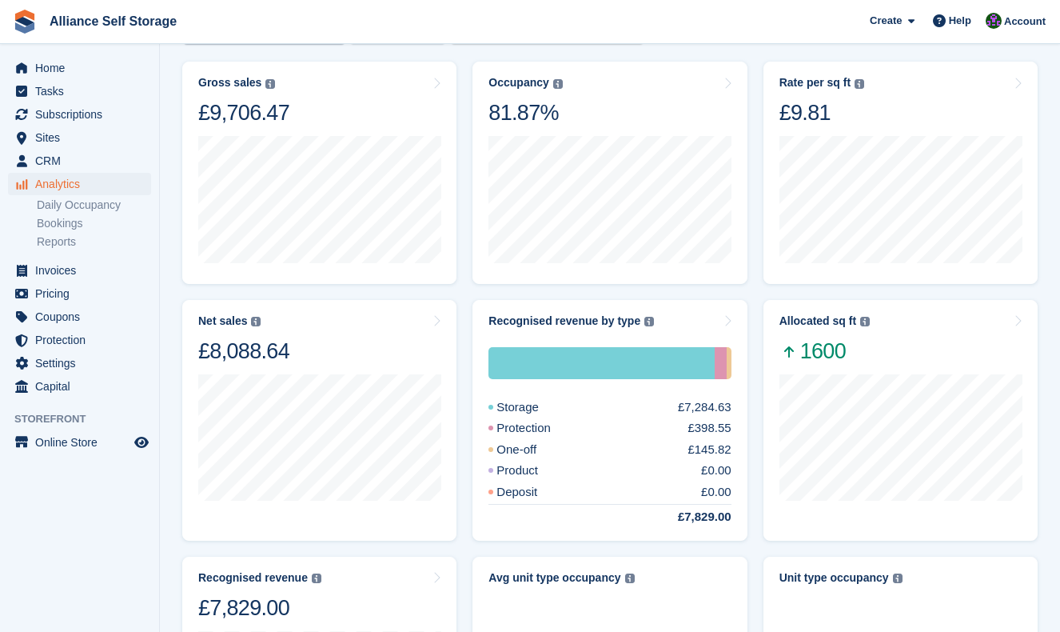
scroll to position [101, 0]
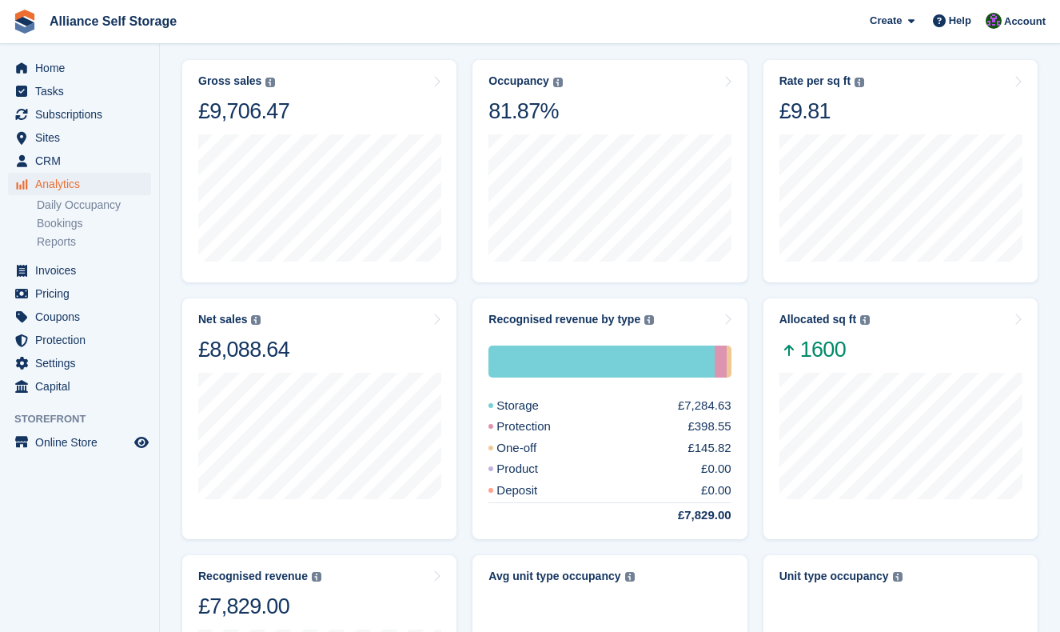
click at [1051, 273] on section "**********" at bounding box center [610, 489] width 901 height 1180
click at [970, 18] on span "Help" at bounding box center [960, 21] width 22 height 16
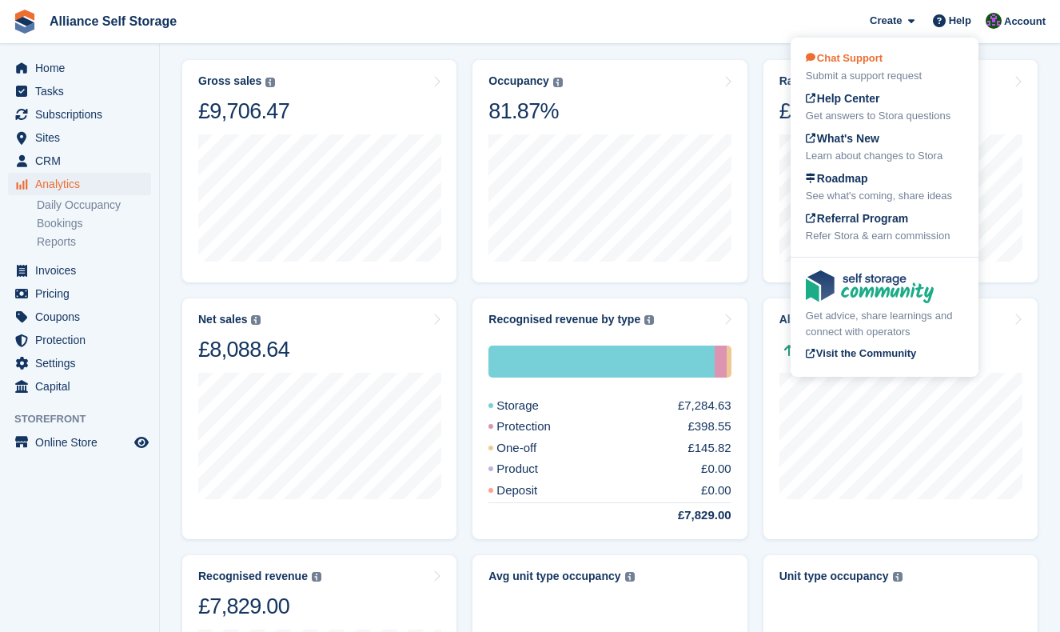
click at [870, 63] on span "Chat Support" at bounding box center [844, 58] width 77 height 12
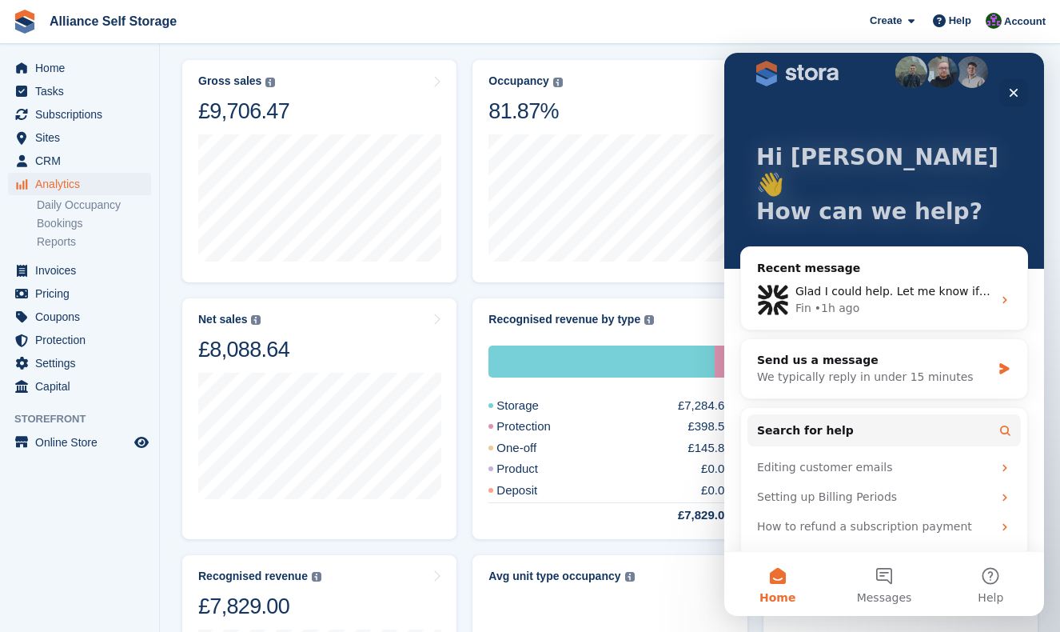
scroll to position [29, 0]
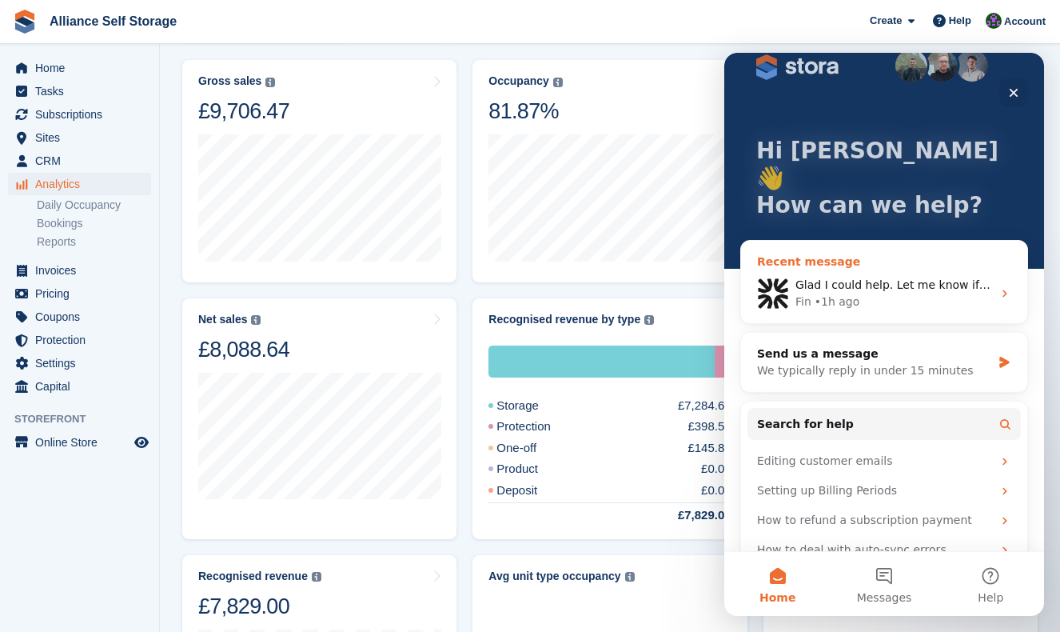
click at [964, 294] on div "Fin • 1h ago" at bounding box center [894, 302] width 197 height 17
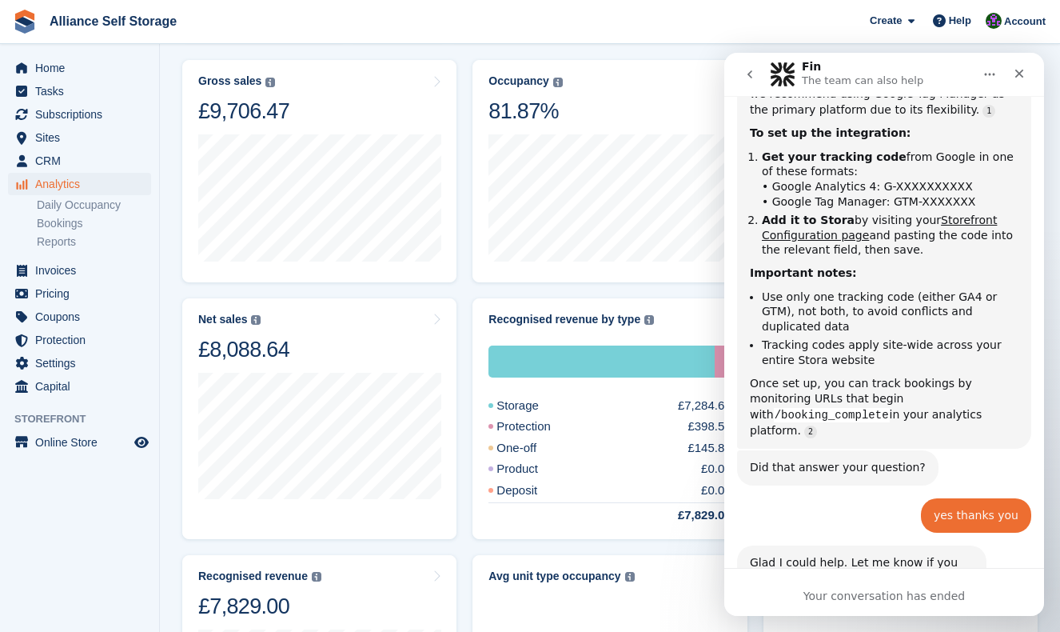
scroll to position [541, 0]
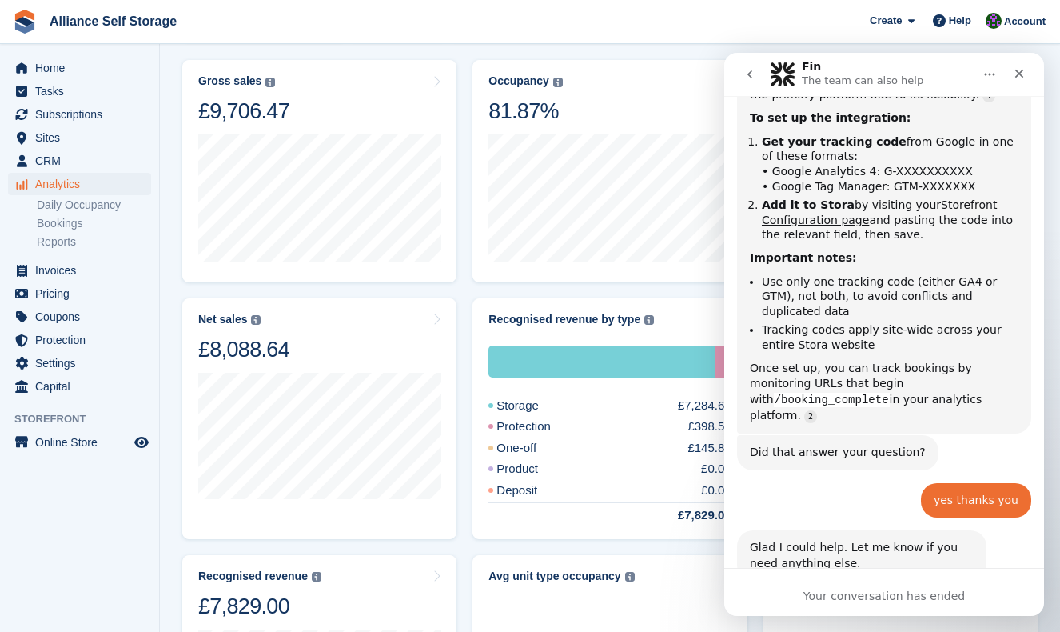
click at [747, 79] on icon "go back" at bounding box center [750, 74] width 13 height 13
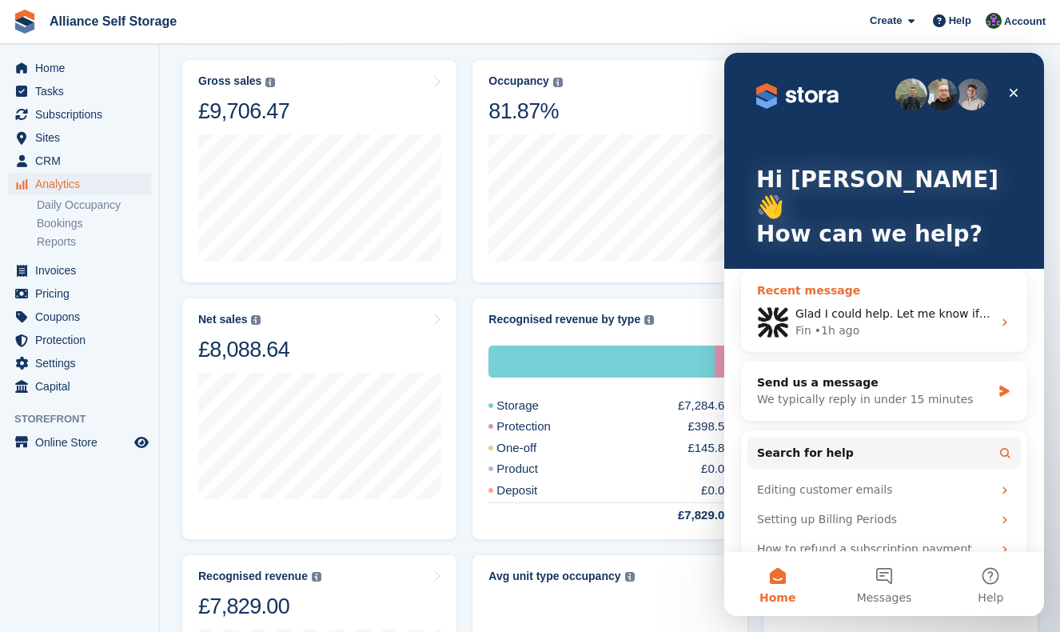
scroll to position [0, 0]
click at [872, 563] on button "Messages" at bounding box center [884, 584] width 106 height 64
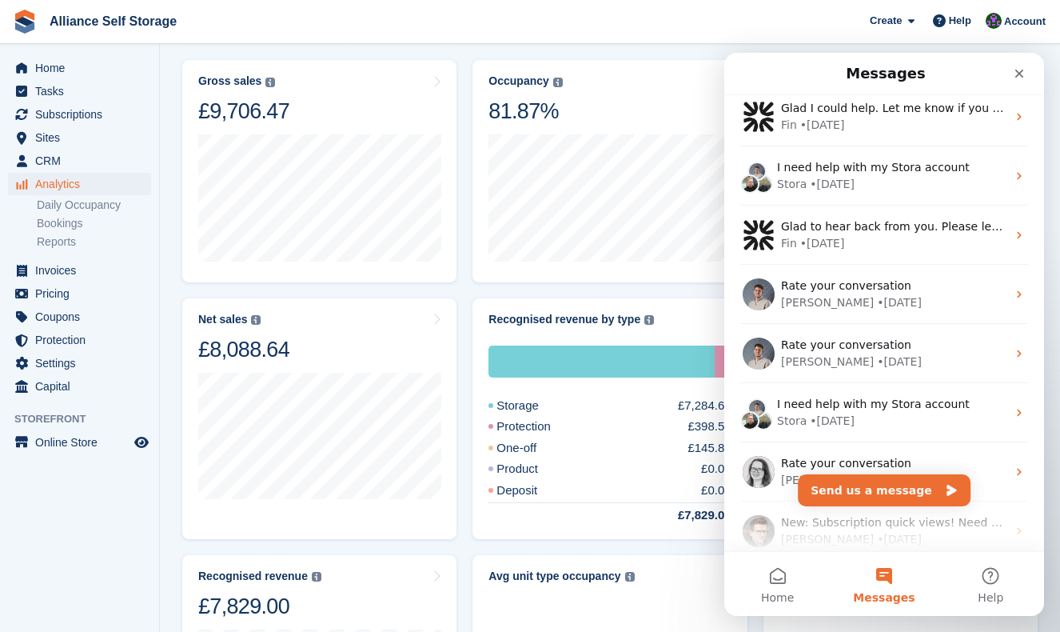
scroll to position [75, 0]
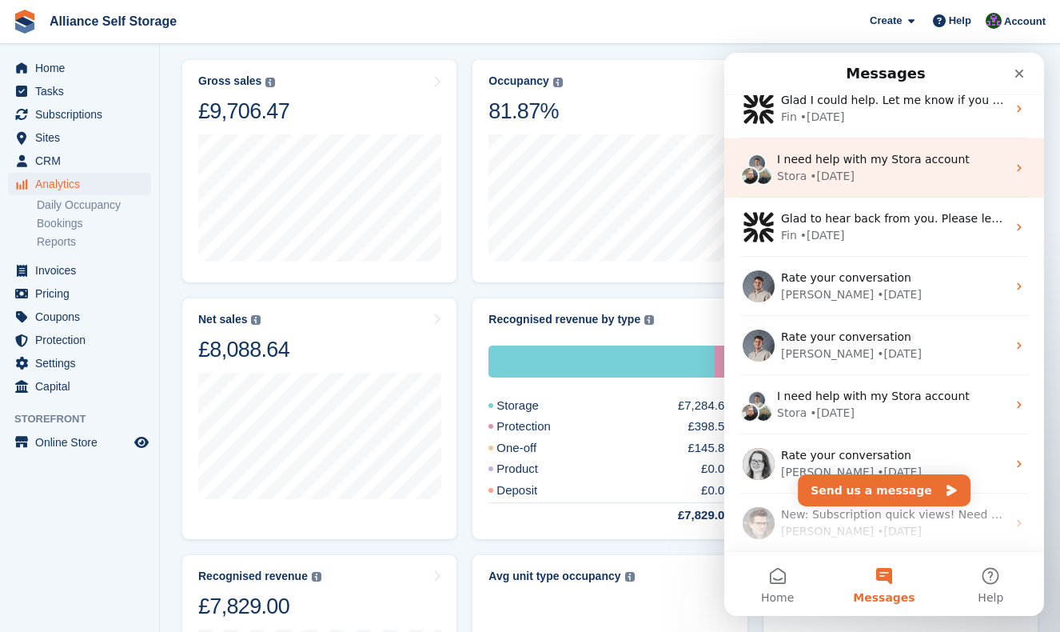
click at [889, 177] on div "Stora • 2d ago" at bounding box center [892, 176] width 230 height 17
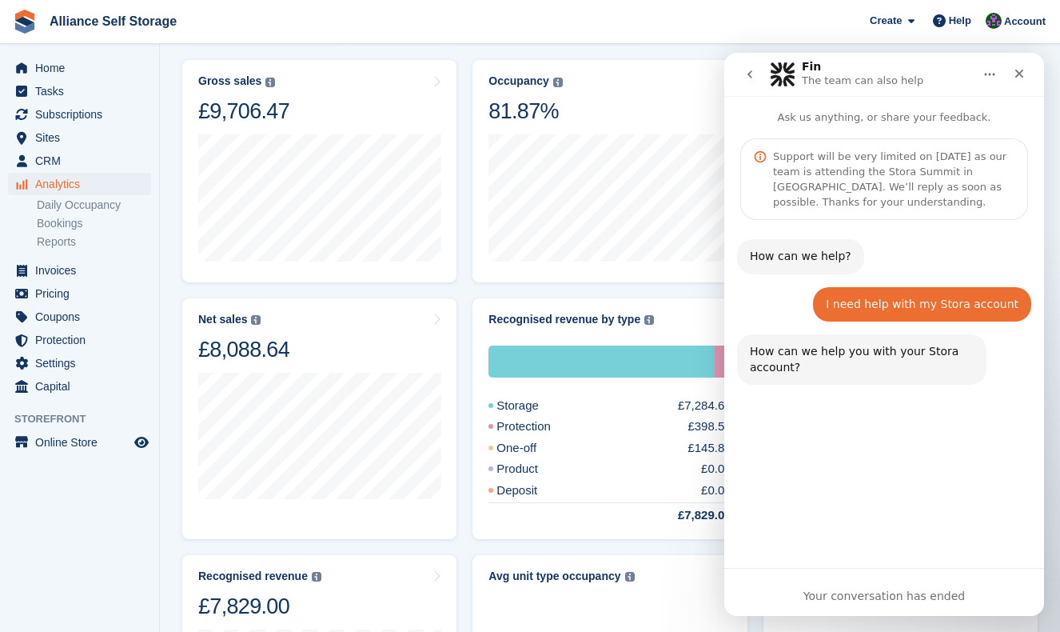
click at [745, 73] on icon "go back" at bounding box center [750, 74] width 13 height 13
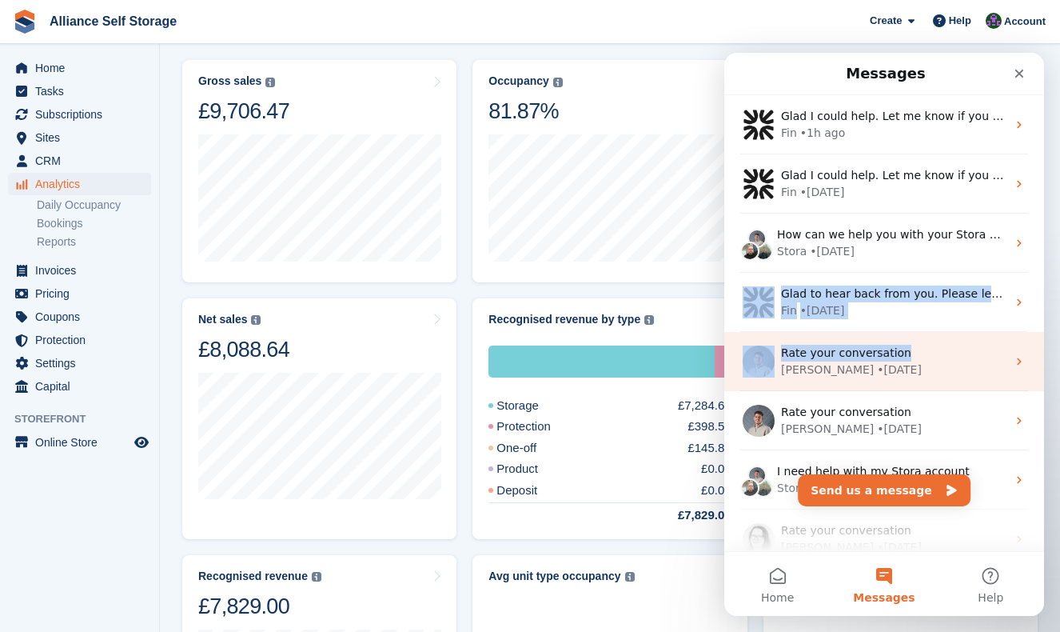
drag, startPoint x: 939, startPoint y: 257, endPoint x: 946, endPoint y: 357, distance: 101.0
click at [946, 357] on ul "Glad I could help. Let me know if you need anything else. Fin • 1h ago Glad I c…" at bounding box center [885, 391] width 320 height 592
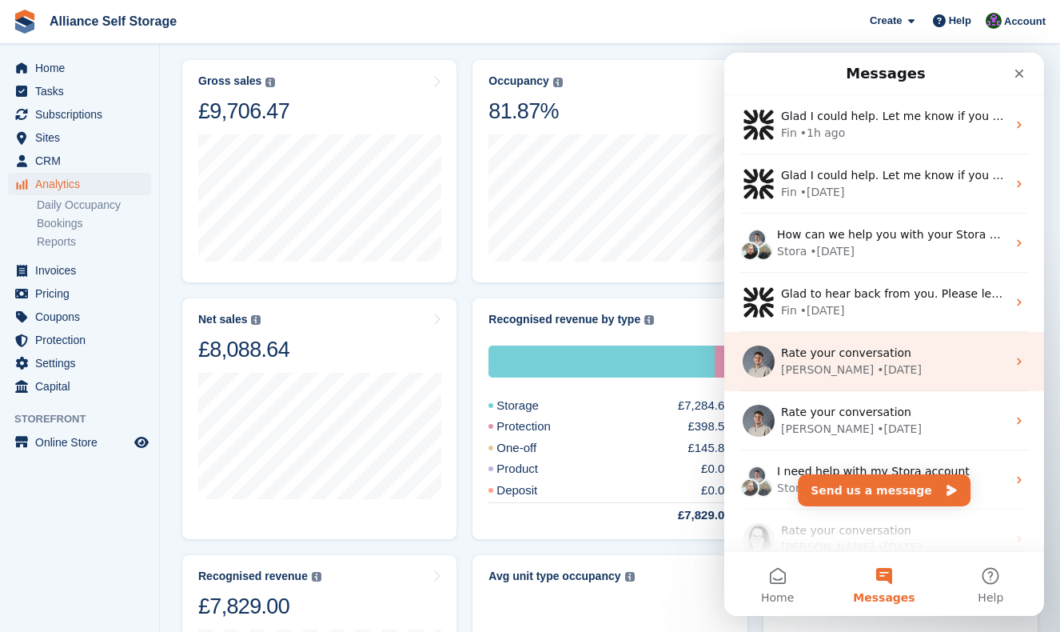
click at [955, 380] on div "Rate your conversation Bradley • 1w ago" at bounding box center [885, 361] width 320 height 59
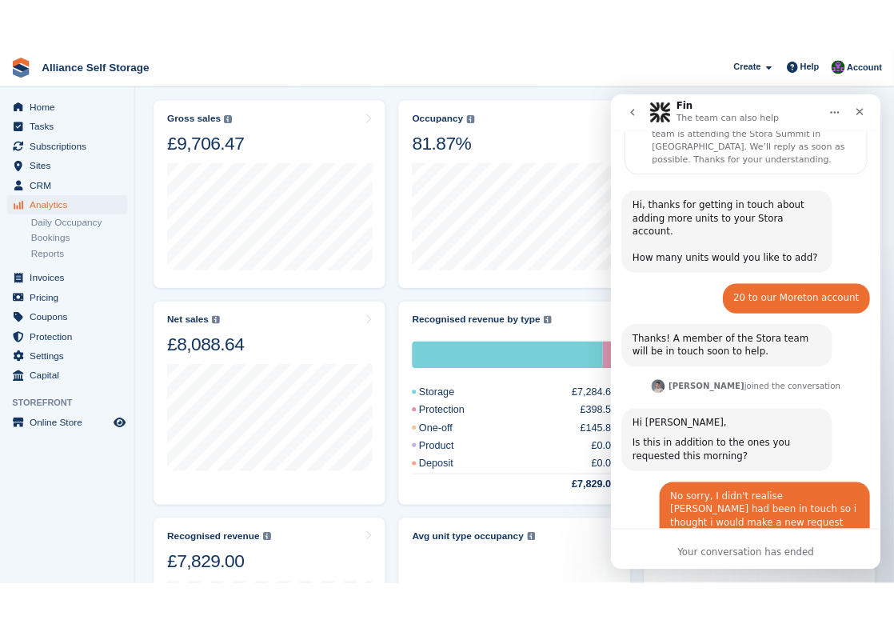
scroll to position [0, 0]
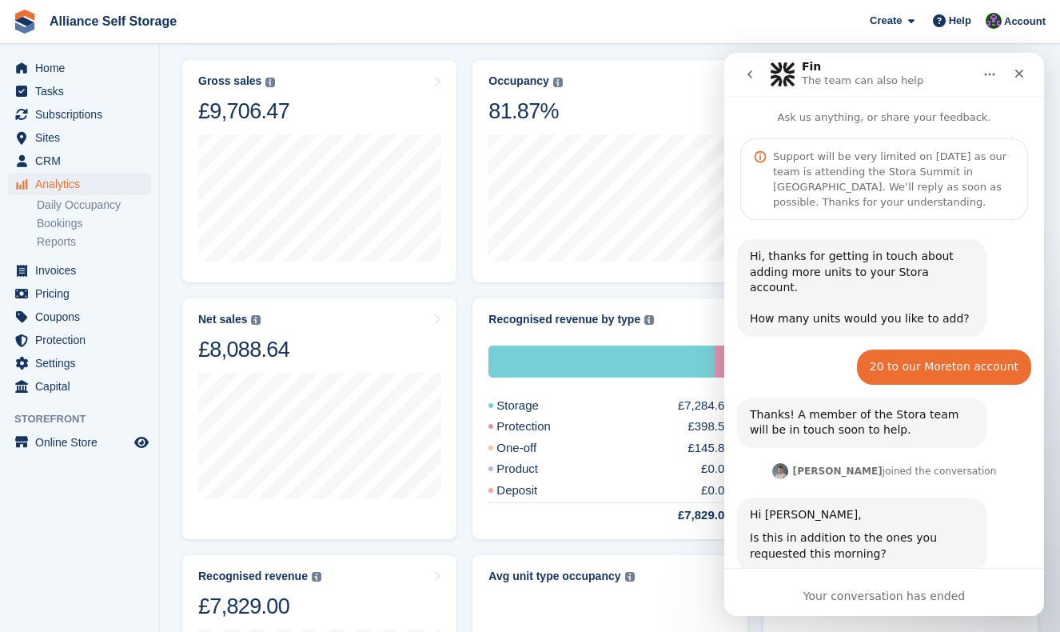
click at [742, 71] on button "go back" at bounding box center [750, 74] width 30 height 30
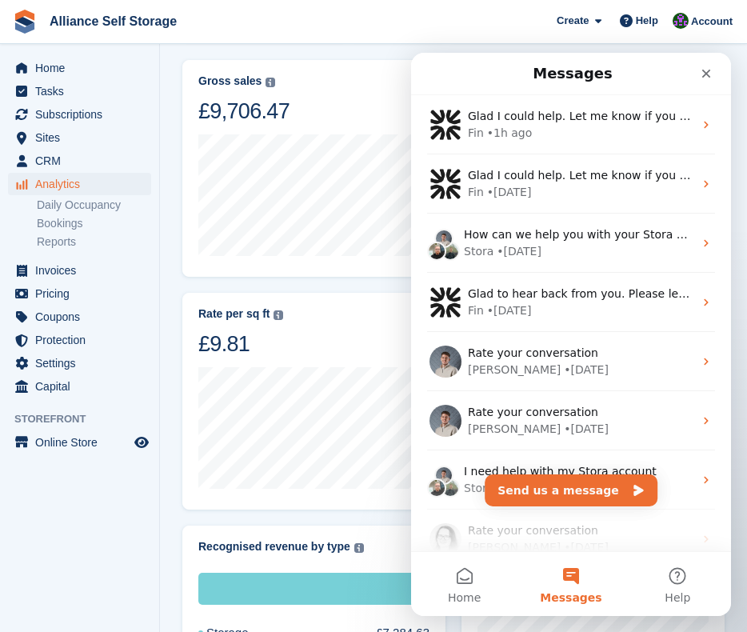
click at [91, 231] on li "Bookings" at bounding box center [98, 223] width 122 height 17
drag, startPoint x: 172, startPoint y: 249, endPoint x: 6, endPoint y: 243, distance: 165.6
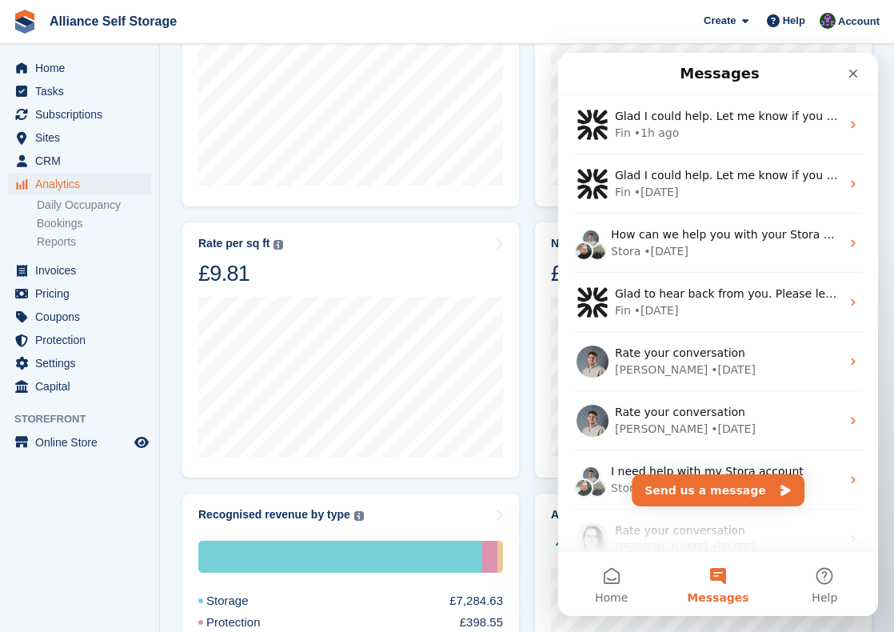
scroll to position [276, 0]
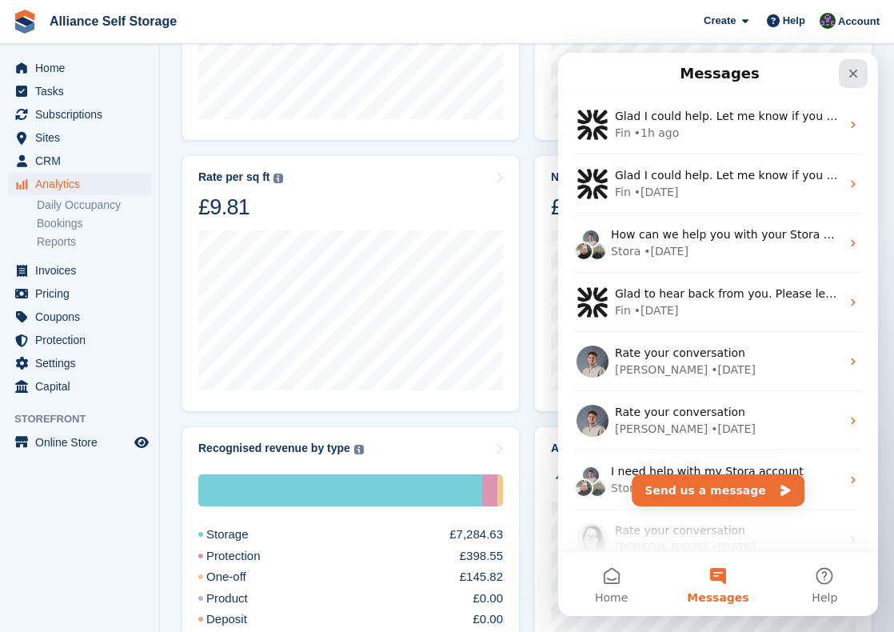
click at [853, 72] on icon "Close" at bounding box center [853, 74] width 9 height 9
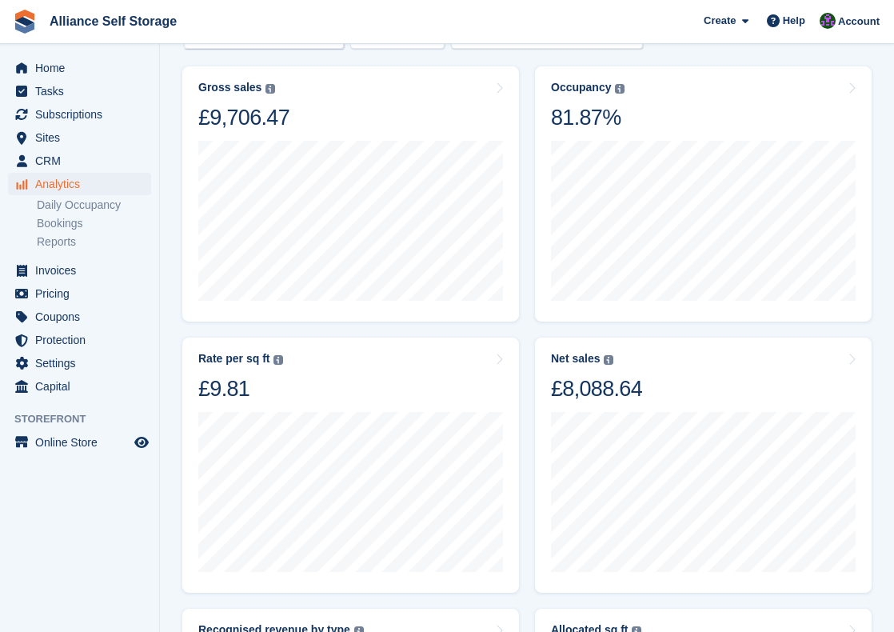
scroll to position [93, 0]
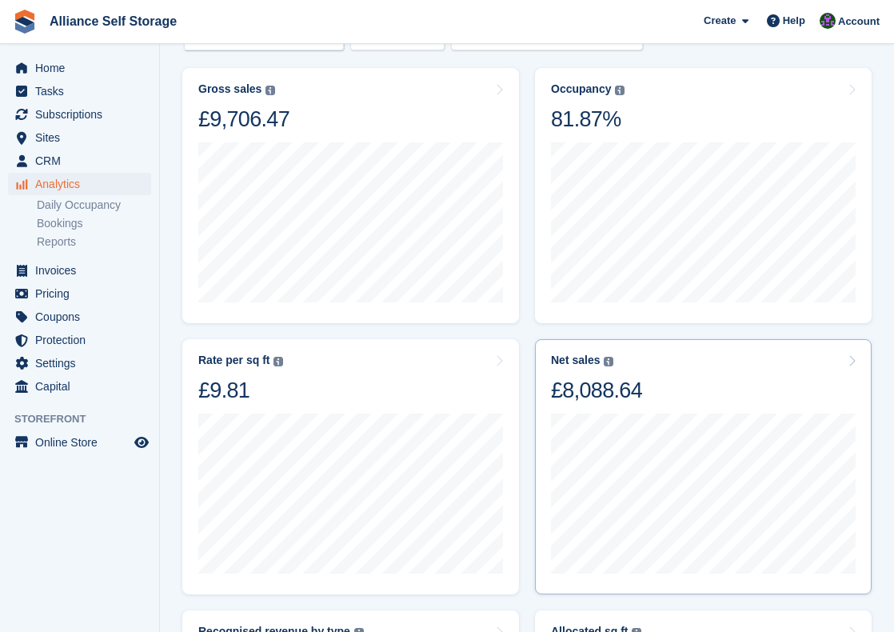
click at [693, 353] on div "Net sales The sum of all finalised invoices, after discount and excluding tax. …" at bounding box center [703, 378] width 305 height 50
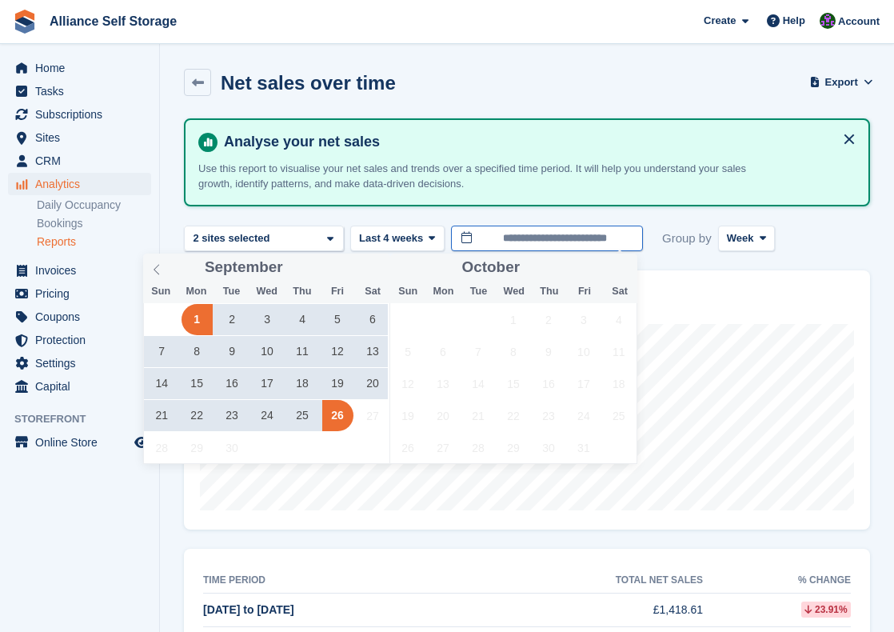
click at [515, 242] on body "Alliance Self Storage Create Subscription Invoice Contact Deal Discount Page He…" at bounding box center [447, 386] width 894 height 772
click at [161, 270] on icon at bounding box center [156, 269] width 11 height 11
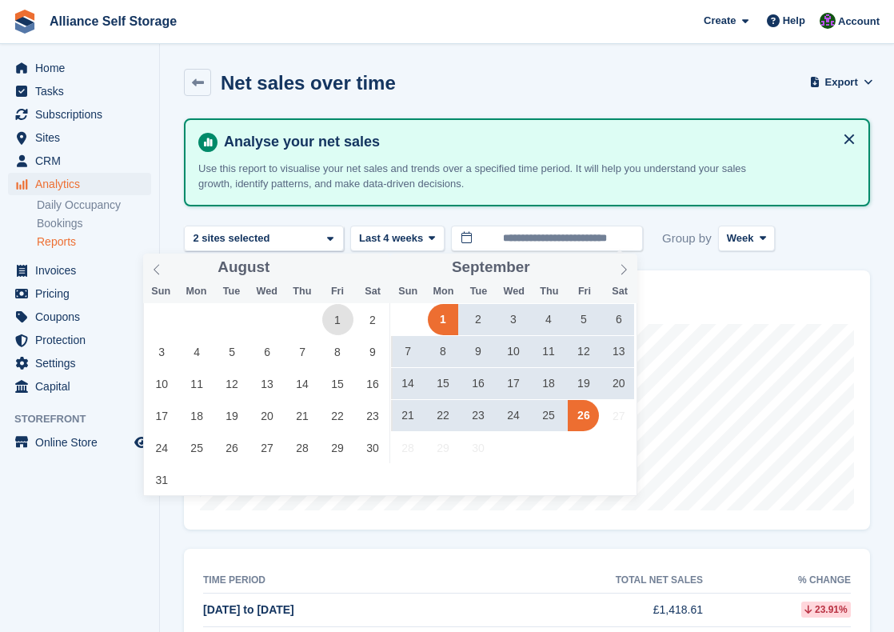
click at [333, 324] on span "1" at bounding box center [337, 319] width 31 height 31
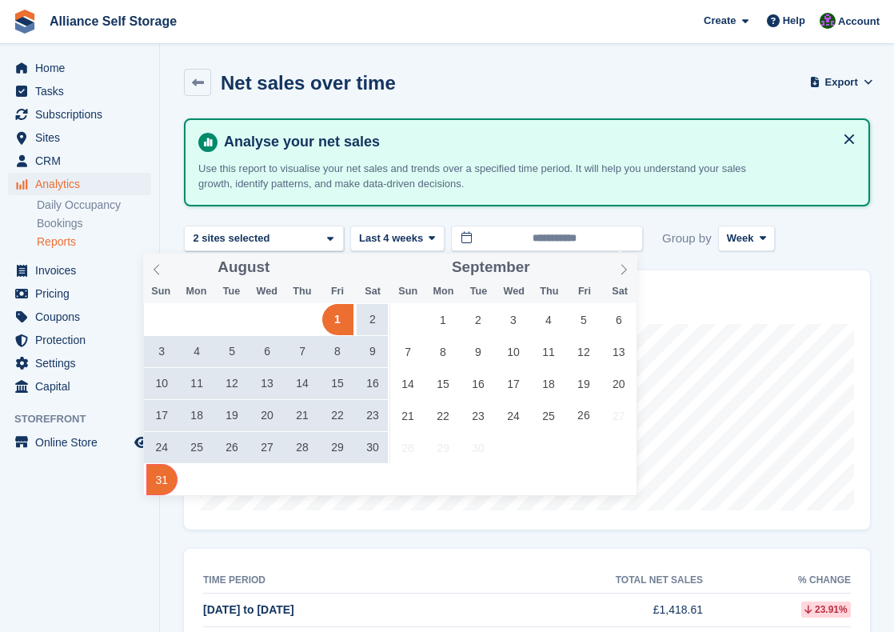
click at [156, 484] on span "31" at bounding box center [161, 479] width 31 height 31
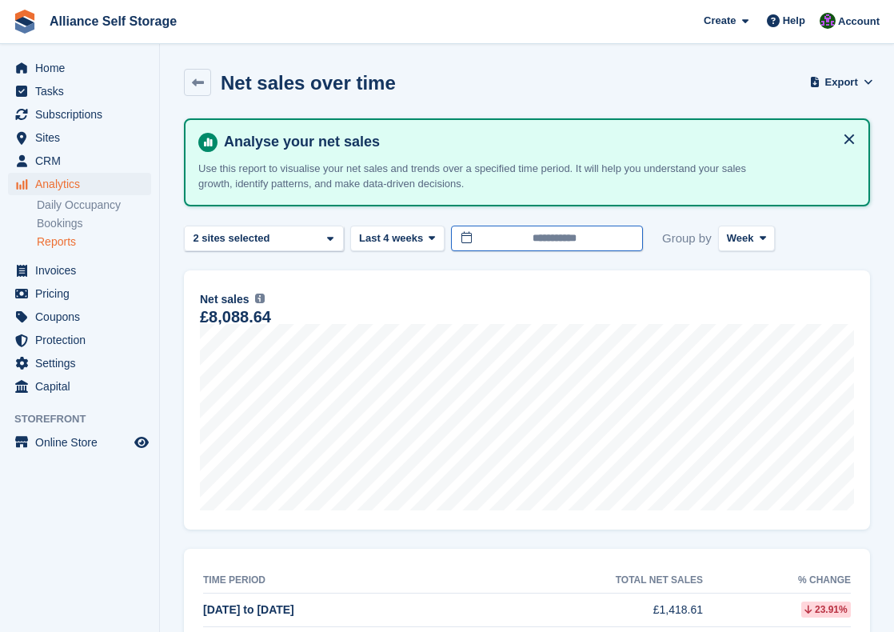
type input "**********"
click at [198, 84] on icon at bounding box center [198, 83] width 12 height 12
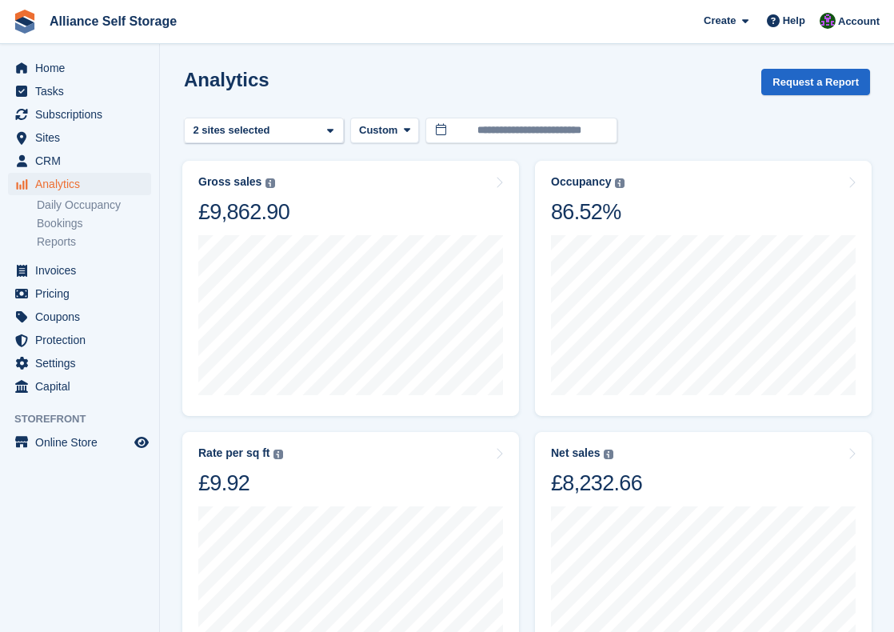
click at [529, 421] on turbo-frame "Occupancy Percentage of all allocated units in terms of area. Includes units wi…" at bounding box center [703, 288] width 353 height 271
click at [861, 17] on span "Account" at bounding box center [859, 22] width 42 height 16
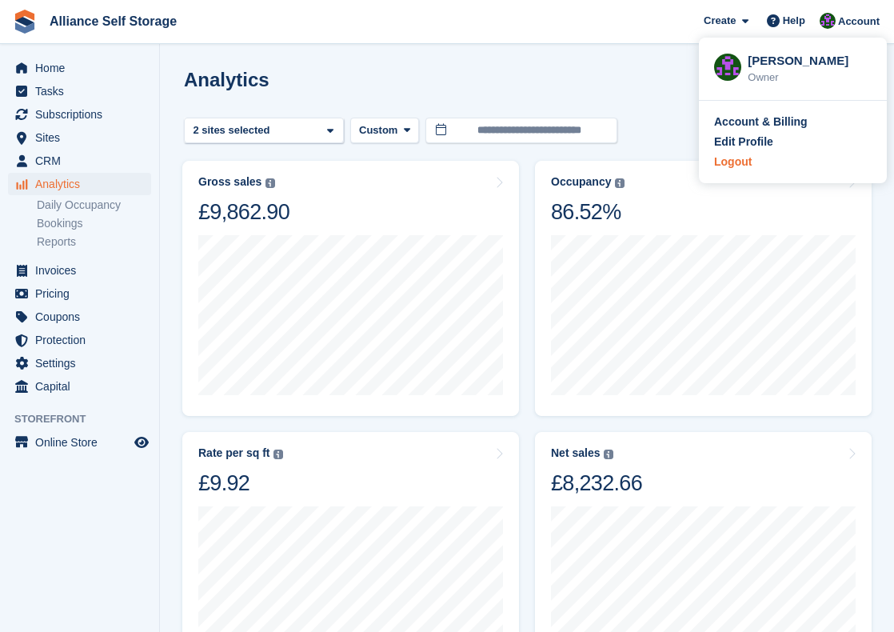
click at [763, 162] on div "Logout" at bounding box center [793, 162] width 158 height 17
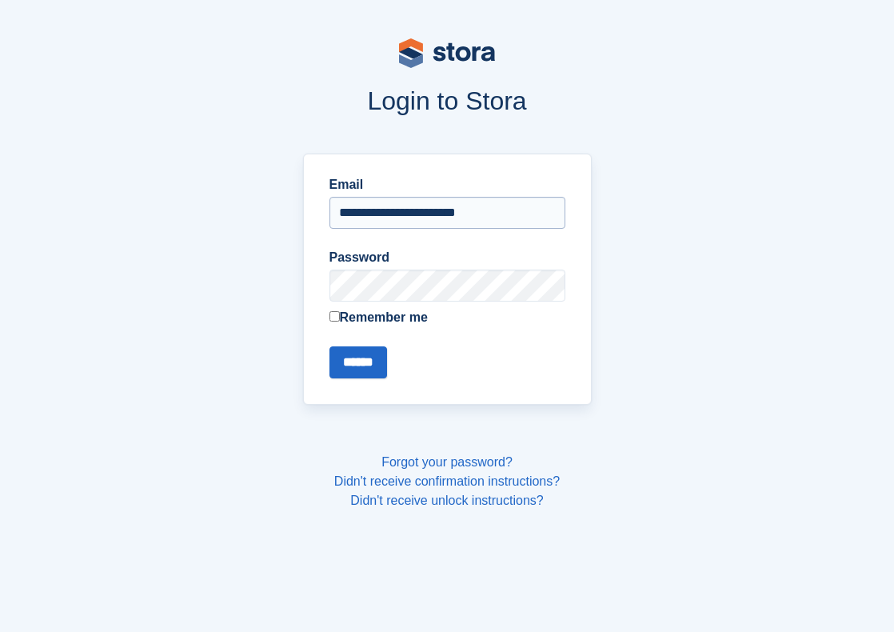
click at [495, 226] on input "**********" at bounding box center [447, 213] width 236 height 32
type input "**********"
click at [373, 365] on input "******" at bounding box center [358, 362] width 58 height 32
